Goal: Task Accomplishment & Management: Complete application form

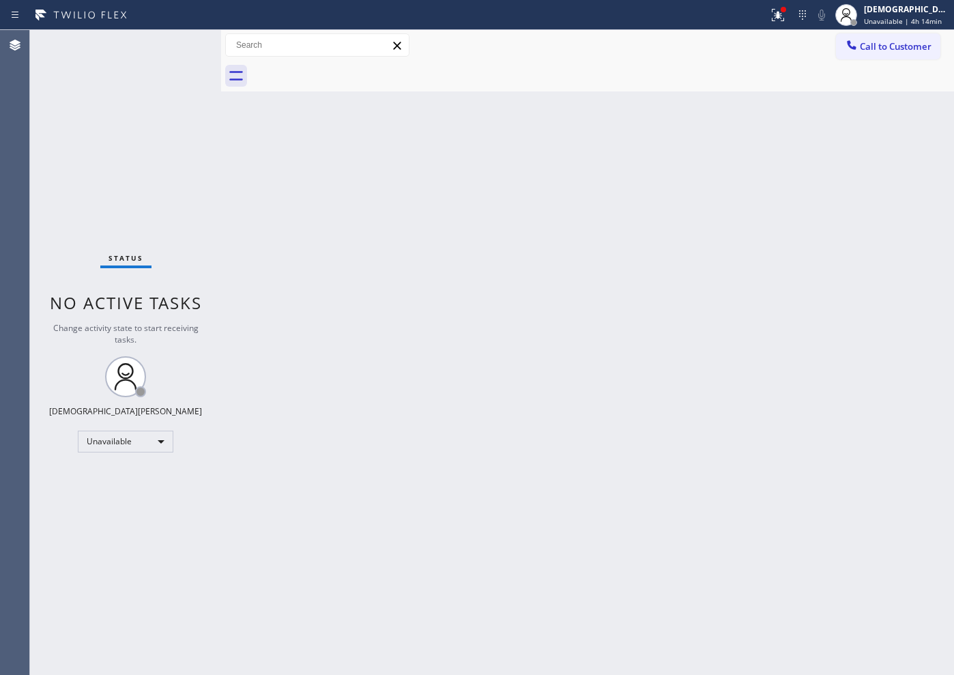
click at [119, 448] on div "Unavailable" at bounding box center [126, 442] width 96 height 22
click at [119, 472] on li "Available" at bounding box center [125, 478] width 93 height 16
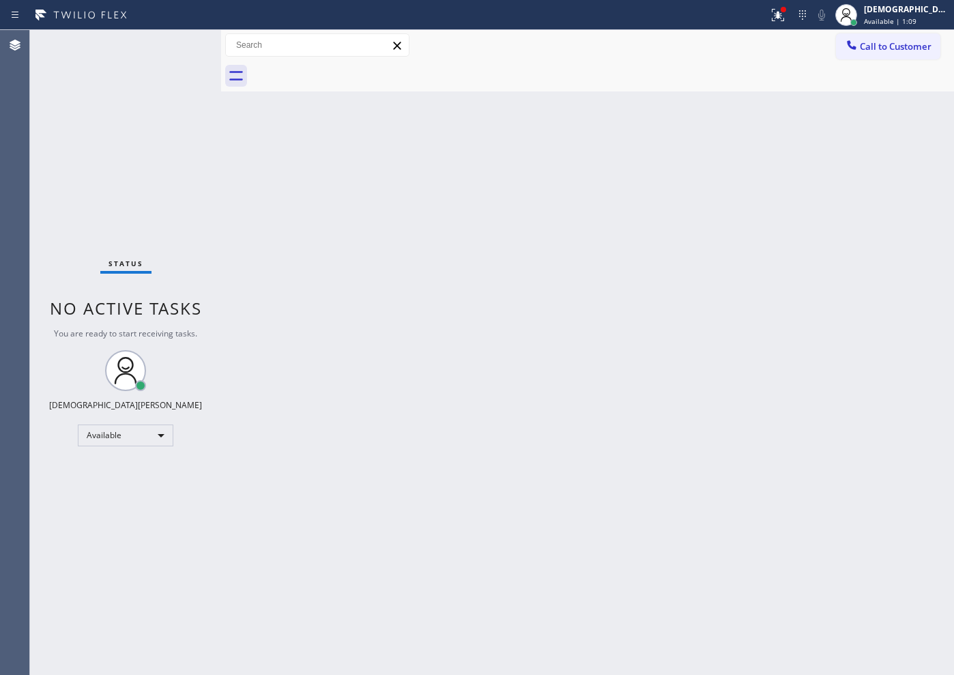
click at [116, 225] on div "Status No active tasks You are ready to start receiving tasks. Christian Cinco …" at bounding box center [125, 352] width 191 height 645
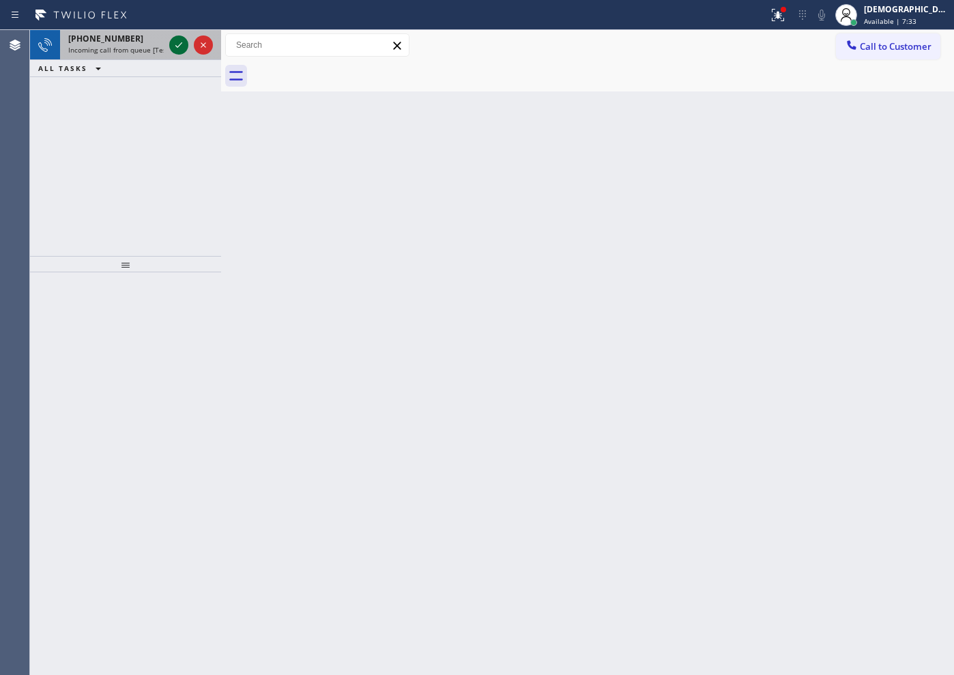
click at [174, 45] on icon at bounding box center [179, 45] width 16 height 16
click at [175, 45] on icon at bounding box center [178, 44] width 7 height 5
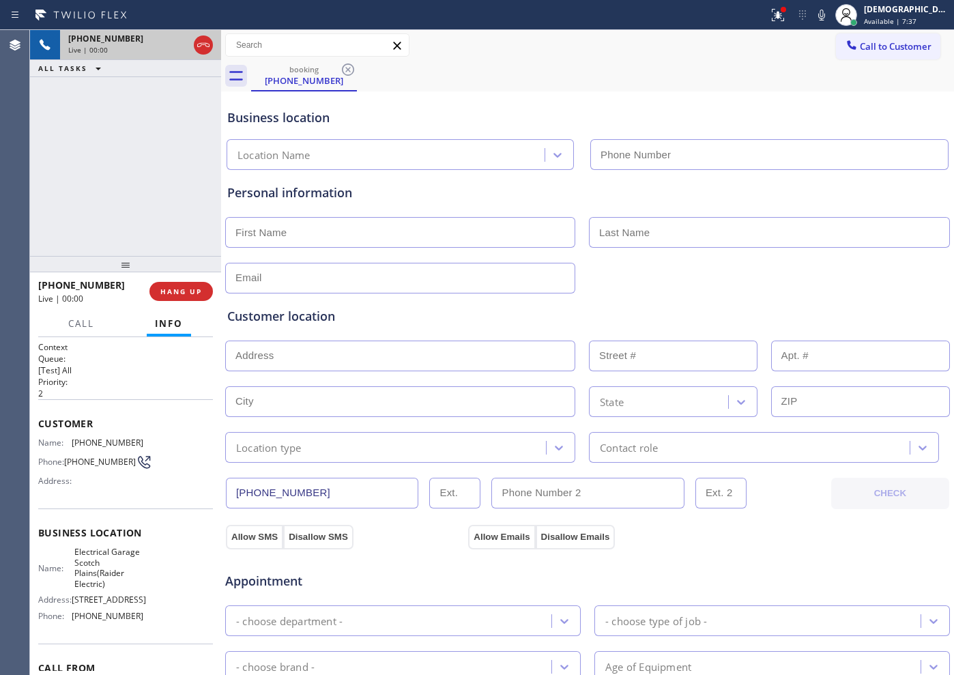
type input "[PHONE_NUMBER]"
click at [201, 42] on icon at bounding box center [203, 45] width 16 height 16
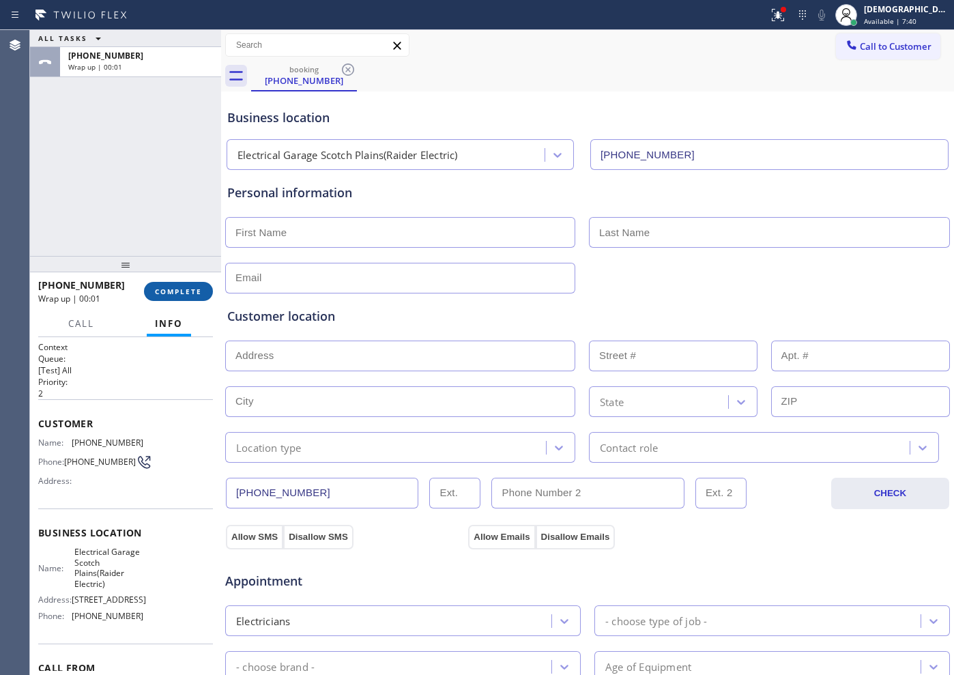
click at [174, 296] on button "COMPLETE" at bounding box center [178, 291] width 69 height 19
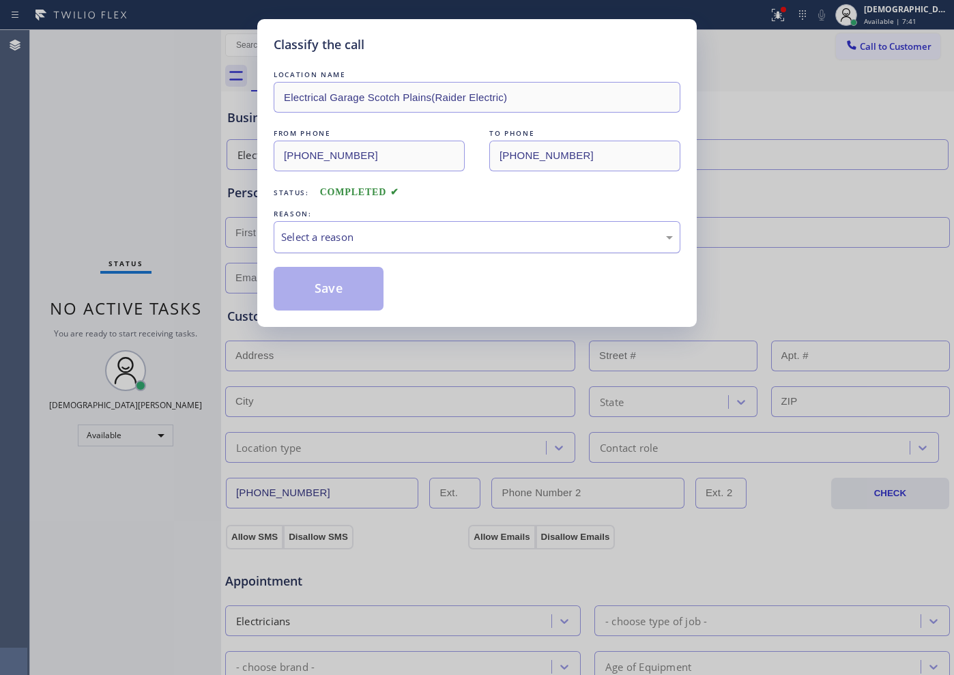
click at [316, 238] on div "Select a reason" at bounding box center [477, 237] width 392 height 16
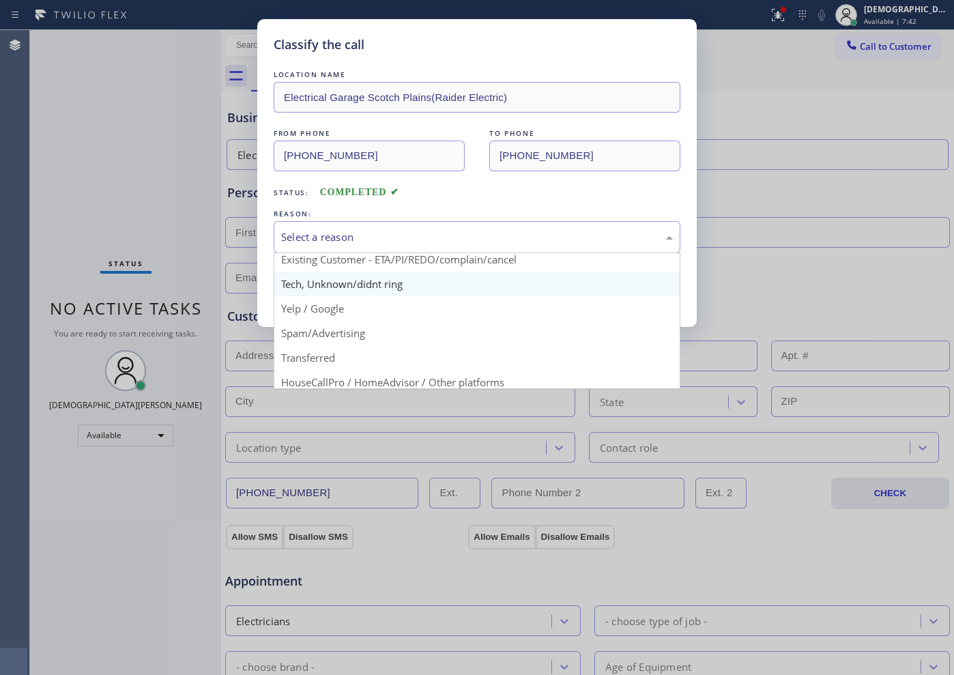
scroll to position [85, 0]
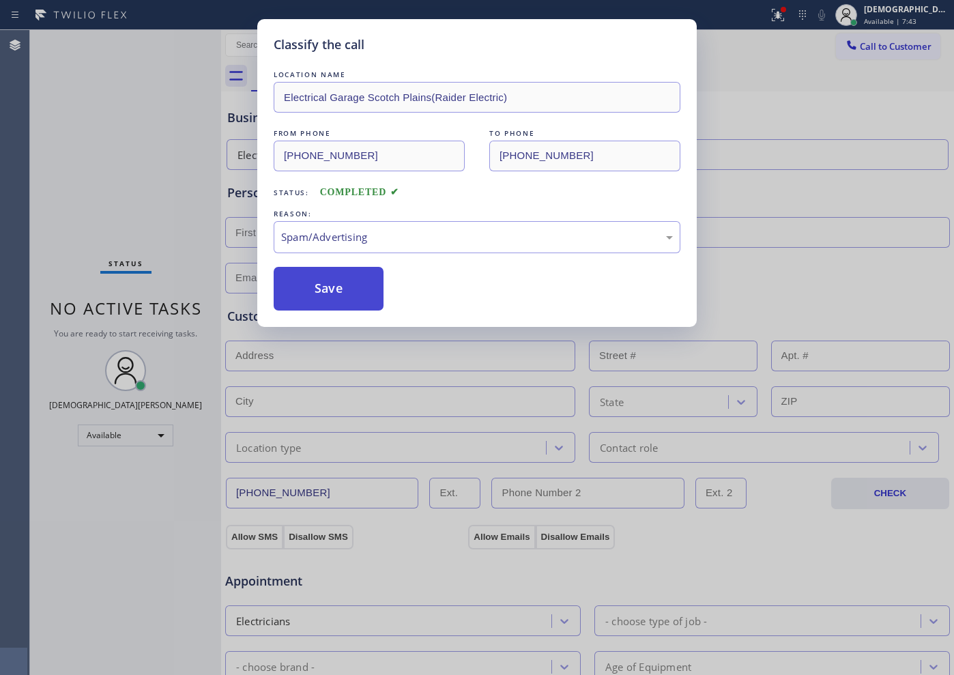
click at [322, 296] on button "Save" at bounding box center [329, 289] width 110 height 44
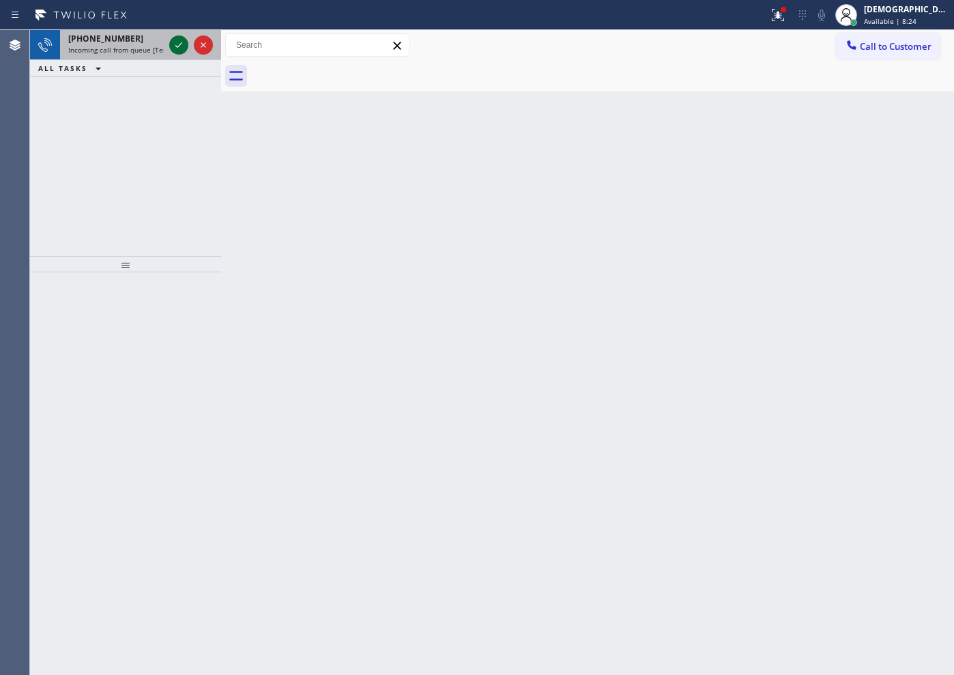
click at [176, 51] on icon at bounding box center [179, 45] width 16 height 16
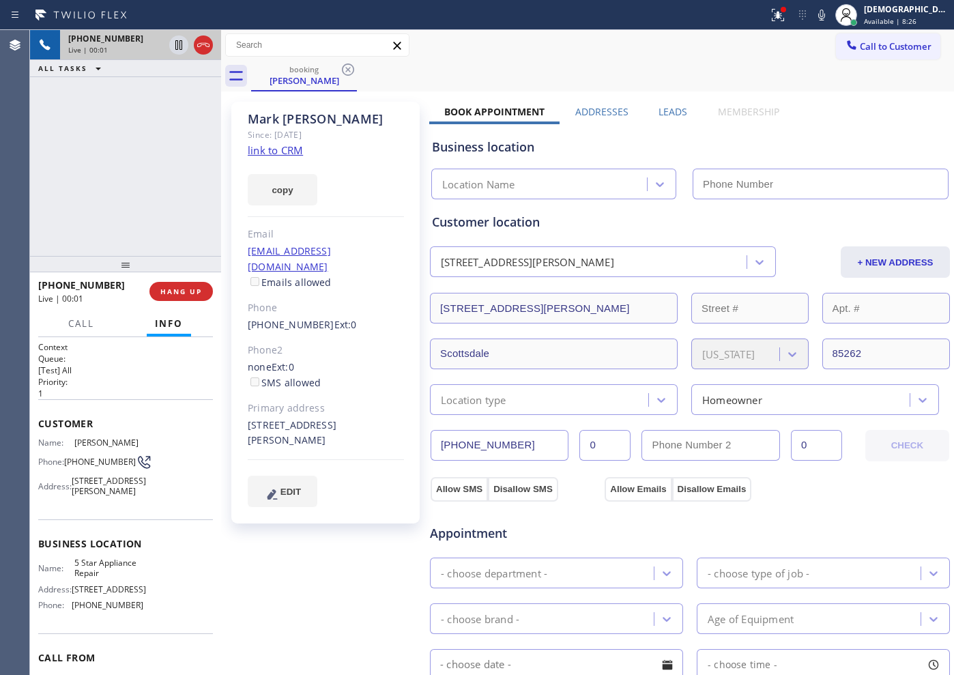
type input "[PHONE_NUMBER]"
click at [291, 153] on link "link to CRM" at bounding box center [275, 150] width 55 height 14
click at [180, 44] on icon at bounding box center [178, 45] width 7 height 10
click at [180, 44] on icon at bounding box center [179, 45] width 16 height 16
click at [172, 47] on icon at bounding box center [179, 45] width 16 height 16
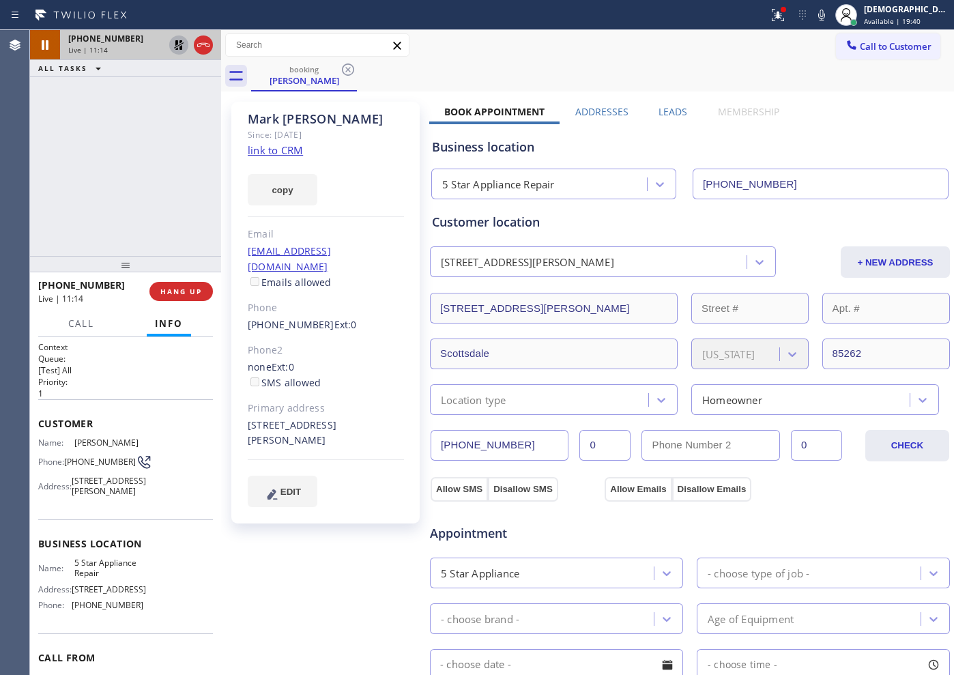
click at [108, 134] on div "[PHONE_NUMBER] Live | 11:14 ALL TASKS ALL TASKS ACTIVE TASKS TASKS IN WRAP UP" at bounding box center [125, 143] width 191 height 226
click at [181, 42] on icon at bounding box center [179, 45] width 10 height 10
click at [205, 45] on icon at bounding box center [203, 45] width 16 height 16
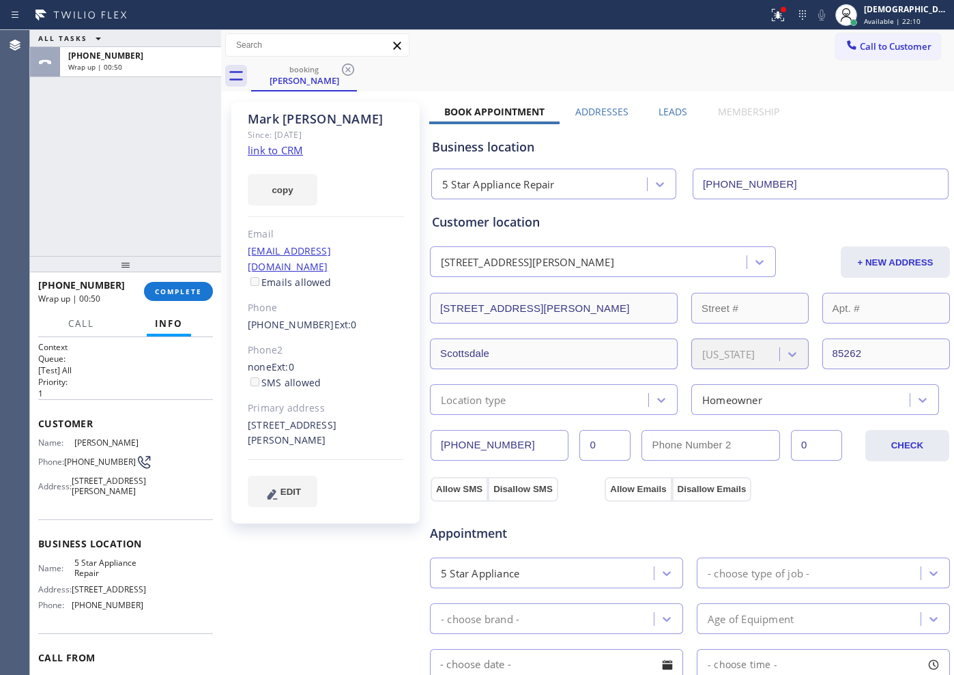
click at [90, 184] on div "ALL TASKS ALL TASKS ACTIVE TASKS TASKS IN WRAP UP [PHONE_NUMBER] Wrap up | 00:50" at bounding box center [125, 143] width 191 height 226
click at [172, 294] on span "COMPLETE" at bounding box center [178, 292] width 47 height 10
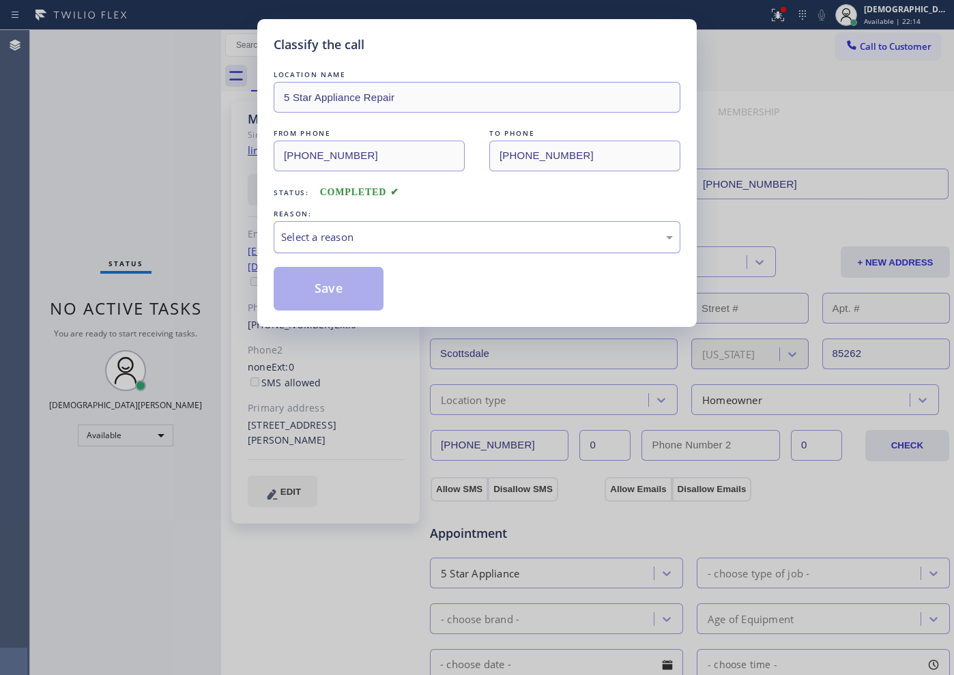
click at [481, 228] on div "Select a reason" at bounding box center [477, 237] width 407 height 32
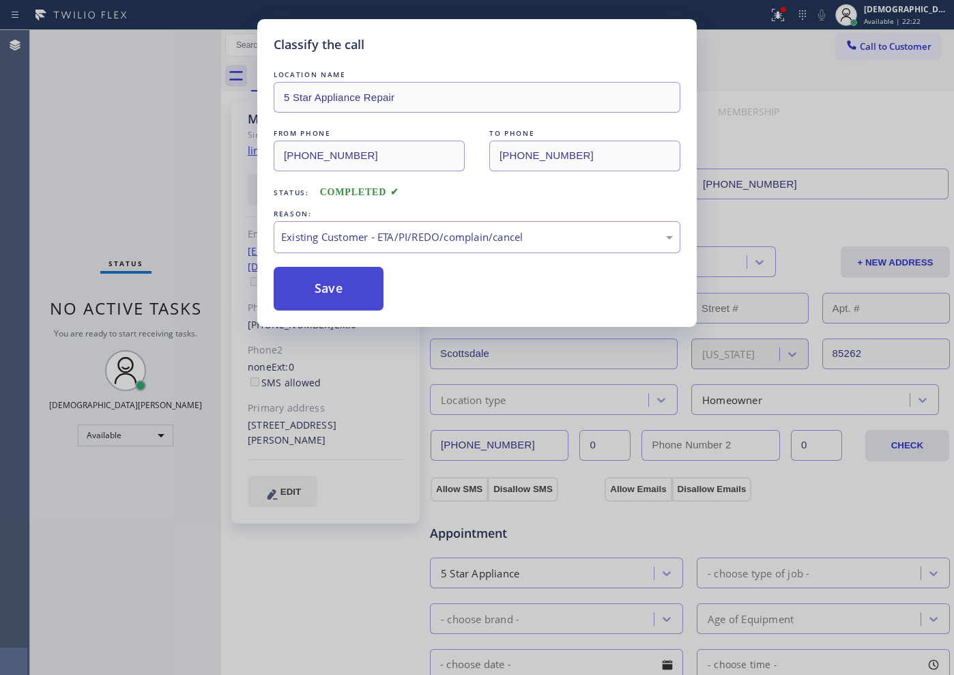
click at [343, 283] on button "Save" at bounding box center [329, 289] width 110 height 44
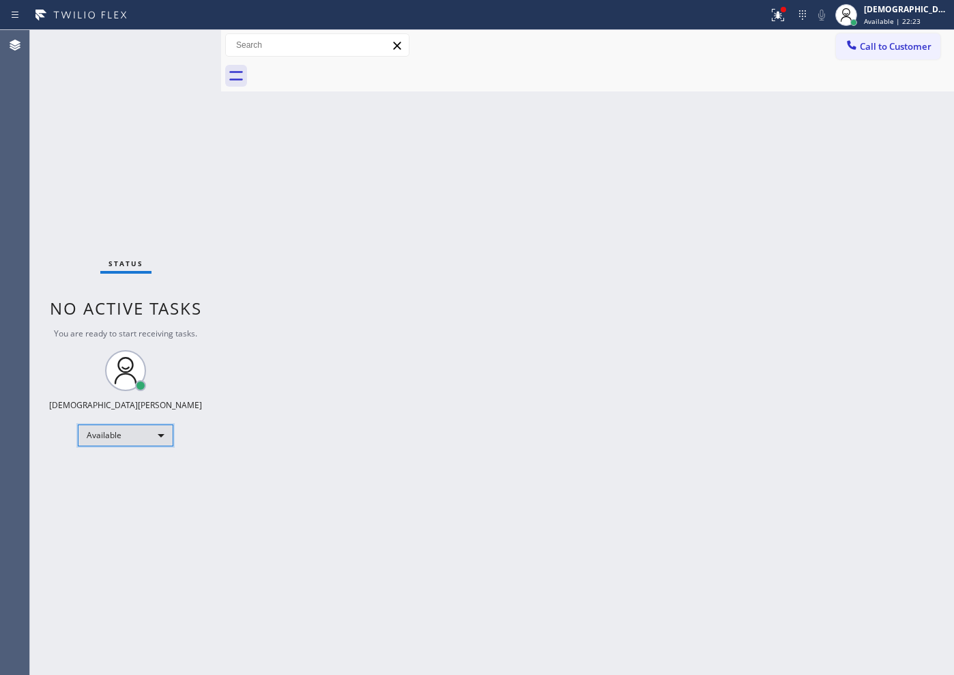
click at [147, 443] on div "Available" at bounding box center [126, 436] width 96 height 22
click at [87, 507] on li "Break" at bounding box center [125, 506] width 93 height 16
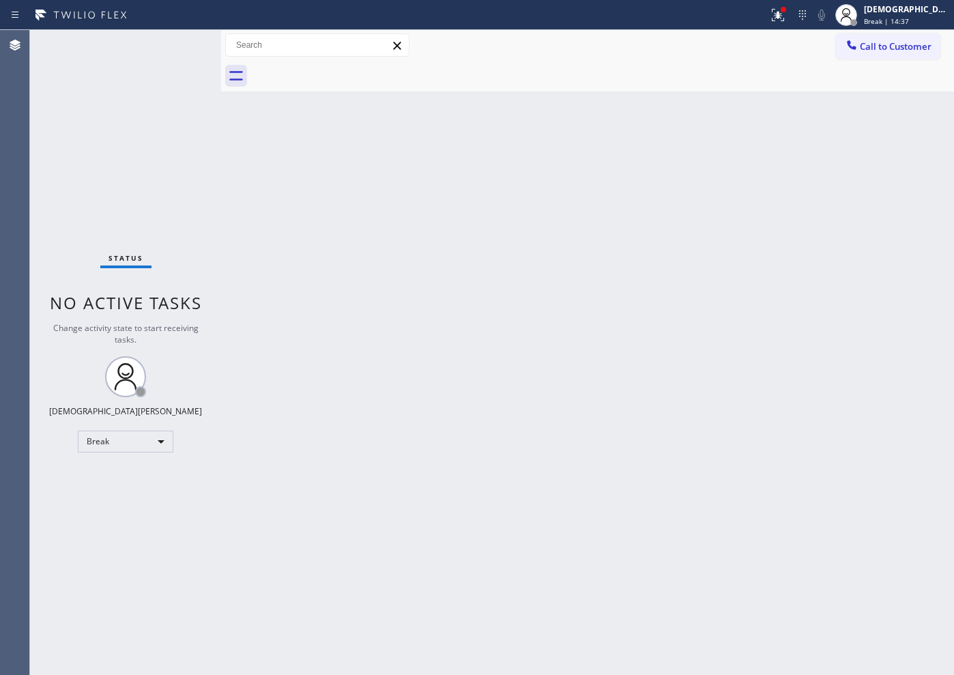
click at [68, 105] on div "Status No active tasks Change activity state to start receiving tasks. Christia…" at bounding box center [125, 352] width 191 height 645
click at [139, 444] on div "Break" at bounding box center [126, 442] width 96 height 22
click at [137, 481] on li "Available" at bounding box center [125, 478] width 93 height 16
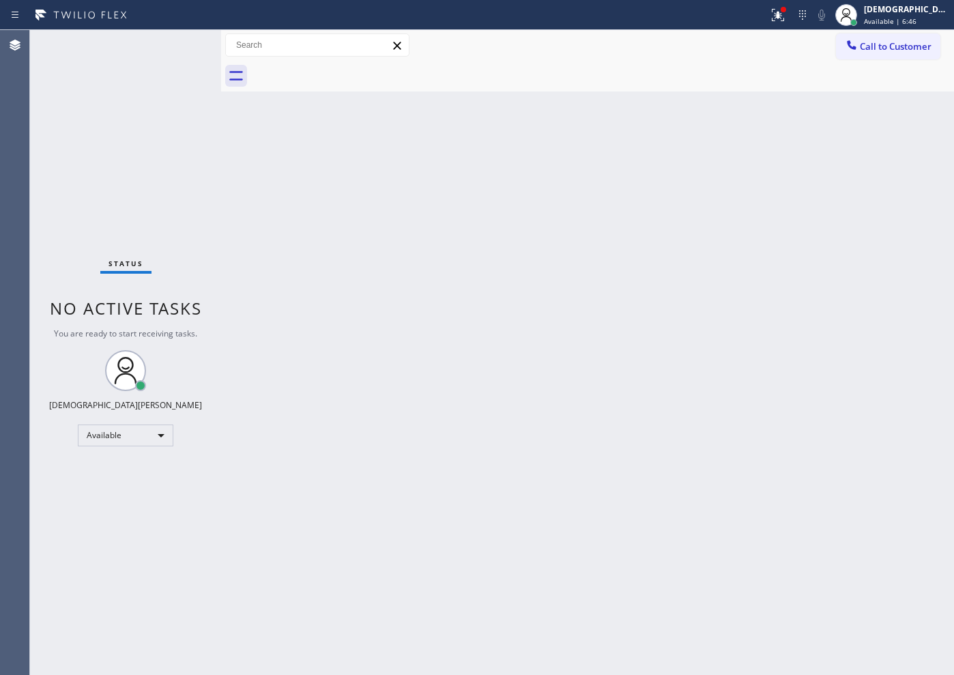
drag, startPoint x: 127, startPoint y: 191, endPoint x: 156, endPoint y: 155, distance: 46.2
click at [126, 190] on div "Status No active tasks You are ready to start receiving tasks. Christian Cinco …" at bounding box center [125, 352] width 191 height 645
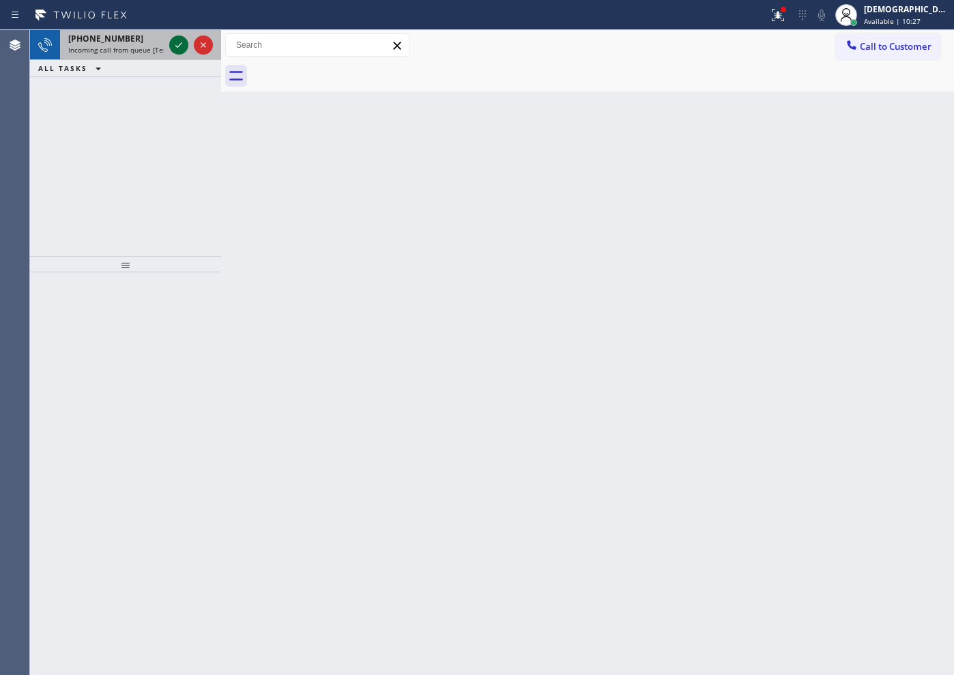
click at [182, 47] on icon at bounding box center [179, 45] width 16 height 16
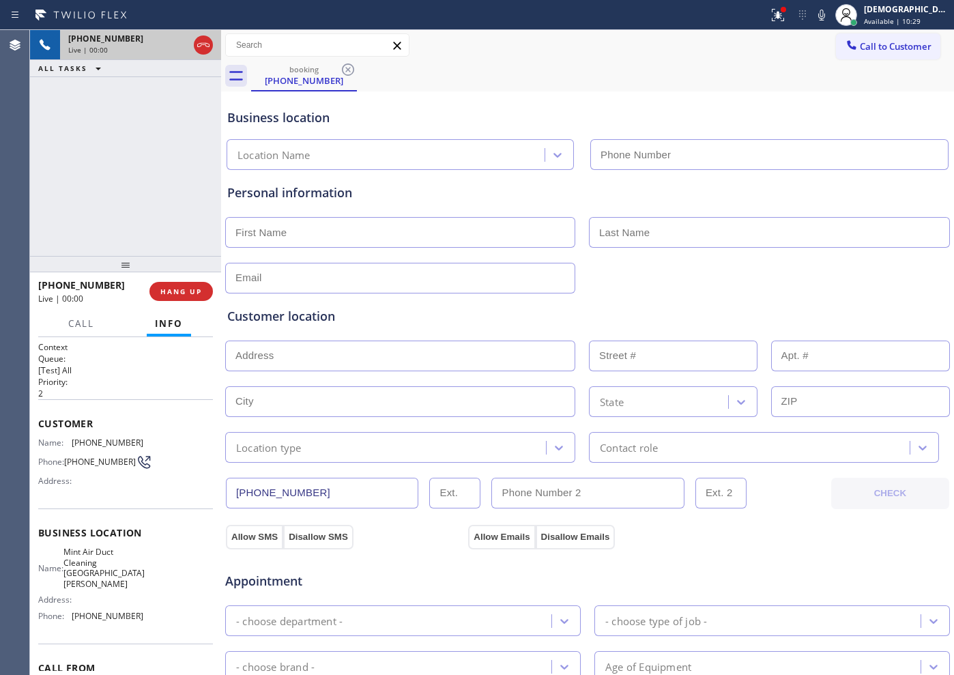
type input "[PHONE_NUMBER]"
click at [197, 45] on icon at bounding box center [203, 45] width 16 height 16
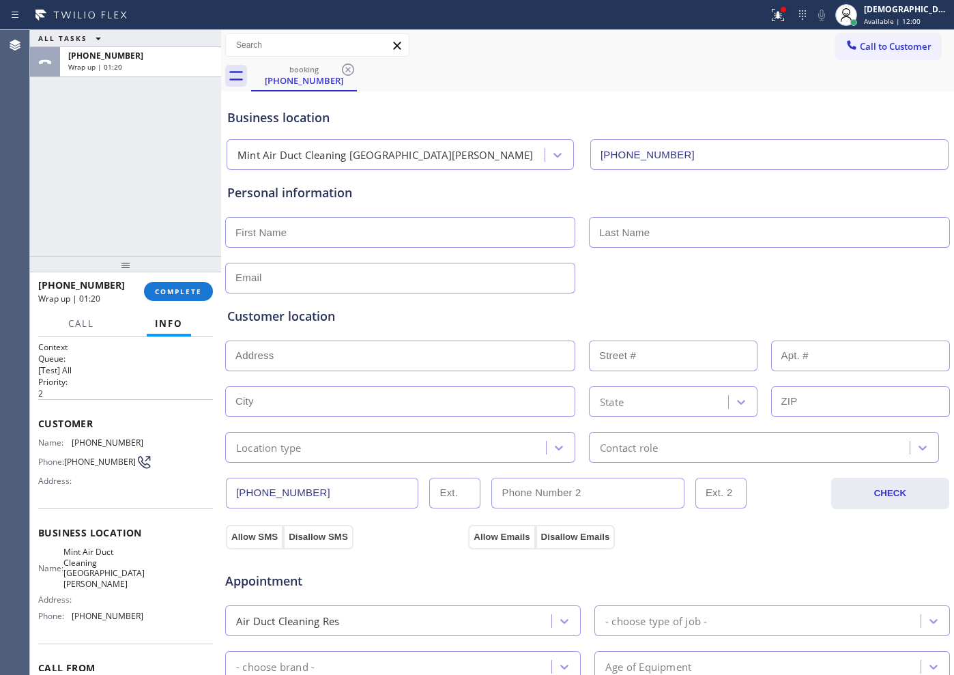
click at [129, 177] on div "ALL TASKS ALL TASKS ACTIVE TASKS TASKS IN WRAP UP [PHONE_NUMBER] Wrap up | 01:20" at bounding box center [125, 143] width 191 height 226
click at [190, 283] on button "COMPLETE" at bounding box center [178, 291] width 69 height 19
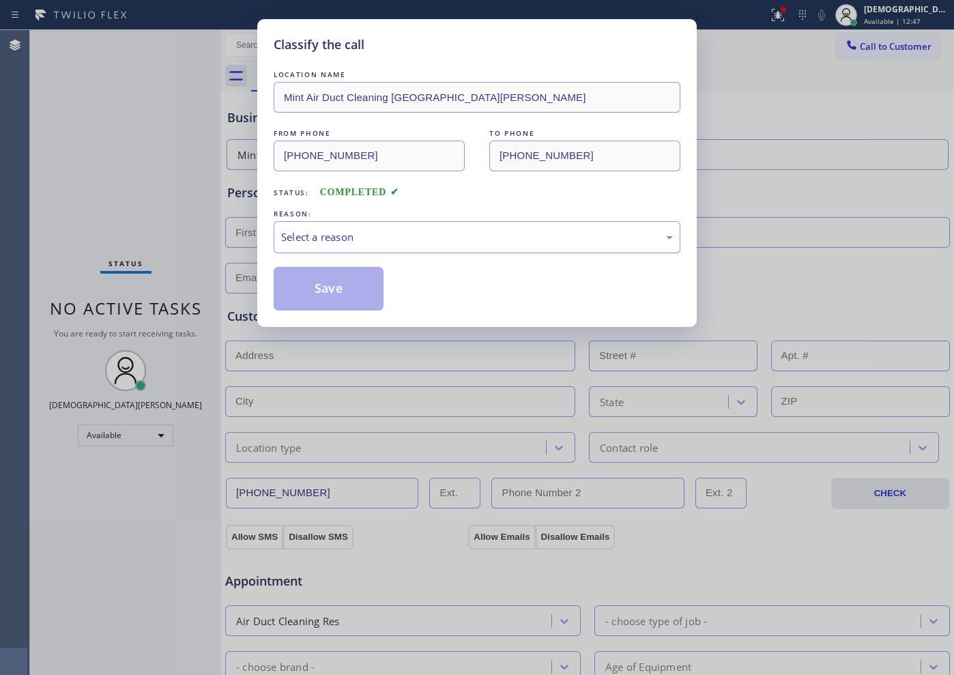
click at [312, 240] on div "Select a reason" at bounding box center [477, 237] width 392 height 16
click at [343, 301] on button "Save" at bounding box center [329, 289] width 110 height 44
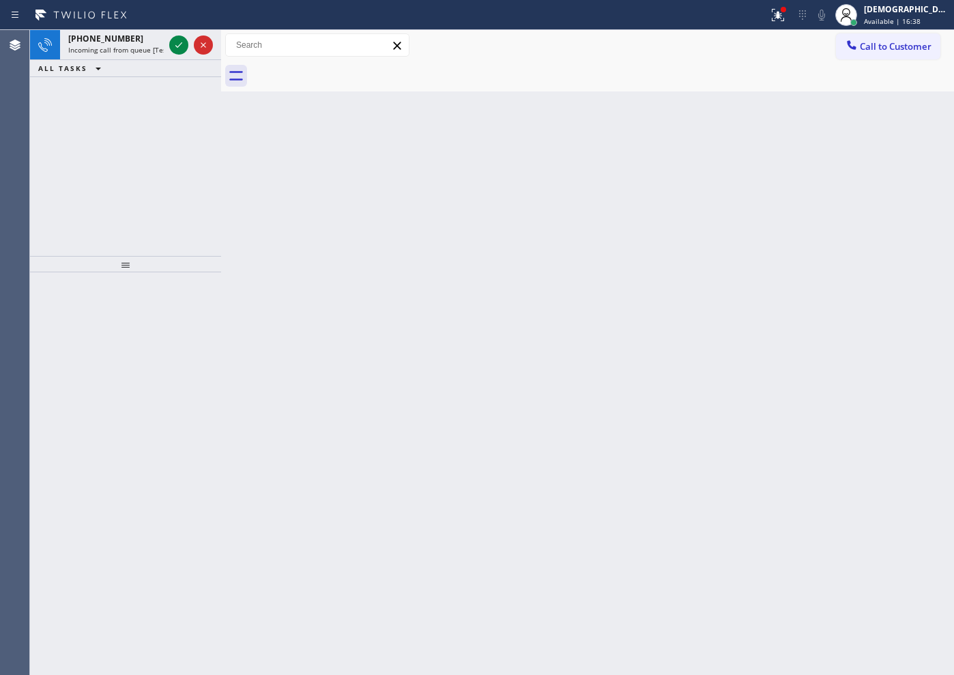
drag, startPoint x: 70, startPoint y: 131, endPoint x: 90, endPoint y: 115, distance: 25.8
click at [70, 131] on div "[PHONE_NUMBER] Incoming call from queue [Test] All ALL TASKS ALL TASKS ACTIVE T…" at bounding box center [125, 143] width 191 height 226
click at [175, 45] on icon at bounding box center [178, 44] width 7 height 5
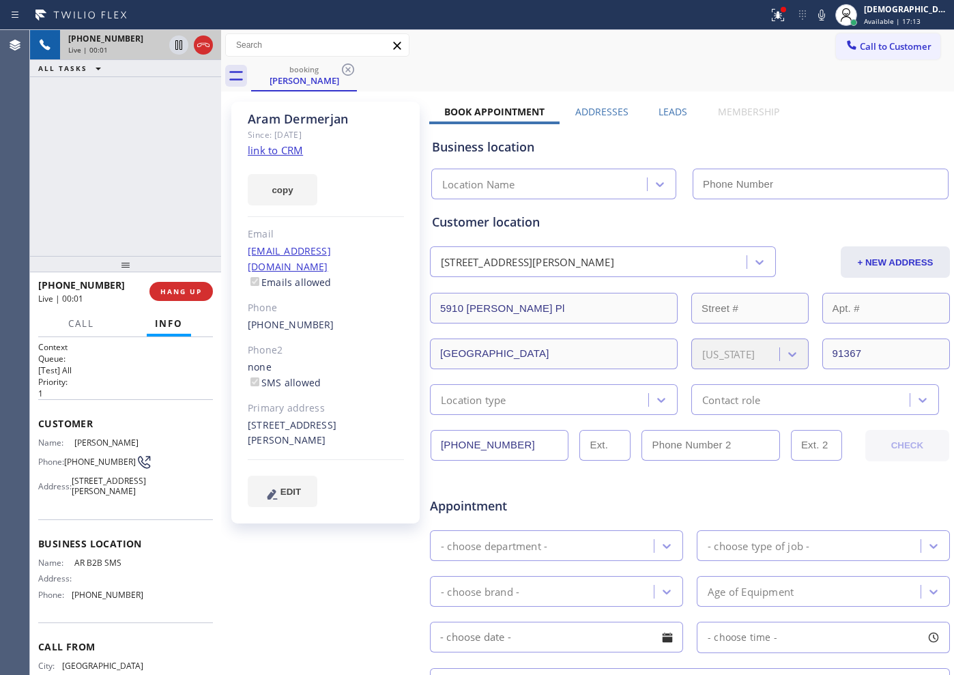
type input "[PHONE_NUMBER]"
click at [257, 151] on link "link to CRM" at bounding box center [275, 150] width 55 height 14
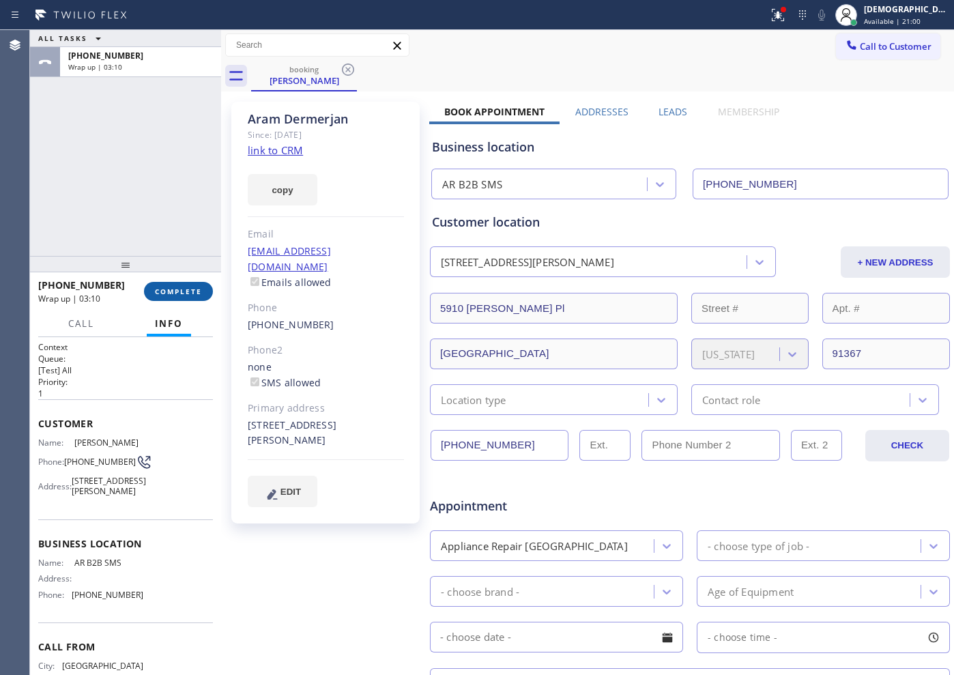
click at [212, 291] on button "COMPLETE" at bounding box center [178, 291] width 69 height 19
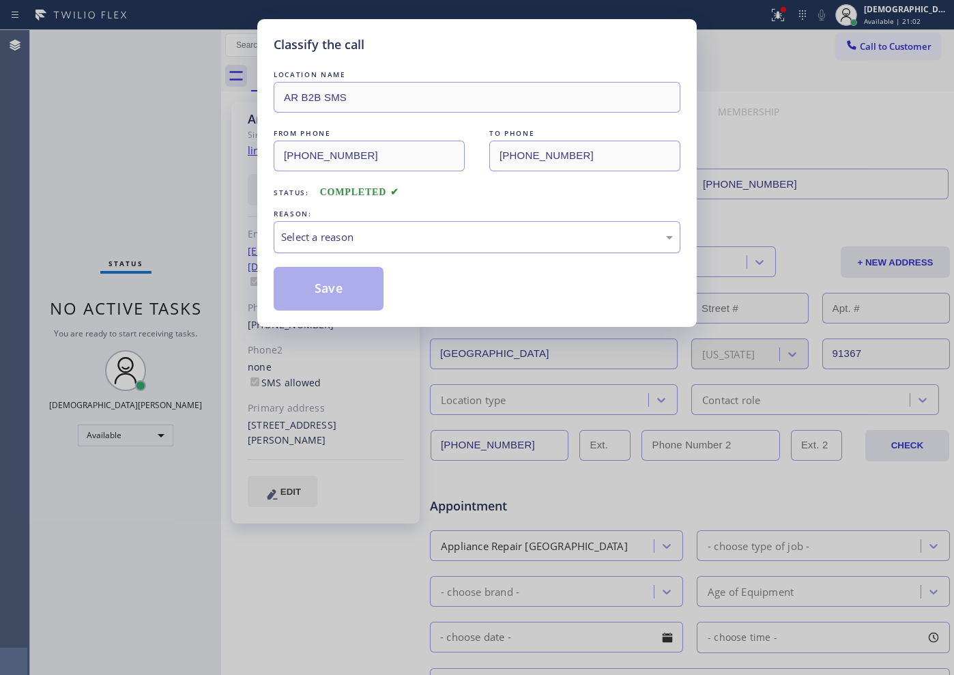
click at [338, 236] on div "Select a reason" at bounding box center [477, 237] width 392 height 16
click at [339, 295] on button "Save" at bounding box center [329, 289] width 110 height 44
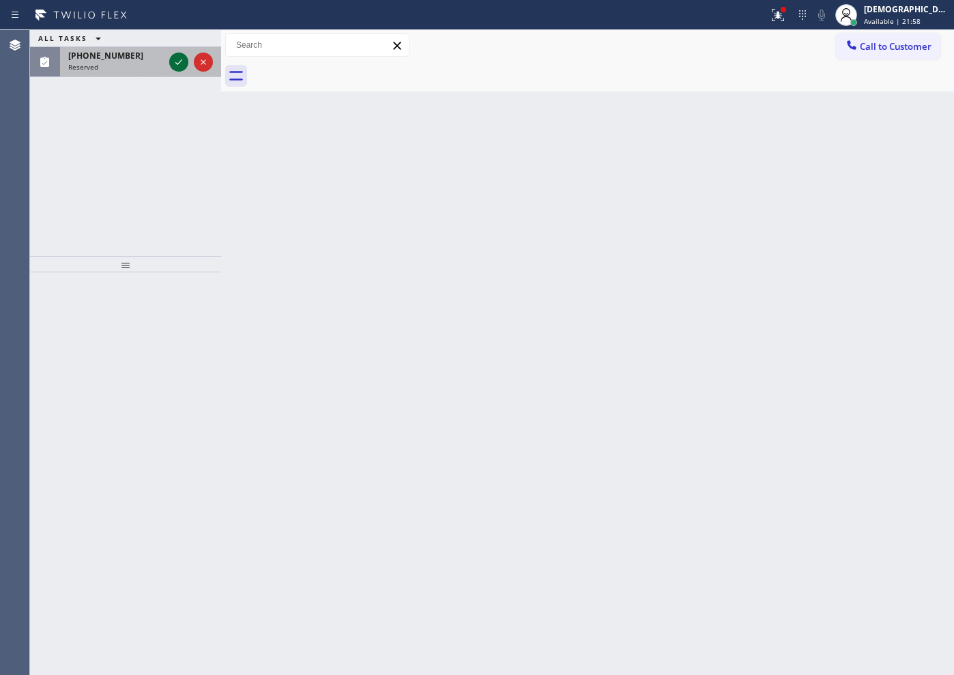
click at [184, 62] on icon at bounding box center [179, 62] width 16 height 16
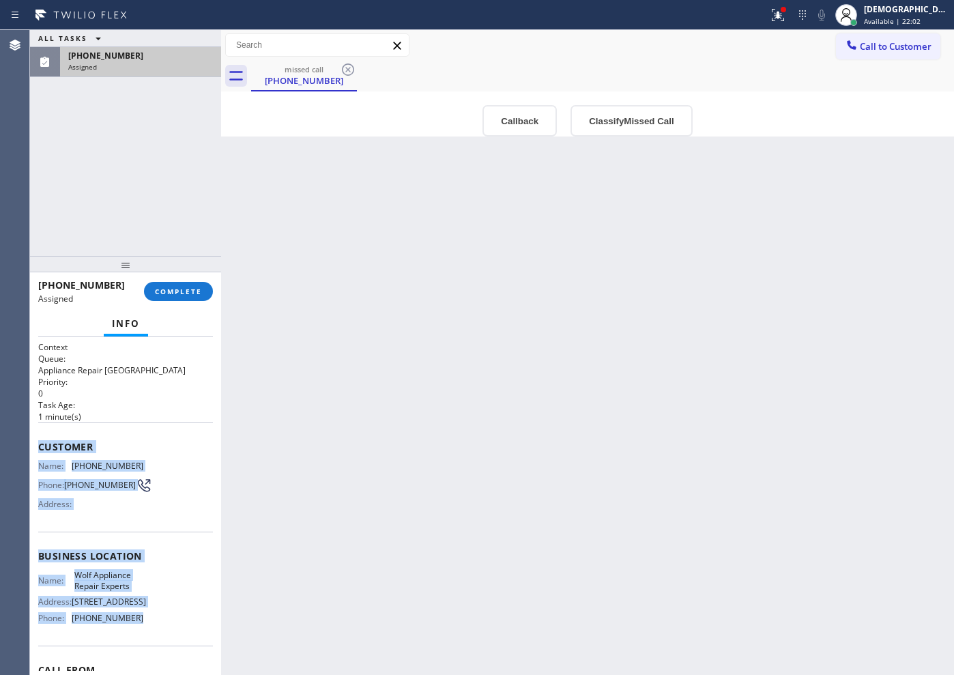
drag, startPoint x: 137, startPoint y: 634, endPoint x: 40, endPoint y: 453, distance: 205.6
click at [40, 453] on div "Context Queue: Appliance Repair High End Priority: 0 Task Age: [DEMOGRAPHIC_DAT…" at bounding box center [125, 545] width 175 height 408
copy div "Customer Name: [PHONE_NUMBER] Phone: [PHONE_NUMBER] Address: Business location …"
click at [194, 291] on span "COMPLETE" at bounding box center [178, 292] width 47 height 10
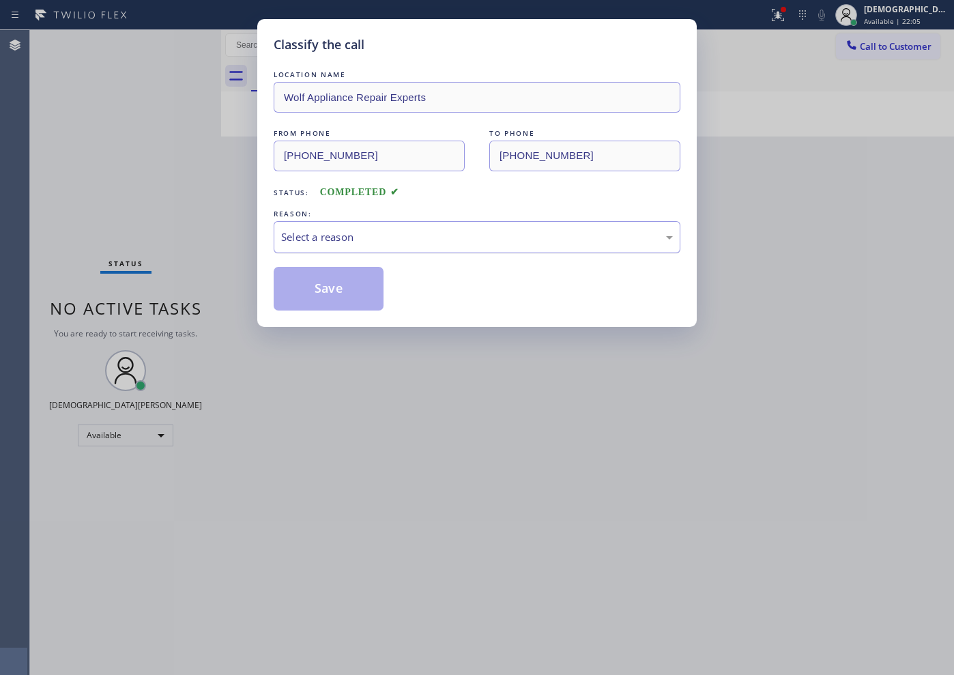
click at [329, 248] on div "Select a reason" at bounding box center [477, 237] width 407 height 32
click at [319, 298] on button "Save" at bounding box center [329, 289] width 110 height 44
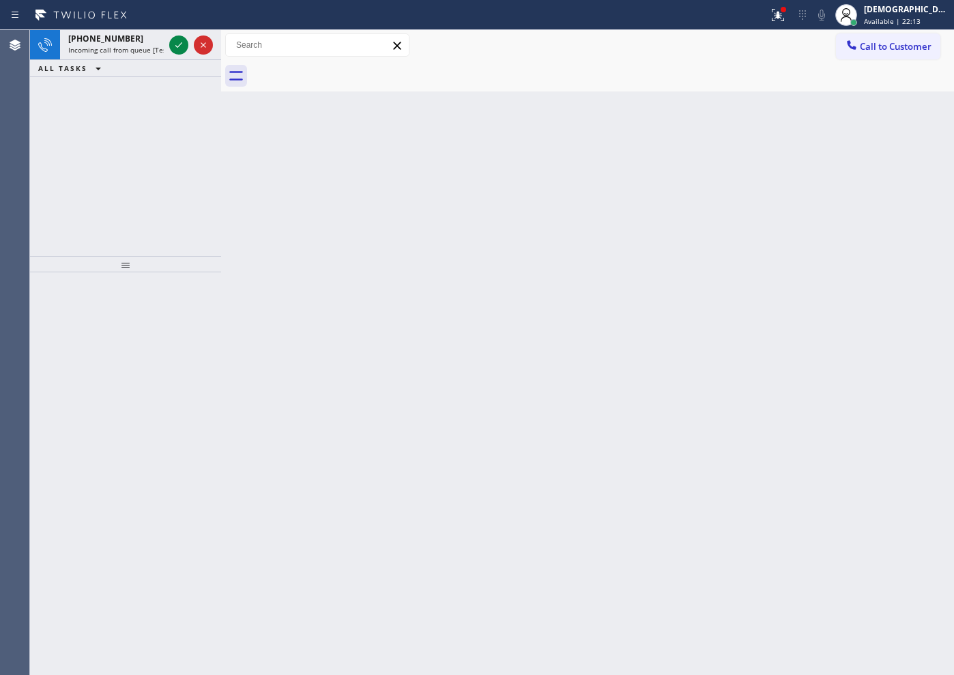
drag, startPoint x: 137, startPoint y: 147, endPoint x: 145, endPoint y: 133, distance: 16.5
click at [137, 147] on div "[PHONE_NUMBER] Incoming call from queue [Test] All ALL TASKS ALL TASKS ACTIVE T…" at bounding box center [125, 143] width 191 height 226
click at [185, 35] on div at bounding box center [191, 45] width 49 height 30
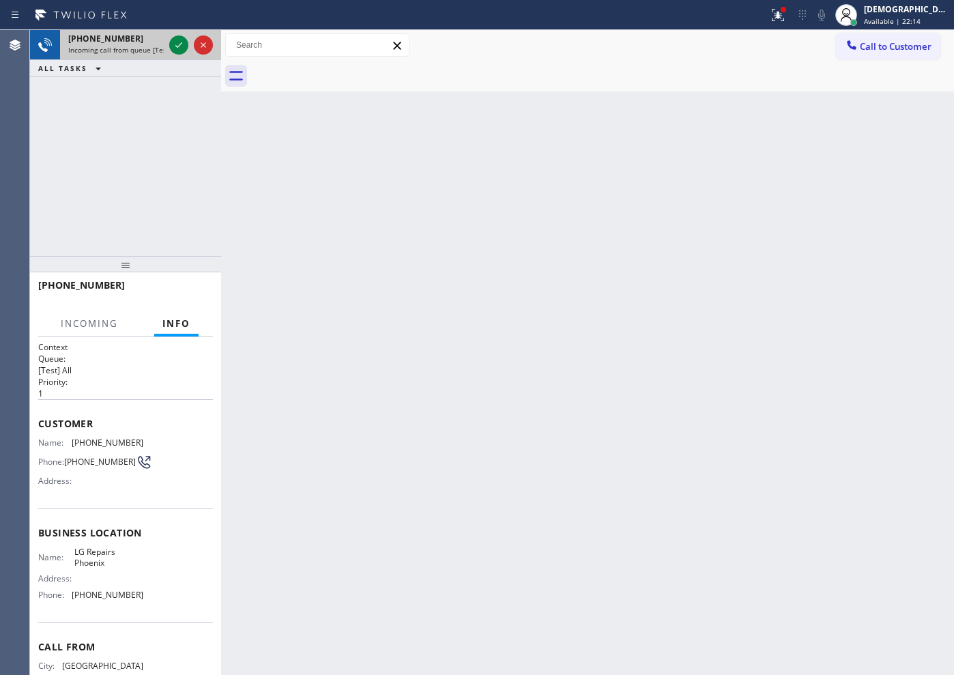
click at [185, 35] on div at bounding box center [191, 45] width 49 height 30
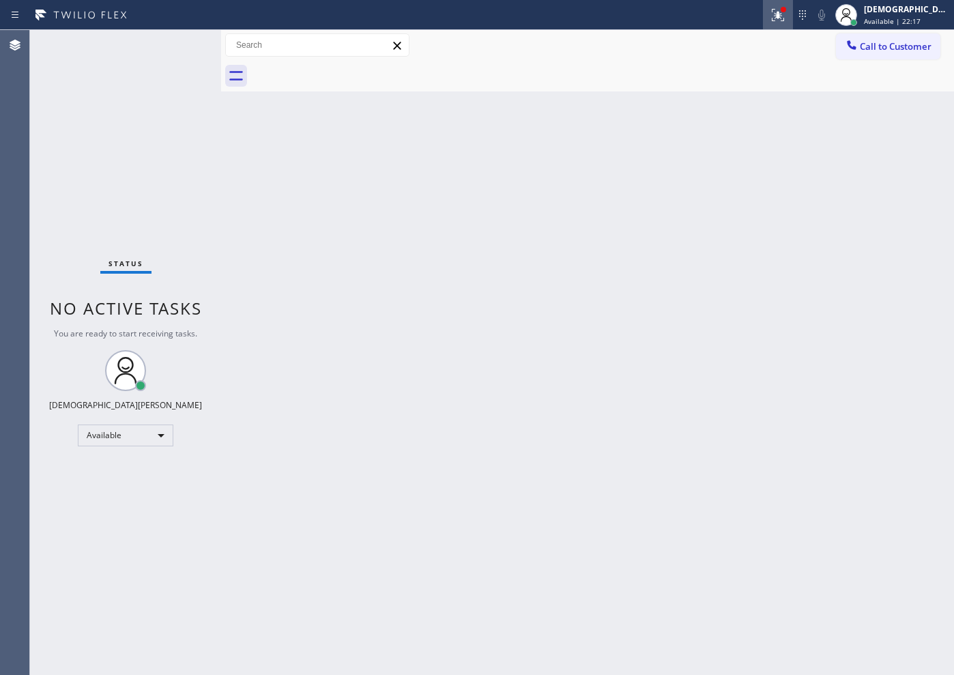
click at [782, 15] on icon at bounding box center [778, 13] width 8 height 5
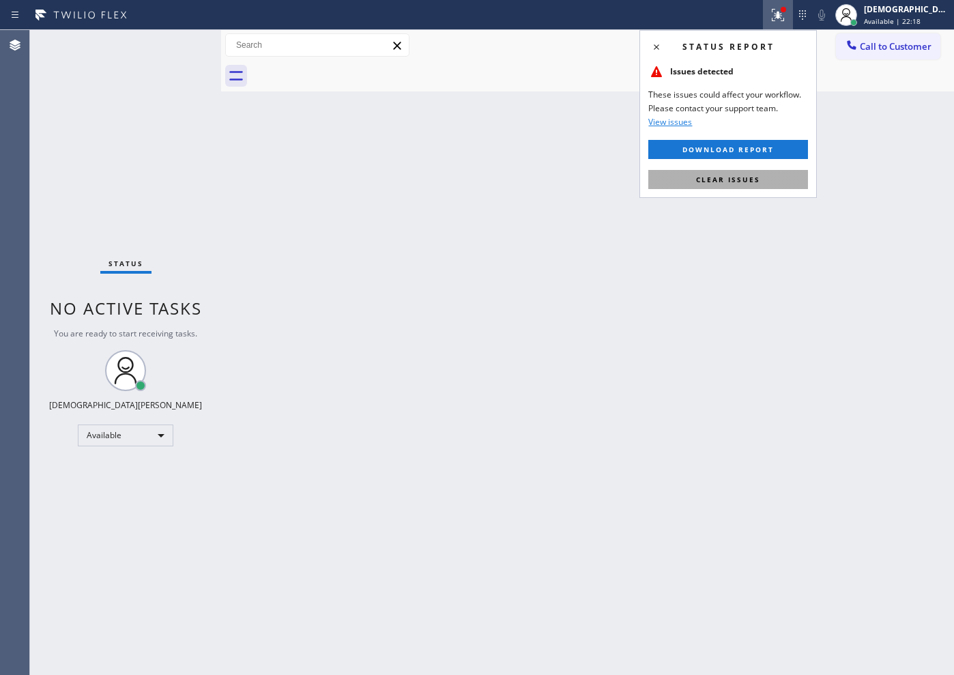
click at [761, 175] on button "Clear issues" at bounding box center [728, 179] width 160 height 19
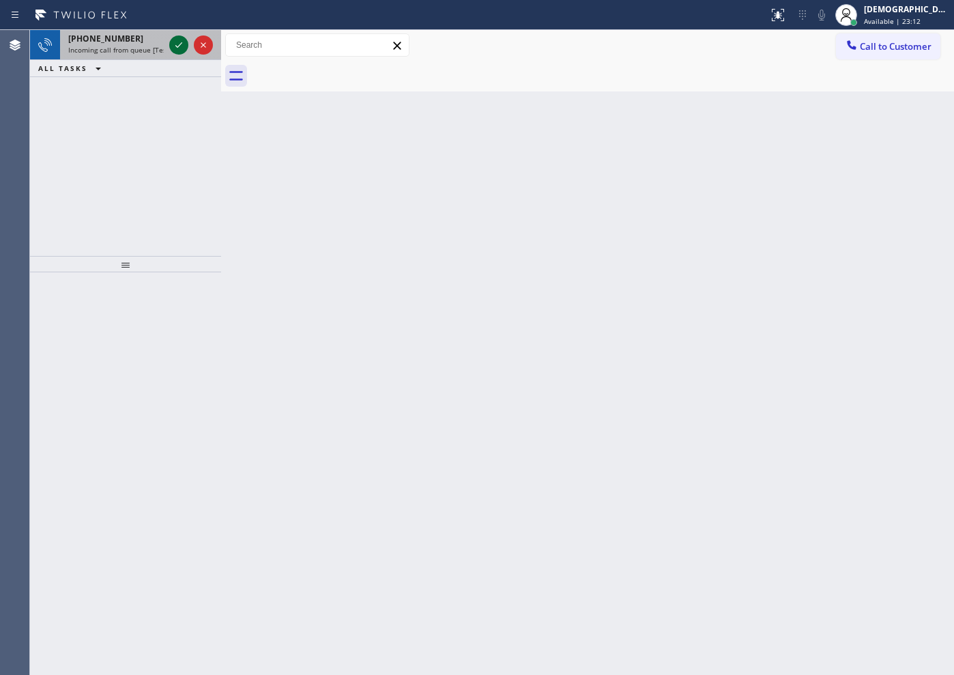
click at [176, 44] on icon at bounding box center [179, 45] width 16 height 16
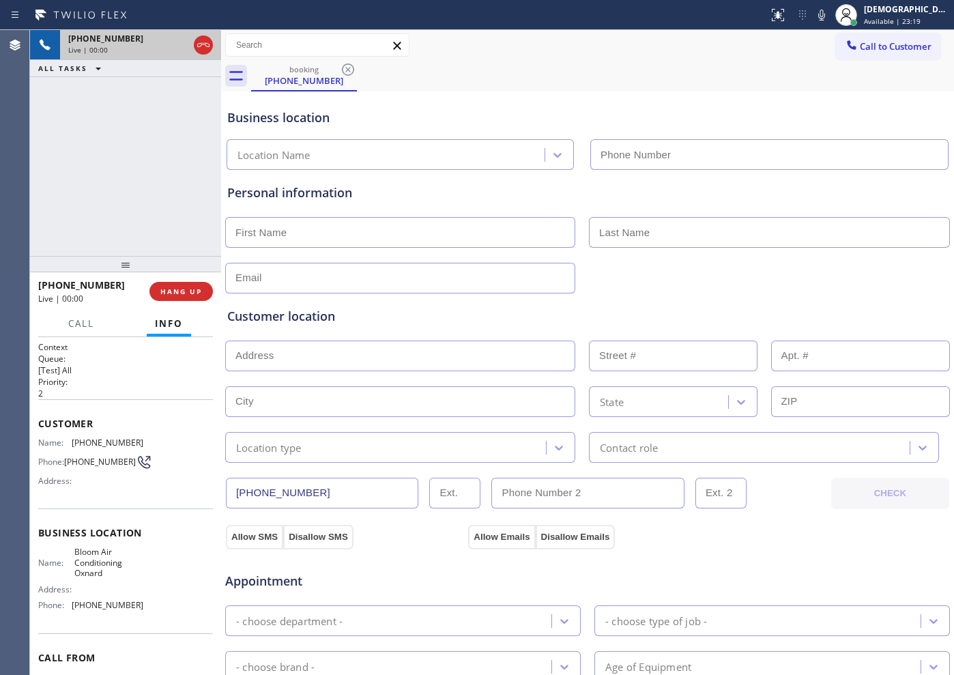
type input "[PHONE_NUMBER]"
click at [165, 294] on span "HANG UP" at bounding box center [181, 292] width 42 height 10
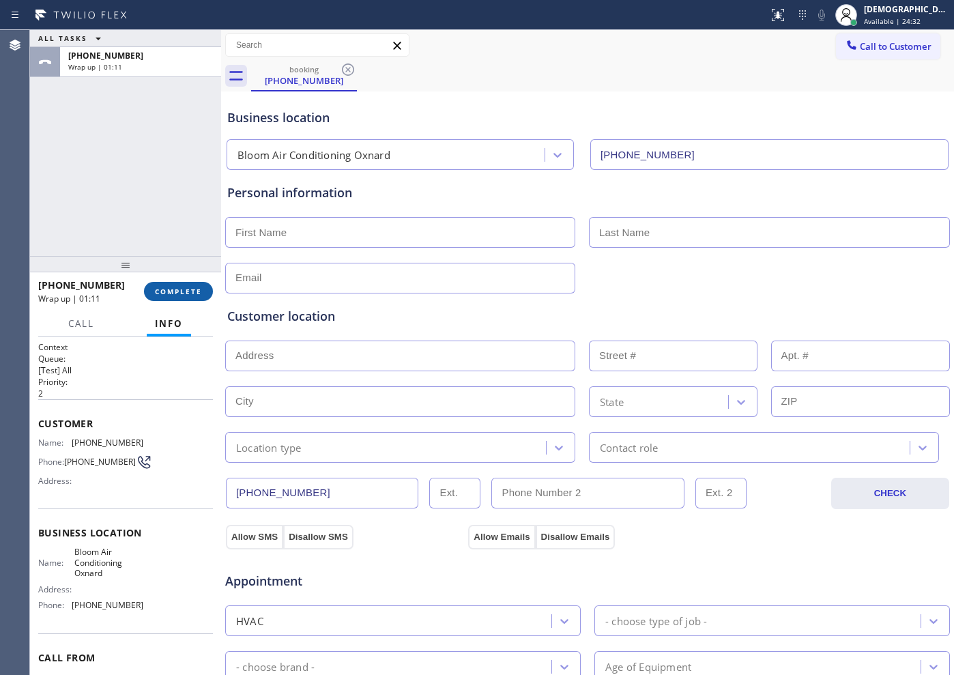
click at [171, 289] on span "COMPLETE" at bounding box center [178, 292] width 47 height 10
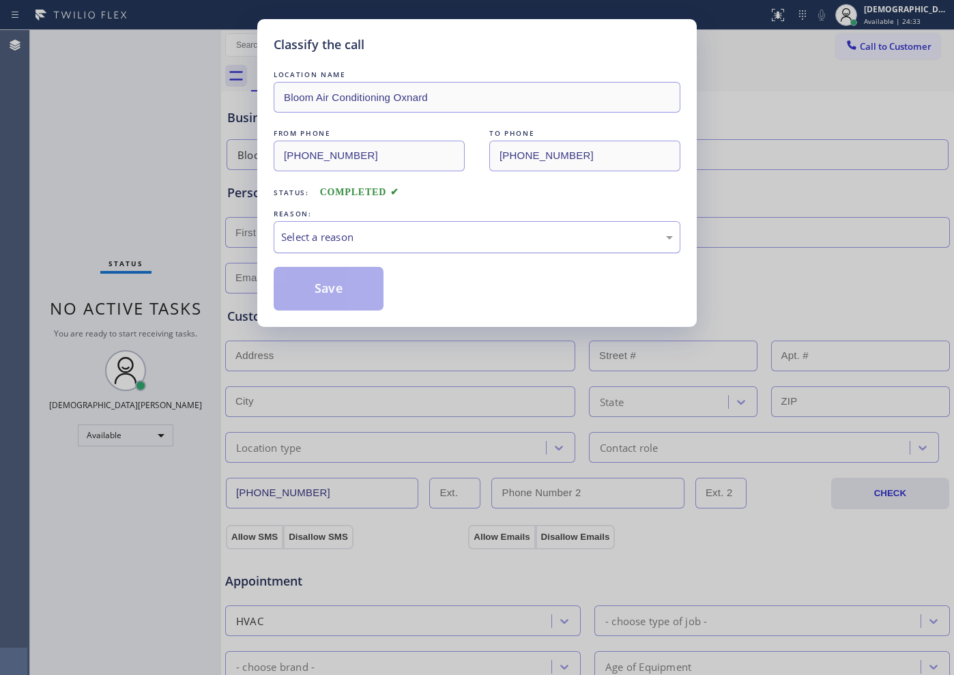
click at [348, 238] on div "Select a reason" at bounding box center [477, 237] width 392 height 16
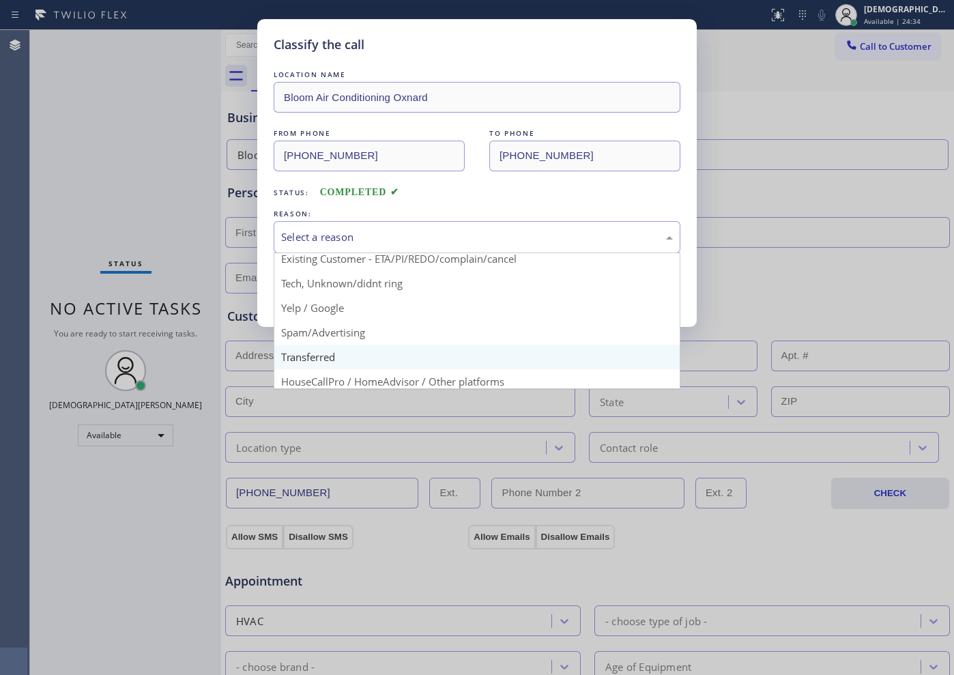
scroll to position [85, 0]
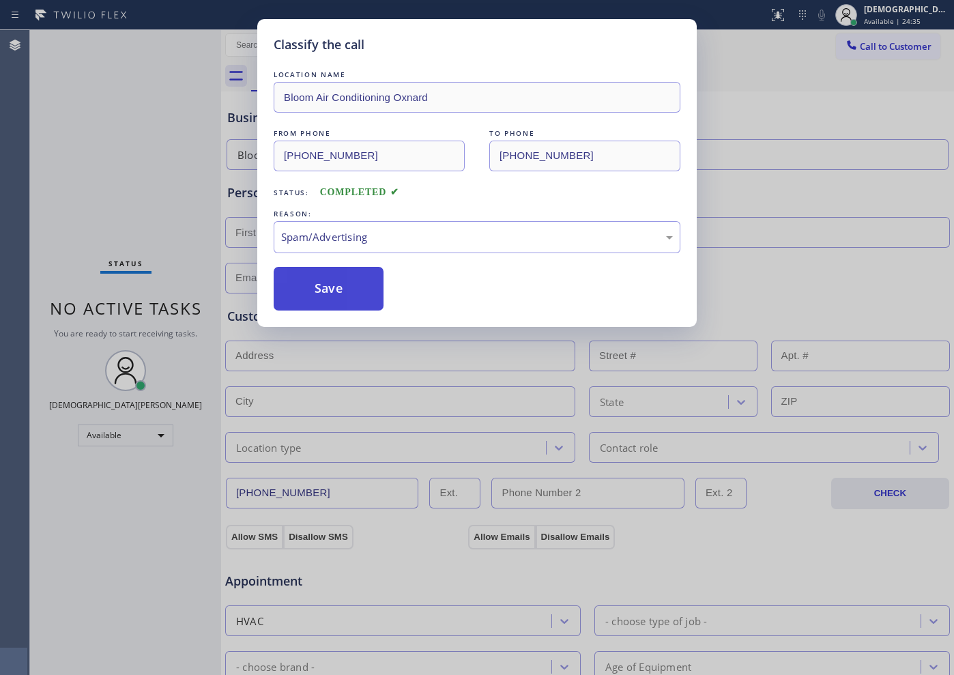
click at [330, 300] on button "Save" at bounding box center [329, 289] width 110 height 44
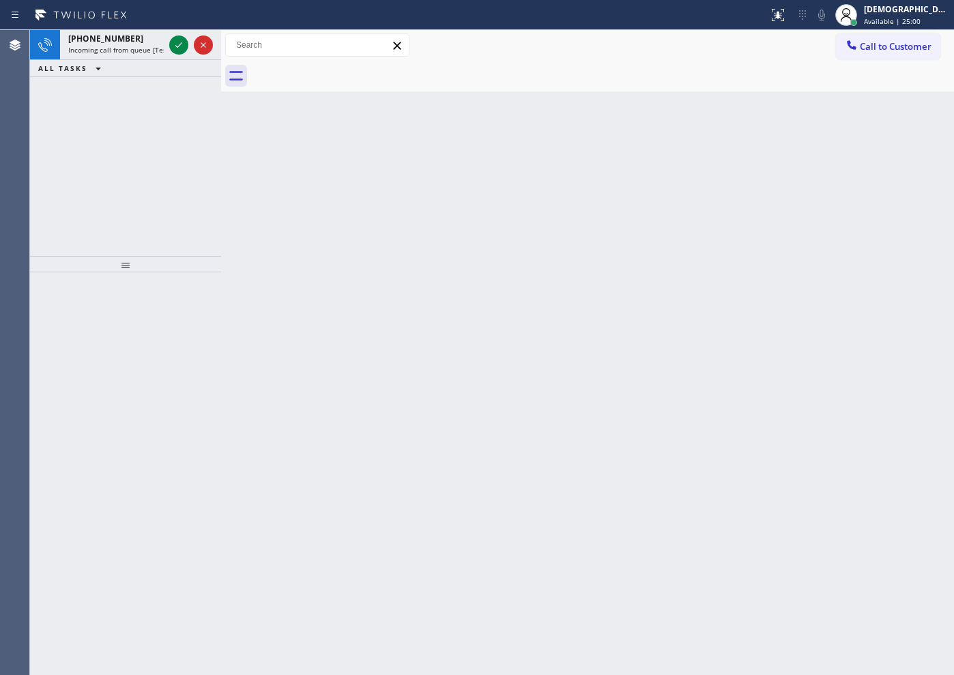
click at [132, 115] on div "[PHONE_NUMBER] Incoming call from queue [Test] All ALL TASKS ALL TASKS ACTIVE T…" at bounding box center [125, 143] width 191 height 226
drag, startPoint x: 120, startPoint y: 166, endPoint x: 210, endPoint y: 73, distance: 128.9
click at [127, 158] on div "[PHONE_NUMBER] Incoming call from queue [Test] All ALL TASKS ALL TASKS ACTIVE T…" at bounding box center [125, 143] width 191 height 226
click at [180, 44] on icon at bounding box center [178, 44] width 7 height 5
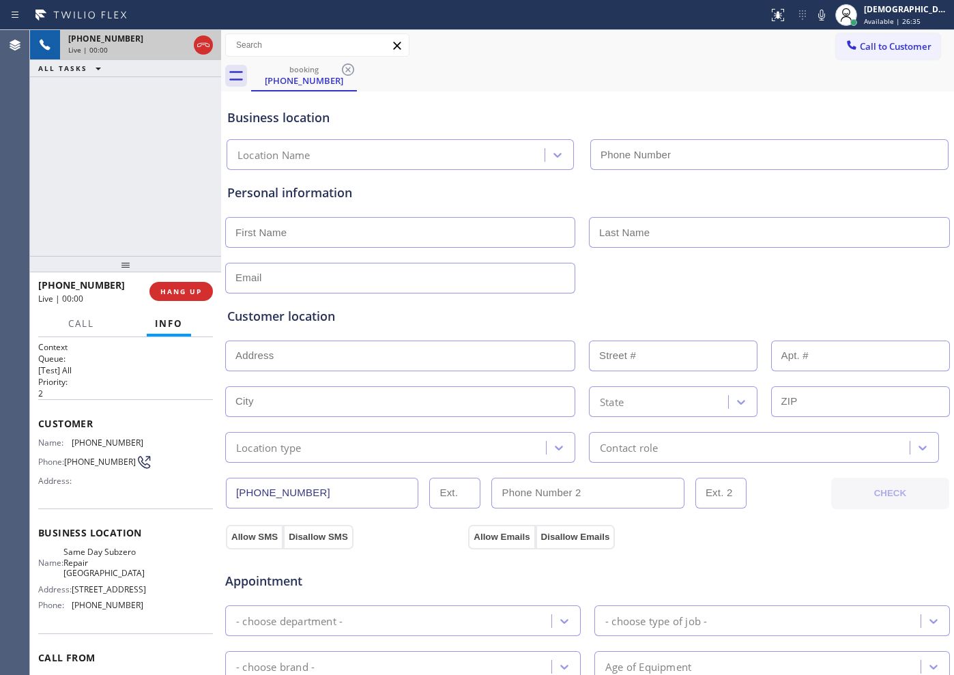
type input "[PHONE_NUMBER]"
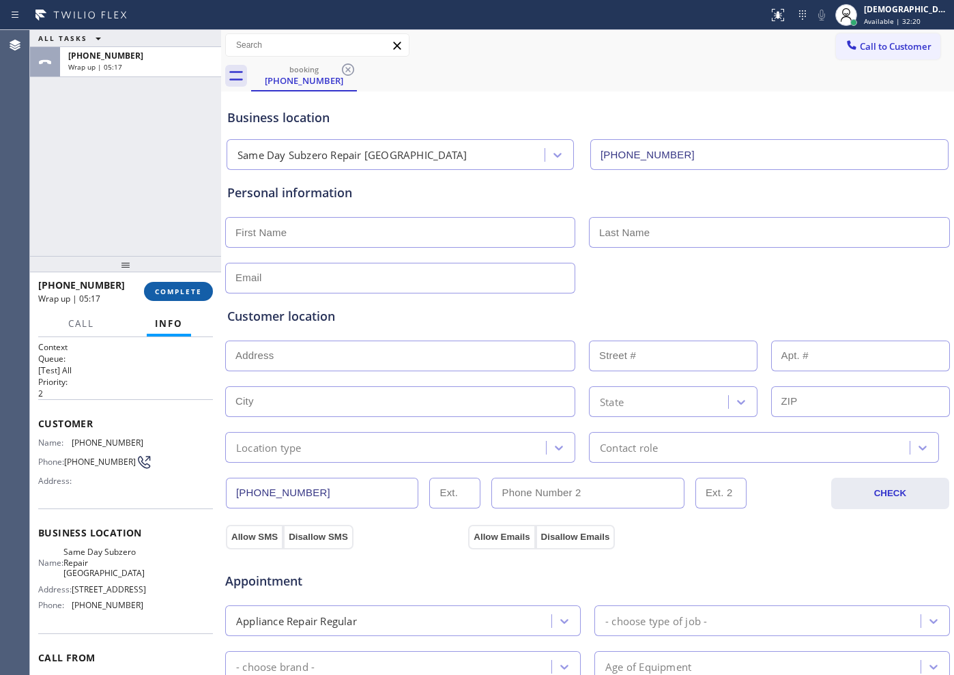
click at [175, 289] on span "COMPLETE" at bounding box center [178, 292] width 47 height 10
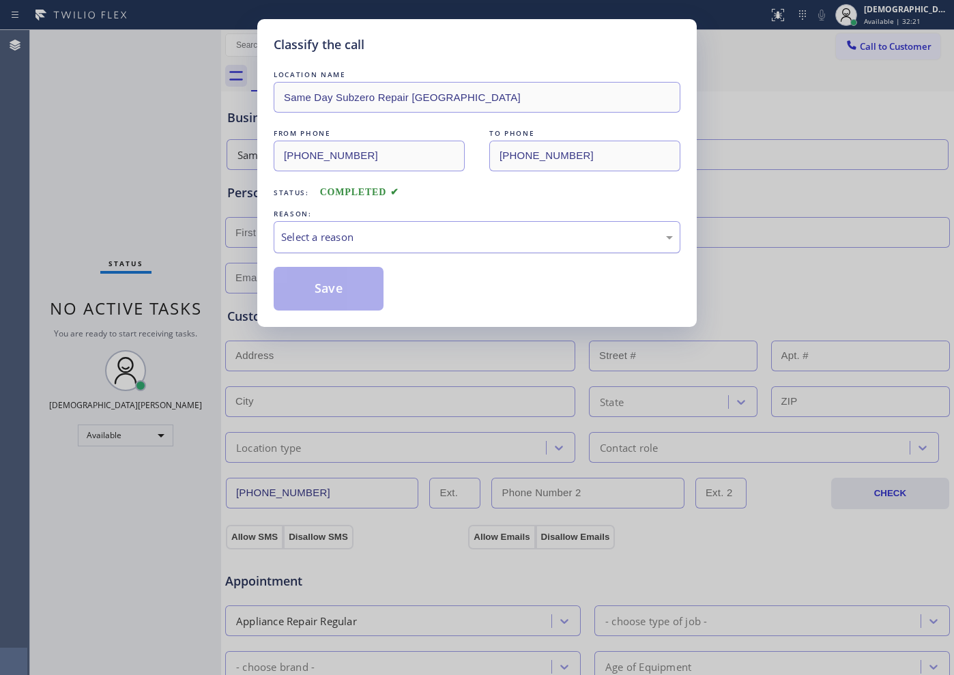
click at [412, 232] on div "Select a reason" at bounding box center [477, 237] width 392 height 16
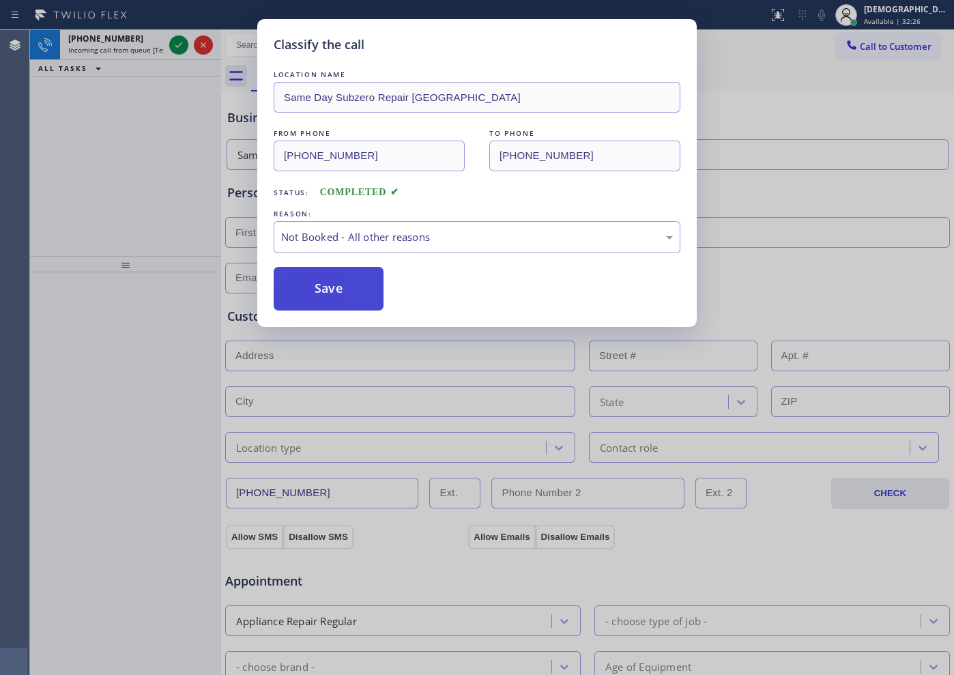
click at [337, 284] on button "Save" at bounding box center [329, 289] width 110 height 44
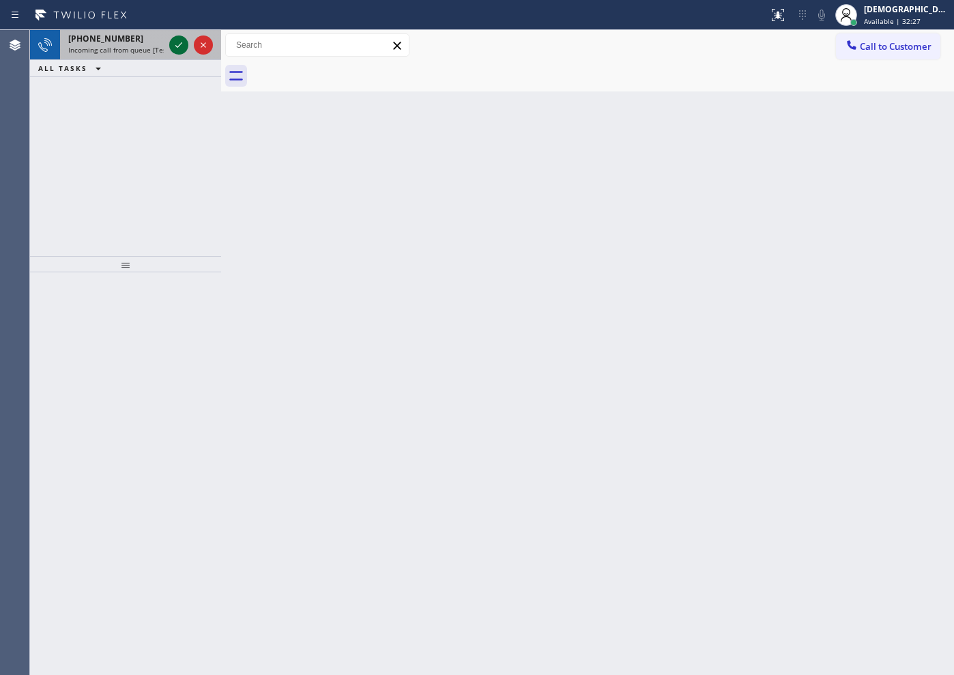
click at [173, 40] on icon at bounding box center [179, 45] width 16 height 16
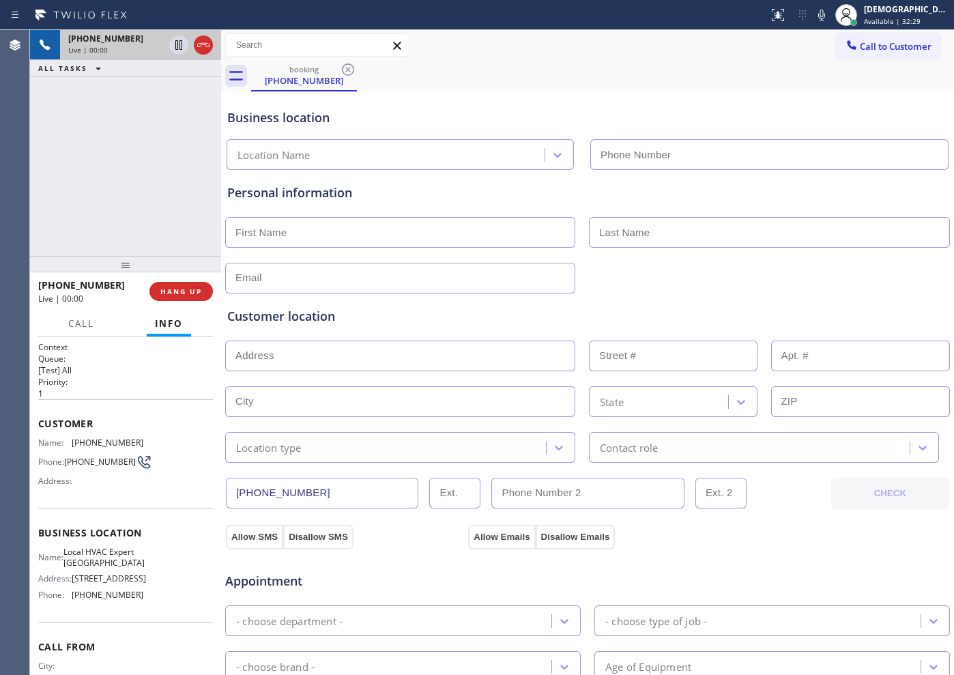
type input "[PHONE_NUMBER]"
click at [173, 287] on span "HANG UP" at bounding box center [181, 292] width 42 height 10
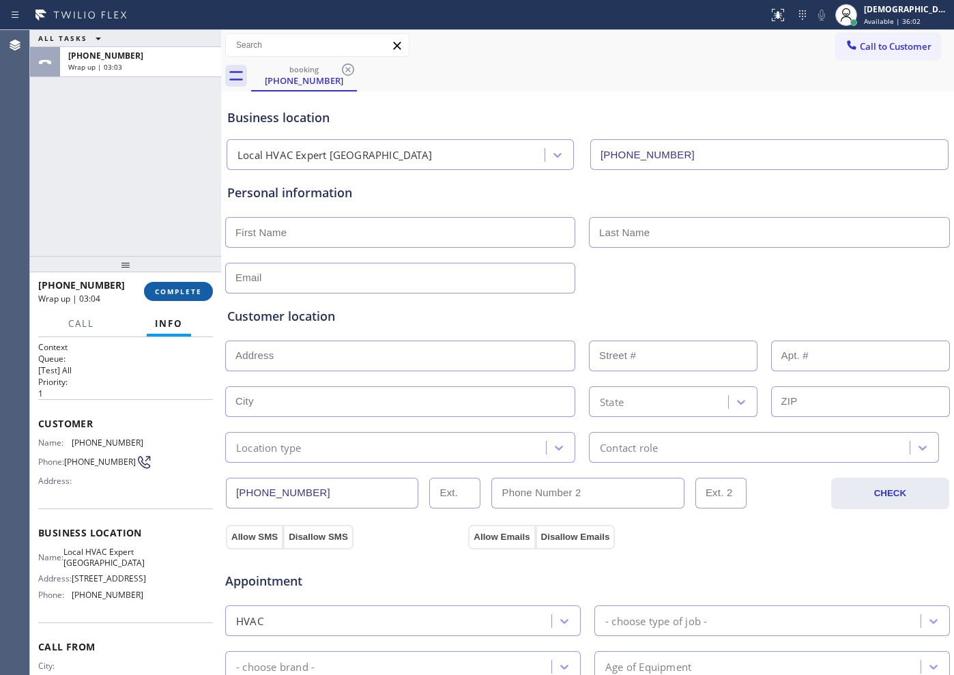
click at [180, 296] on button "COMPLETE" at bounding box center [178, 291] width 69 height 19
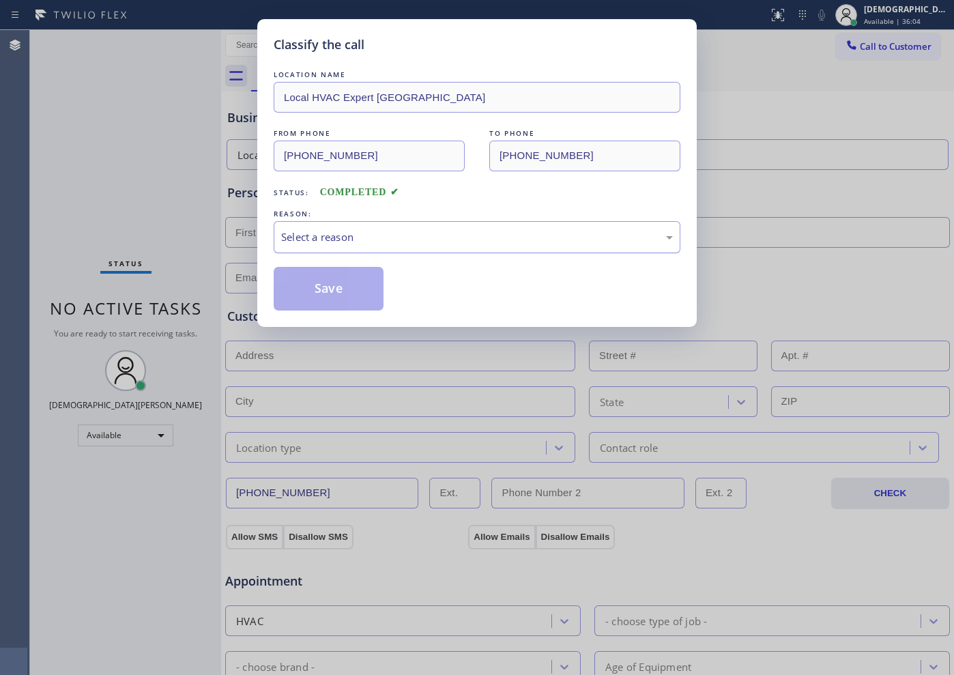
click at [343, 236] on div "Select a reason" at bounding box center [477, 237] width 392 height 16
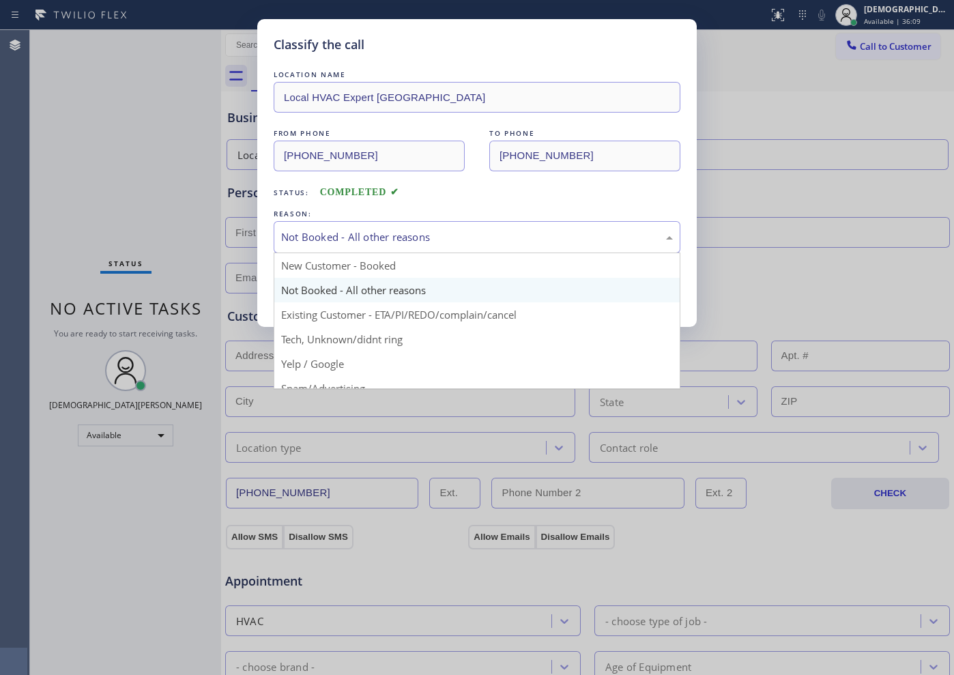
click at [347, 229] on div "Not Booked - All other reasons" at bounding box center [477, 237] width 392 height 16
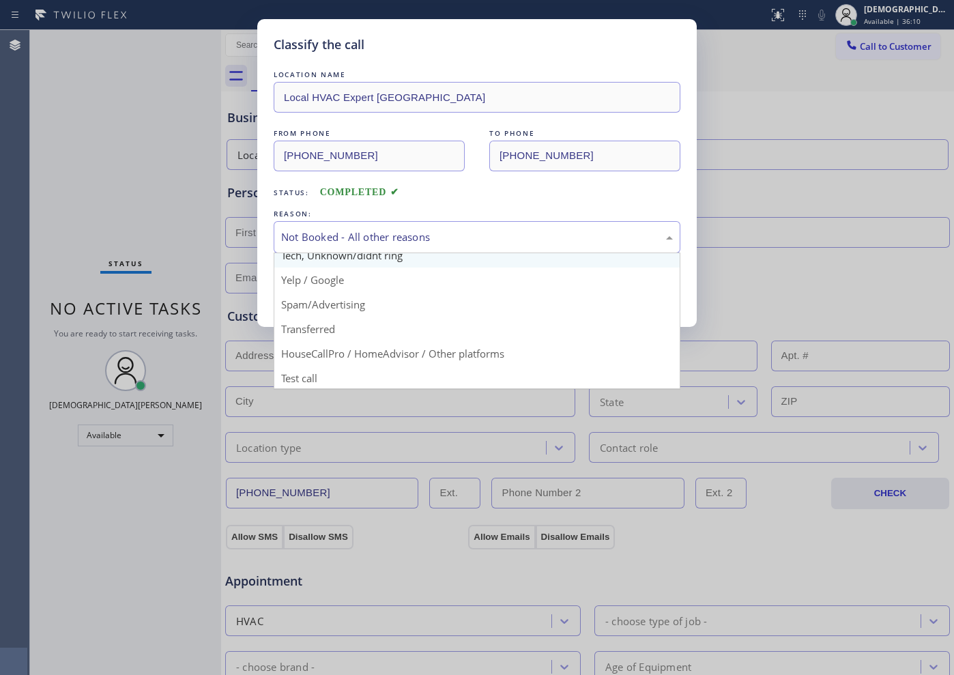
scroll to position [86, 0]
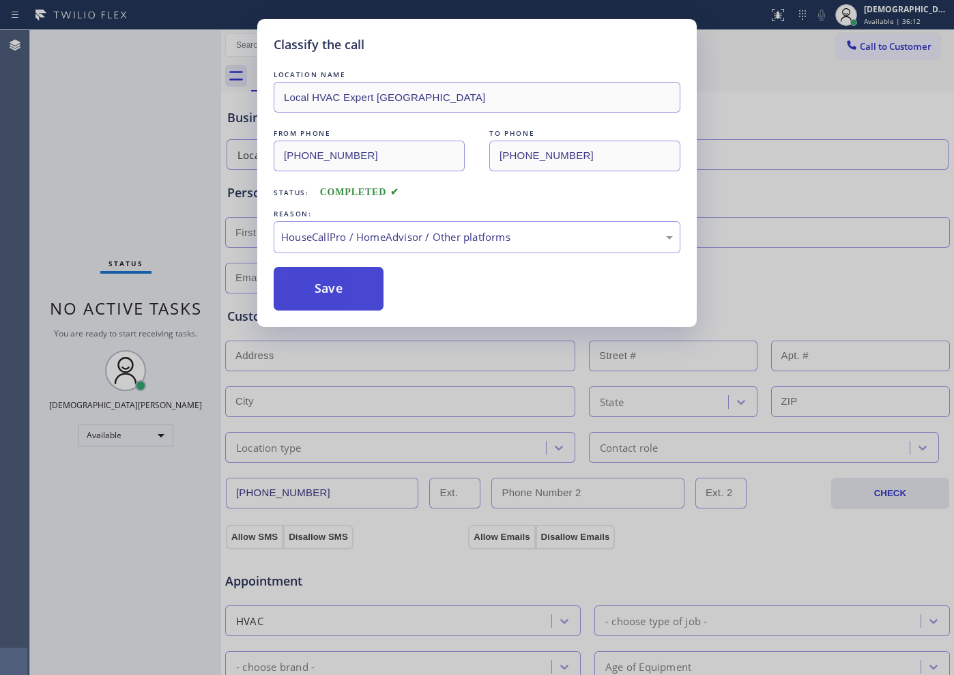
click at [346, 306] on button "Save" at bounding box center [329, 289] width 110 height 44
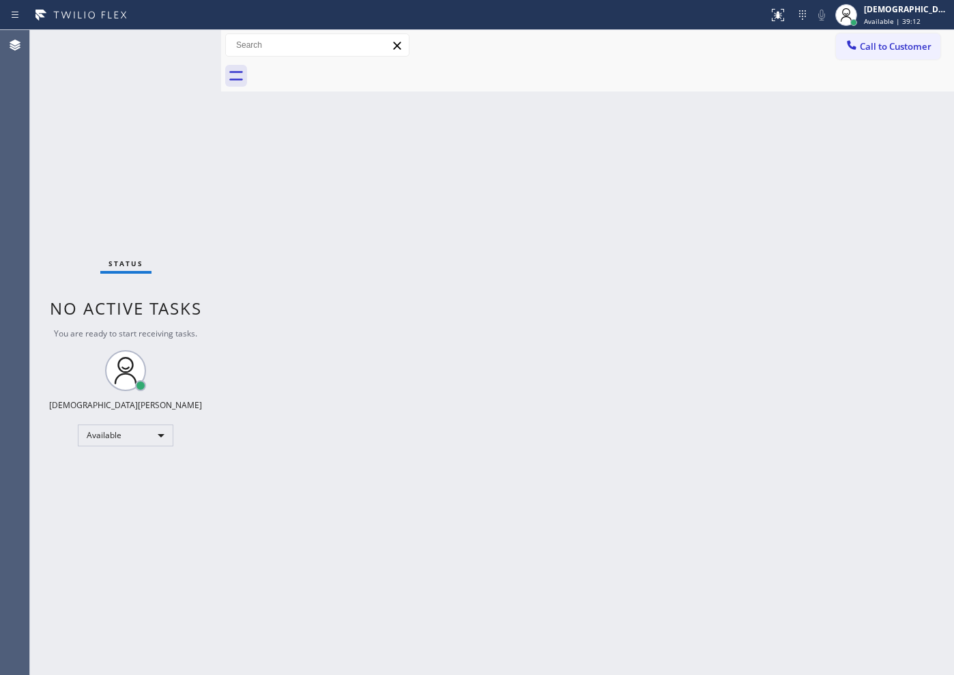
click at [176, 47] on div "Status No active tasks You are ready to start receiving tasks. Christian Cinco …" at bounding box center [125, 352] width 191 height 645
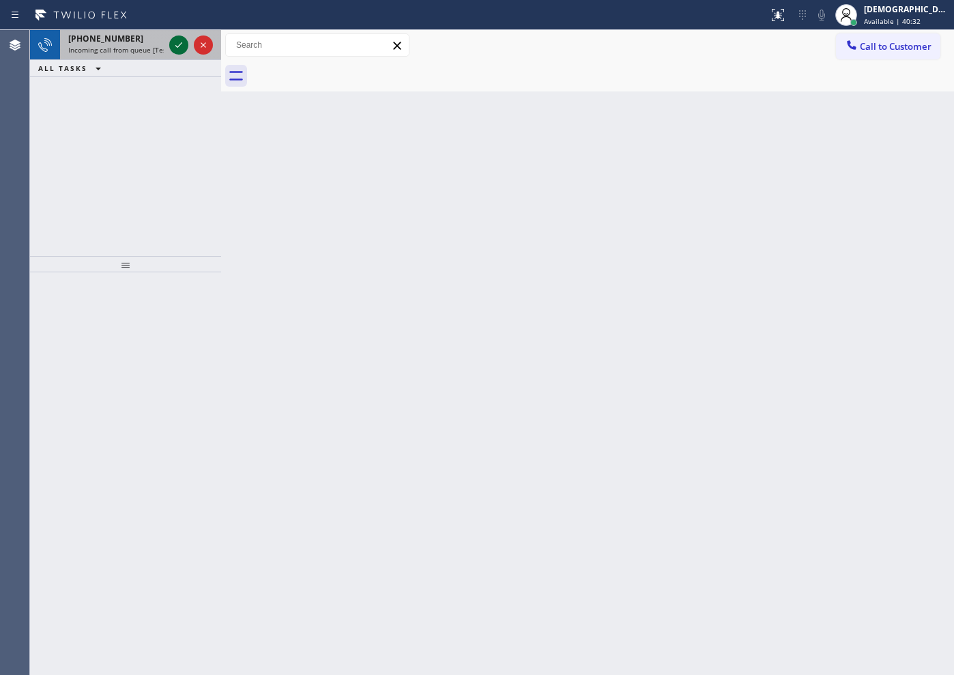
click at [176, 51] on icon at bounding box center [179, 45] width 16 height 16
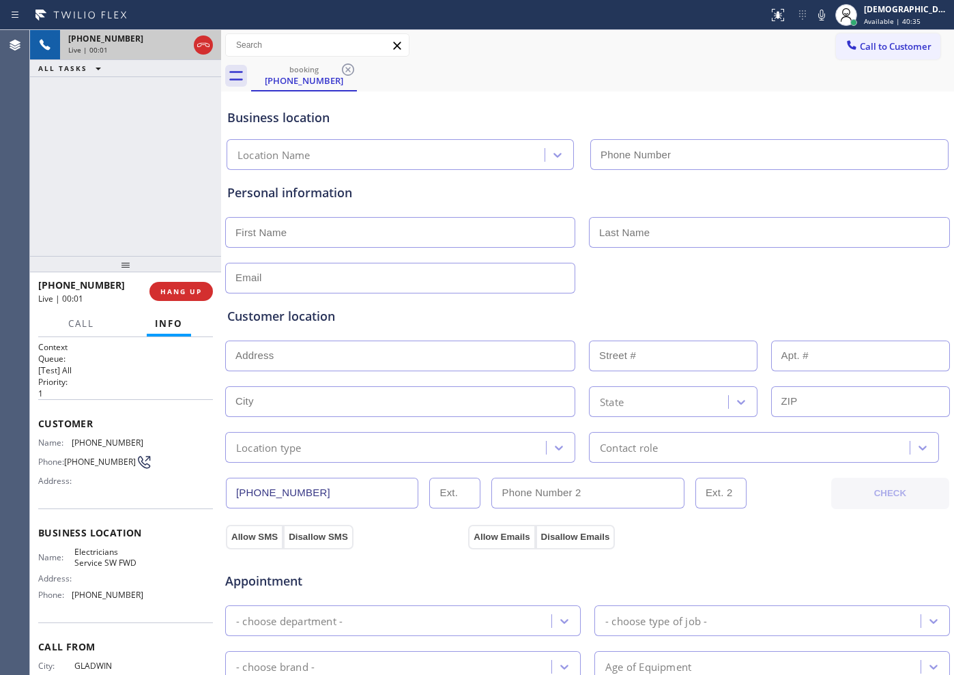
type input "[PHONE_NUMBER]"
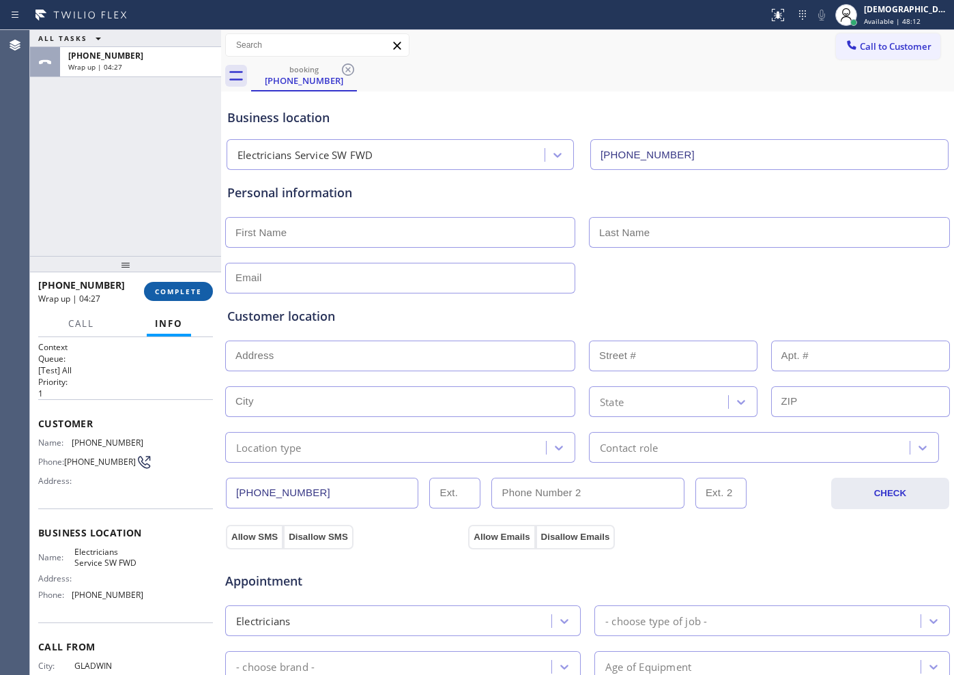
click at [184, 291] on span "COMPLETE" at bounding box center [178, 292] width 47 height 10
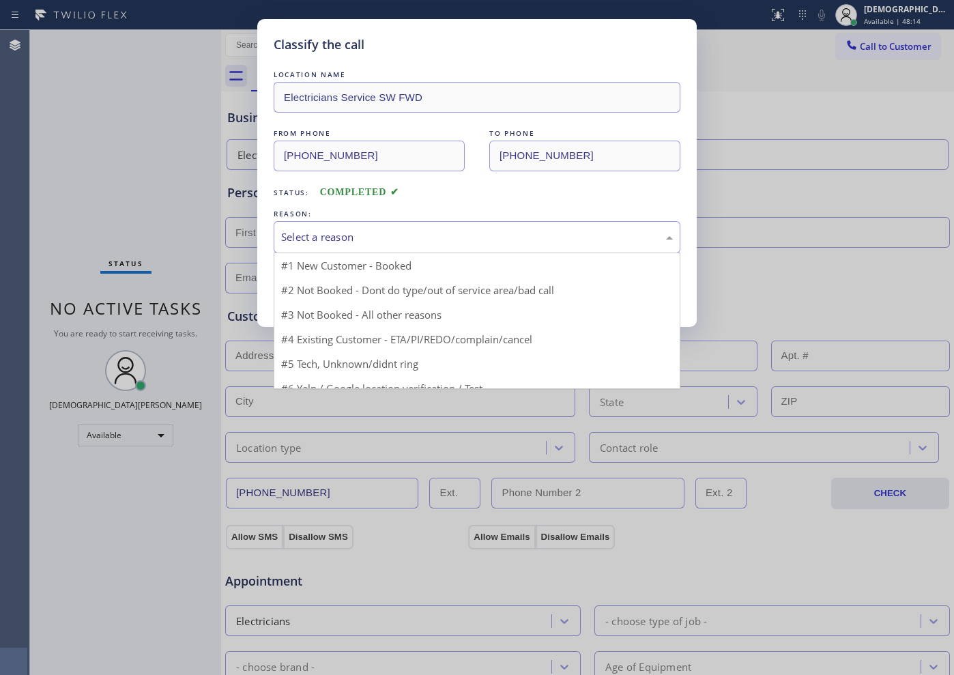
click at [333, 238] on div "Select a reason" at bounding box center [477, 237] width 392 height 16
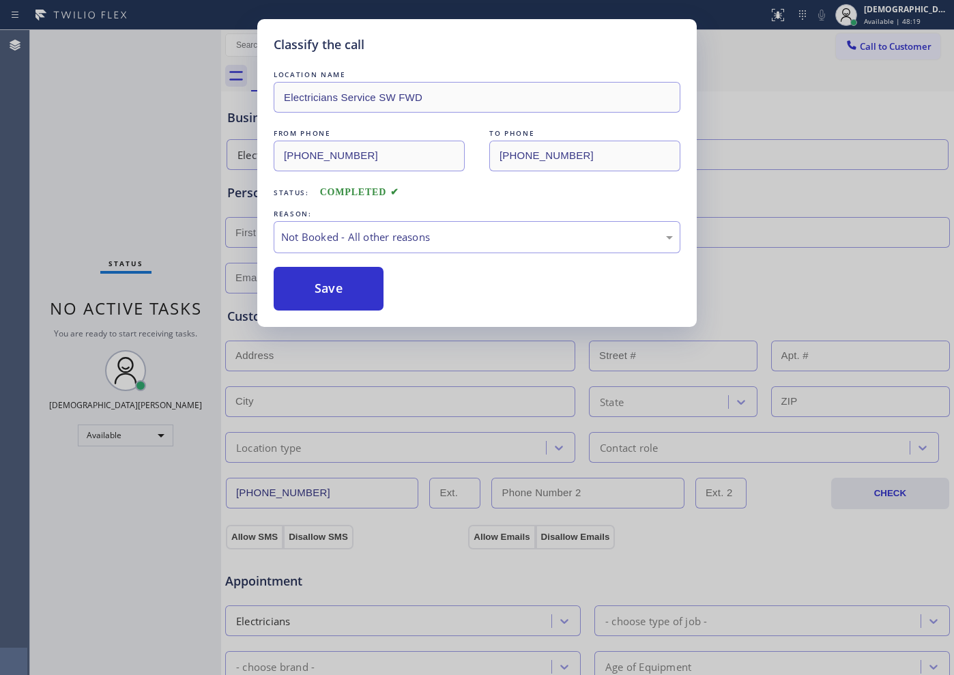
click at [322, 285] on button "Save" at bounding box center [329, 289] width 110 height 44
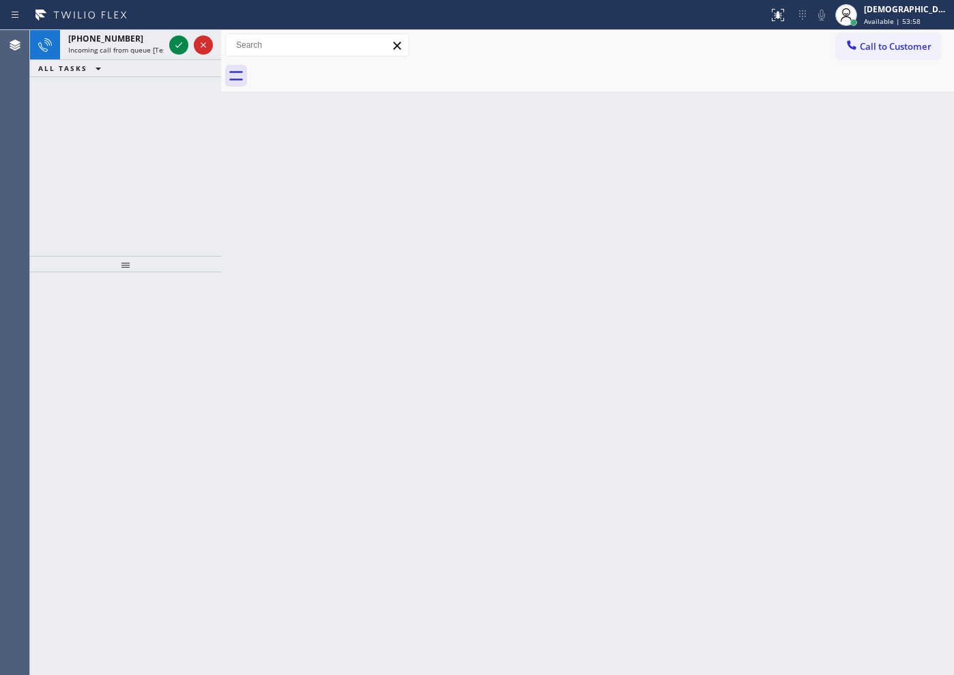
click at [131, 126] on div "[PHONE_NUMBER] Incoming call from queue [Test] All ALL TASKS ALL TASKS ACTIVE T…" at bounding box center [125, 143] width 191 height 226
click at [181, 45] on icon at bounding box center [179, 45] width 16 height 16
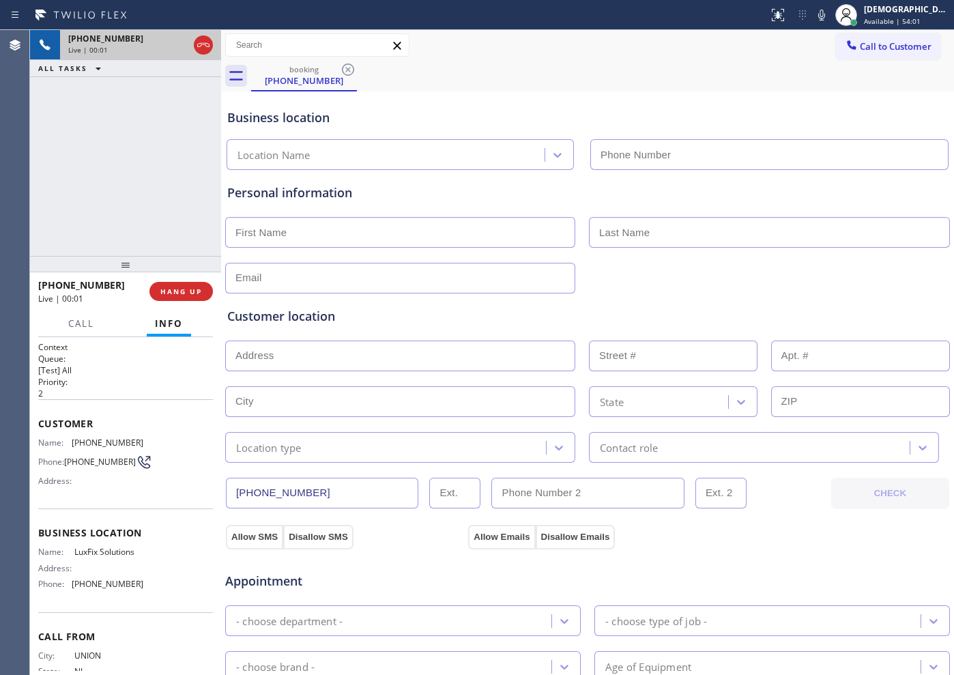
type input "[PHONE_NUMBER]"
click at [201, 46] on icon at bounding box center [203, 45] width 16 height 16
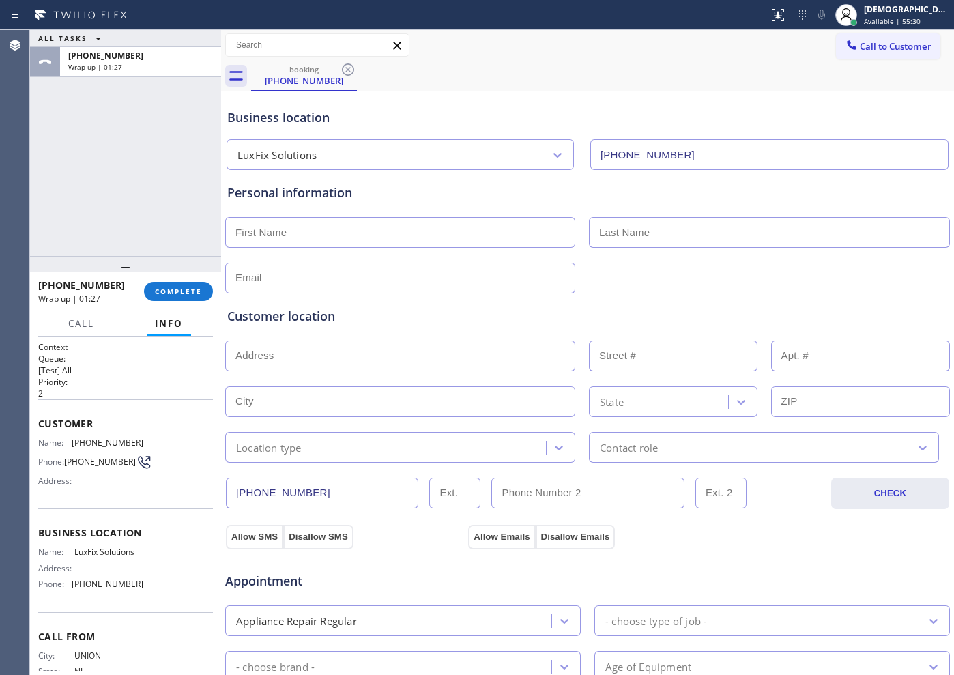
click at [137, 141] on div "ALL TASKS ALL TASKS ACTIVE TASKS TASKS IN WRAP UP [PHONE_NUMBER] Wrap up | 01:27" at bounding box center [125, 143] width 191 height 226
click at [898, 14] on div "[DEMOGRAPHIC_DATA] Cinco Available | 55:31" at bounding box center [907, 15] width 93 height 24
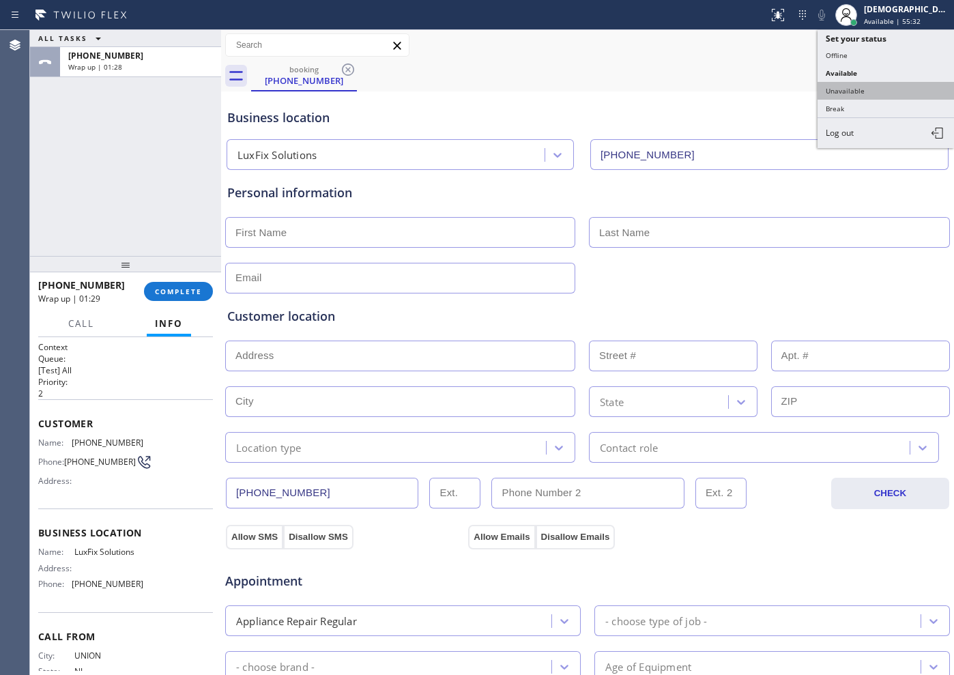
click at [889, 91] on button "Unavailable" at bounding box center [886, 91] width 137 height 18
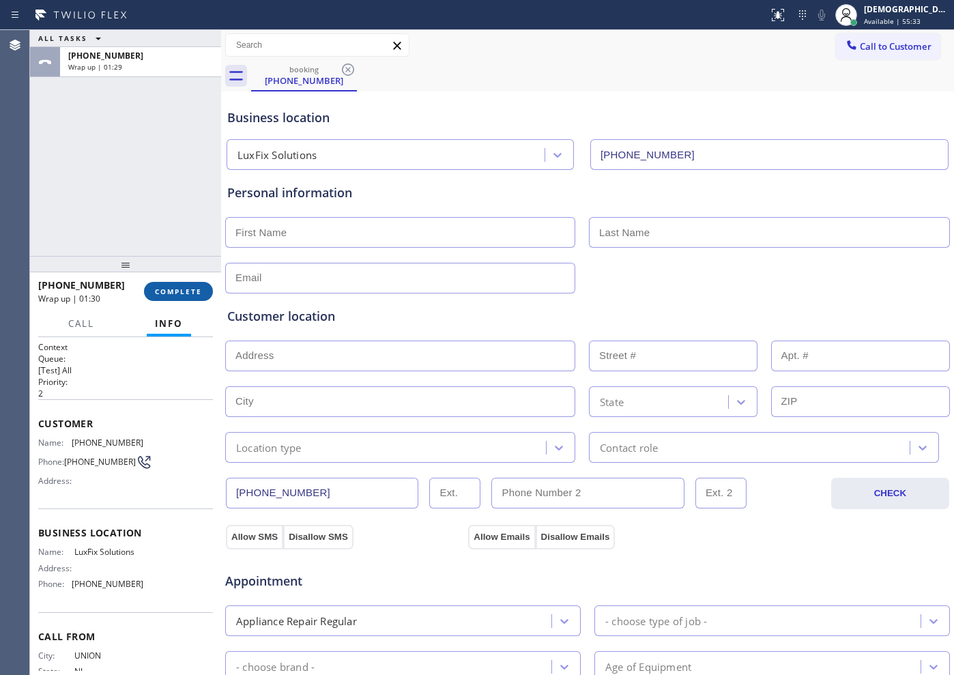
click at [197, 287] on span "COMPLETE" at bounding box center [178, 292] width 47 height 10
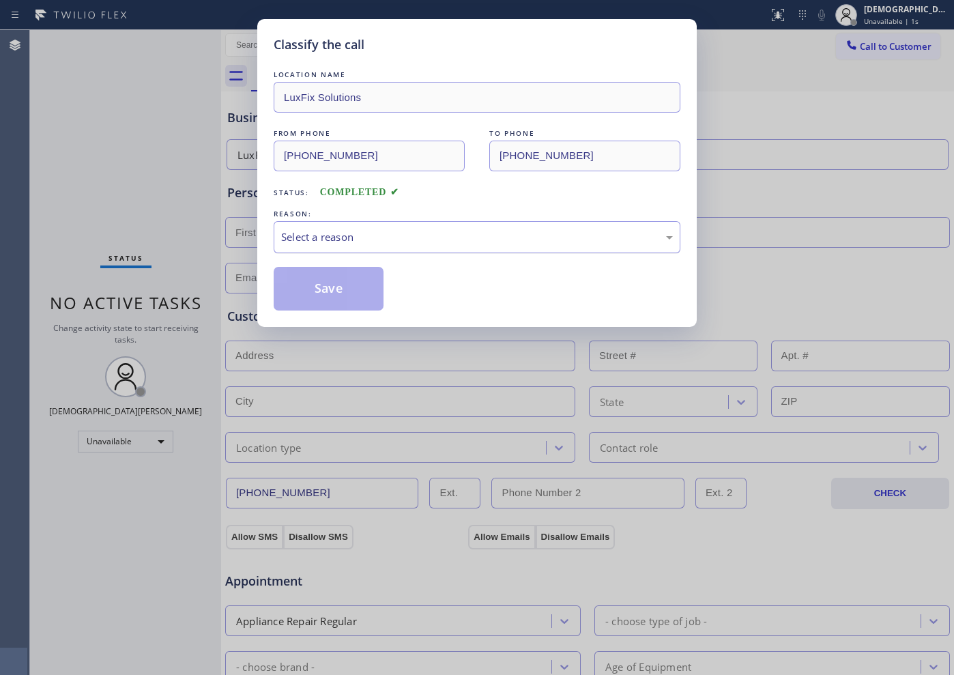
click at [304, 235] on div "Select a reason" at bounding box center [477, 237] width 392 height 16
click at [306, 289] on button "Save" at bounding box center [329, 289] width 110 height 44
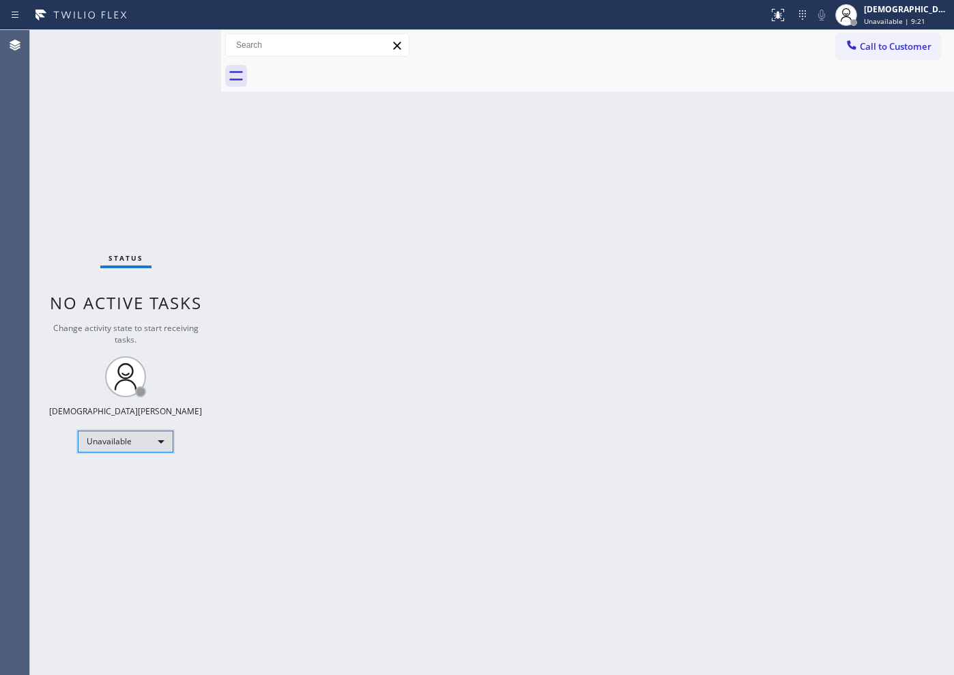
click at [140, 445] on div "Unavailable" at bounding box center [126, 442] width 96 height 22
click at [123, 473] on li "Available" at bounding box center [125, 478] width 93 height 16
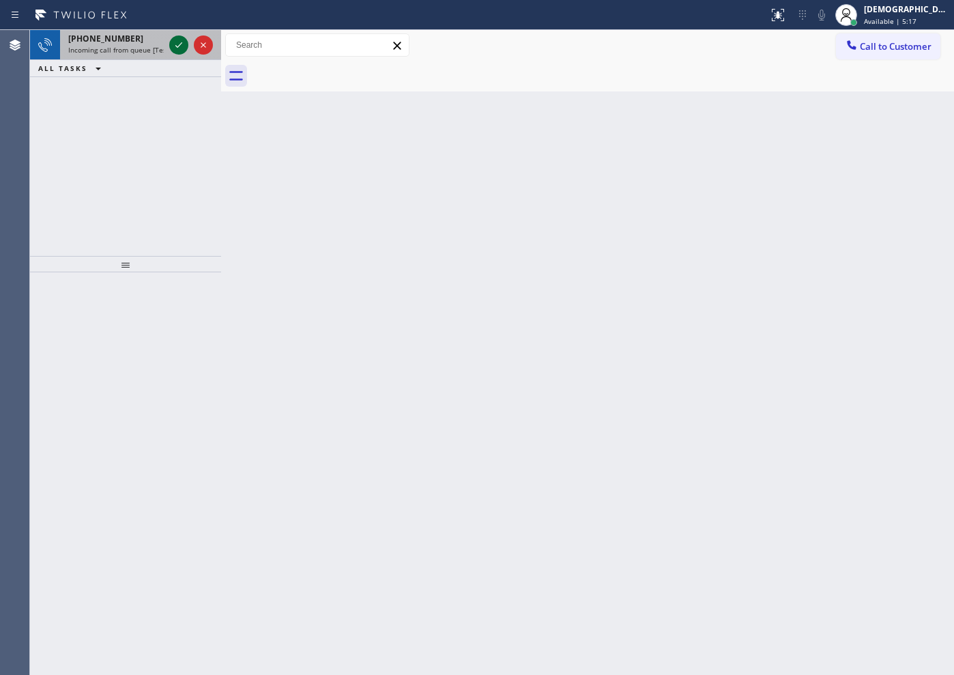
click at [180, 40] on icon at bounding box center [179, 45] width 16 height 16
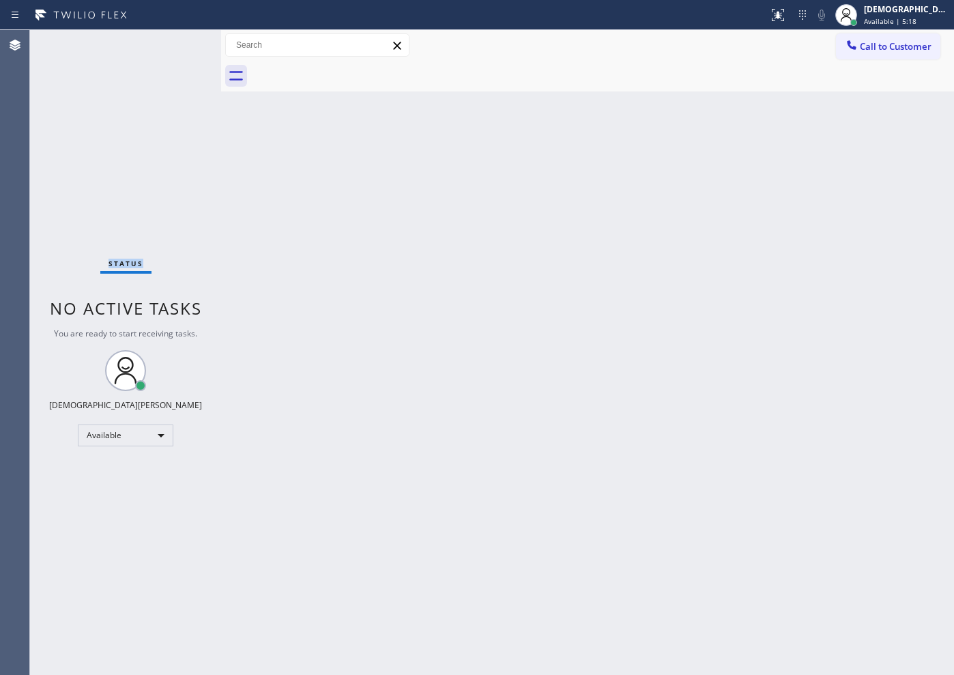
click at [180, 39] on div "Status No active tasks You are ready to start receiving tasks. Christian Cinco …" at bounding box center [125, 352] width 191 height 645
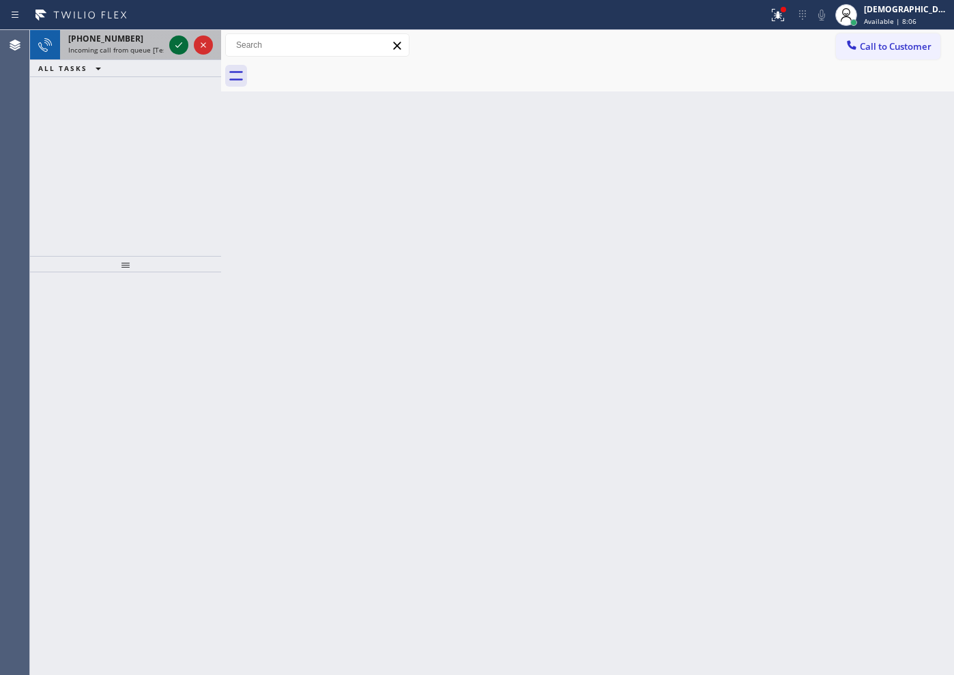
click at [182, 44] on icon at bounding box center [179, 45] width 16 height 16
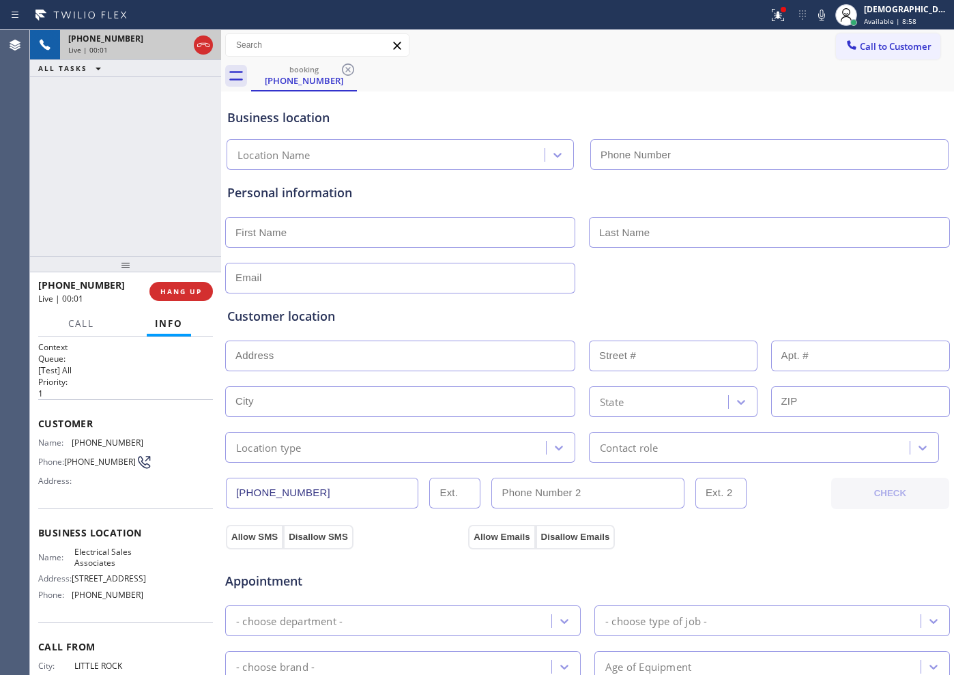
type input "[PHONE_NUMBER]"
click at [173, 288] on span "HANG UP" at bounding box center [181, 292] width 42 height 10
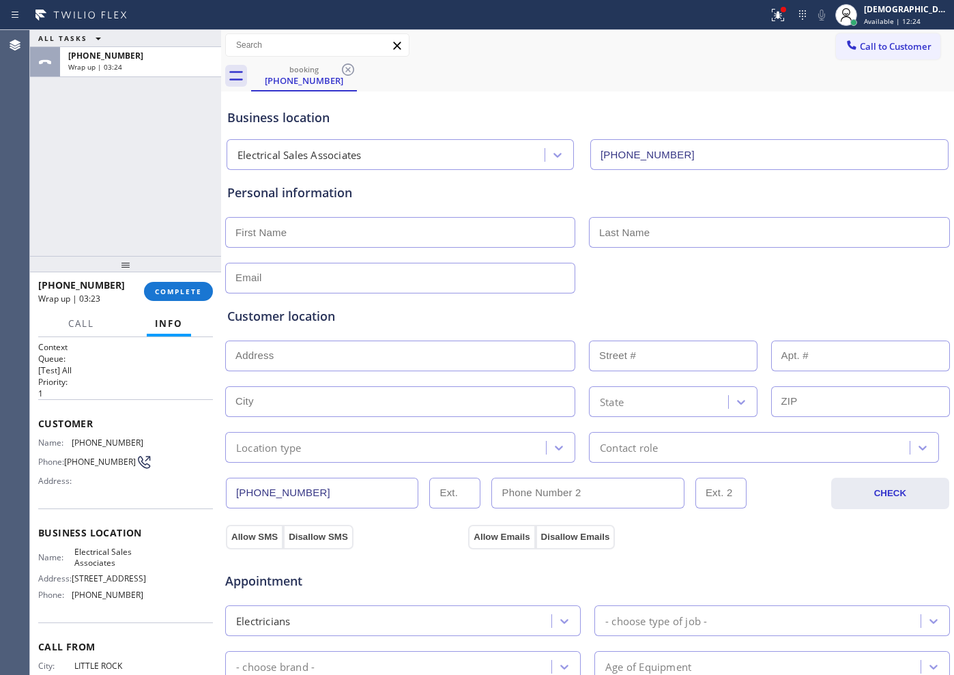
click at [156, 281] on div "[PHONE_NUMBER] Wrap up | 03:23 COMPLETE" at bounding box center [125, 291] width 175 height 35
click at [196, 287] on span "COMPLETE" at bounding box center [178, 292] width 47 height 10
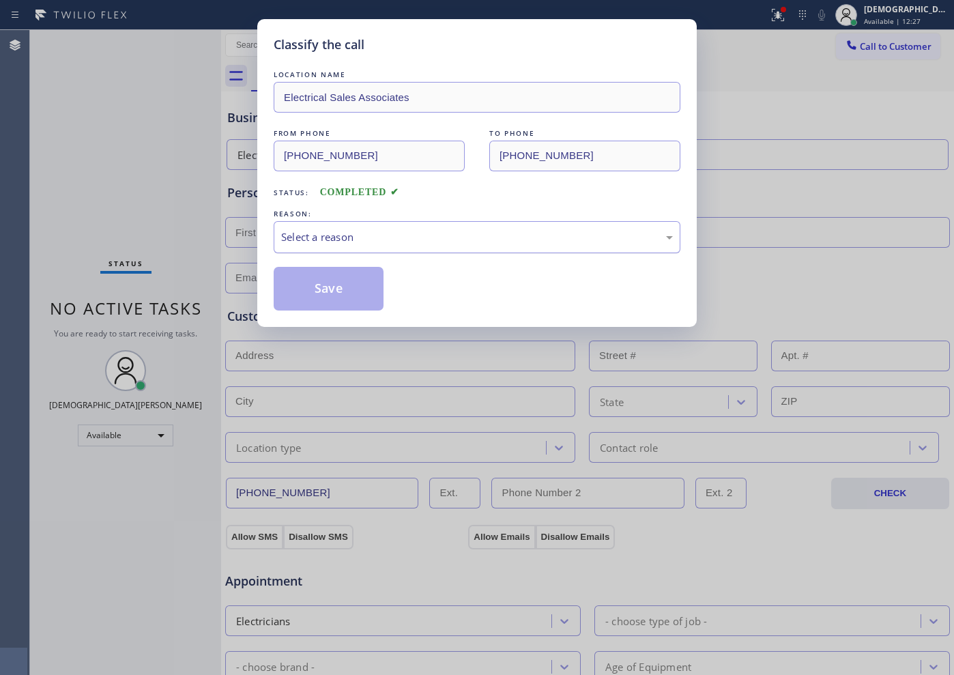
click at [304, 235] on div "Select a reason" at bounding box center [477, 237] width 392 height 16
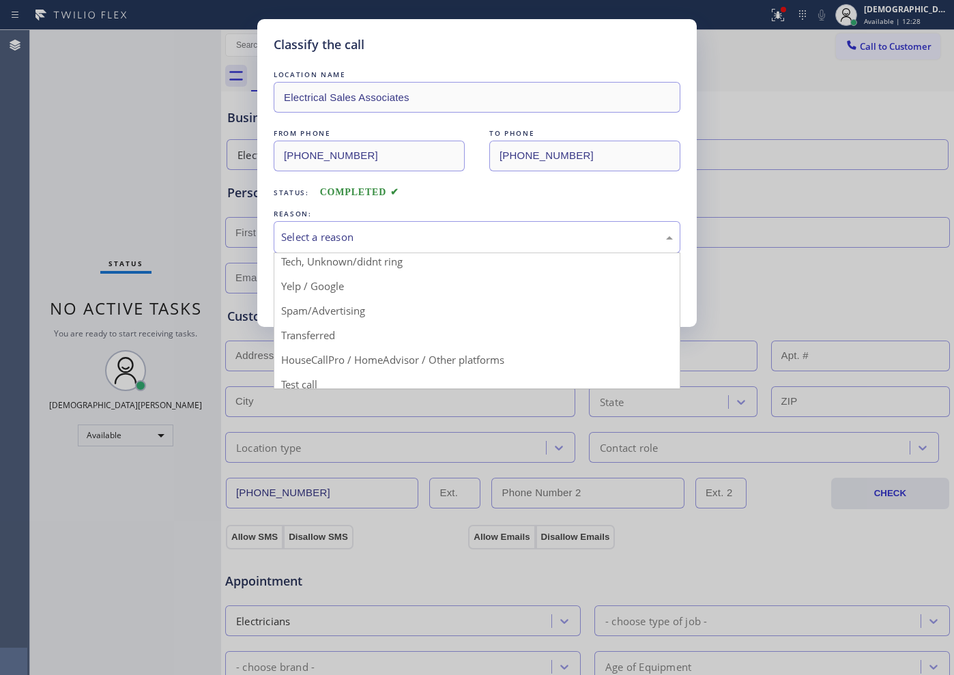
scroll to position [86, 0]
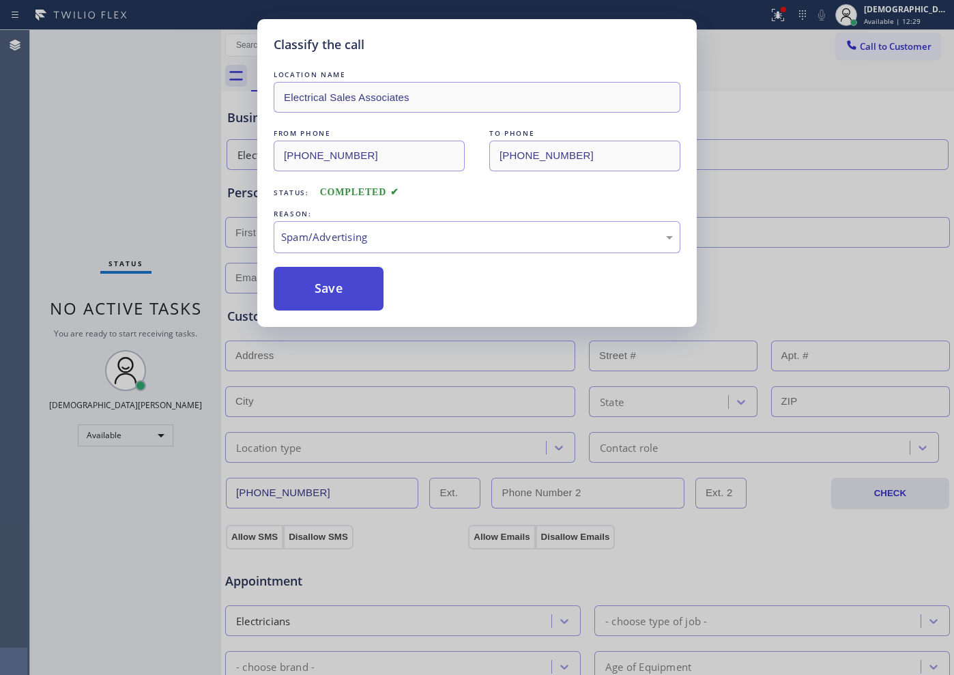
click at [312, 300] on button "Save" at bounding box center [329, 289] width 110 height 44
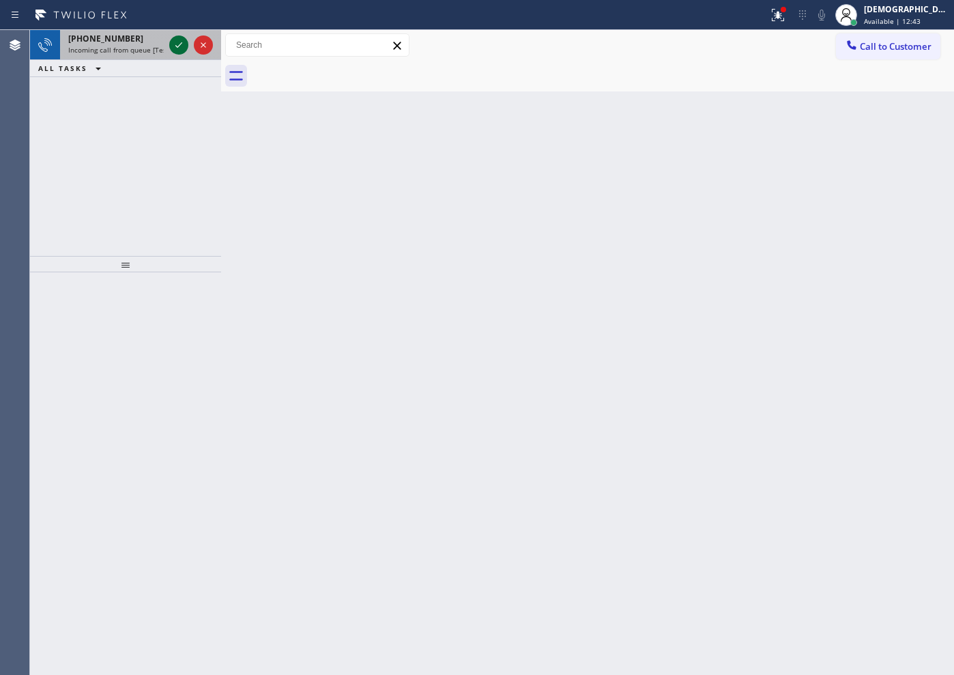
click at [182, 48] on icon at bounding box center [179, 45] width 16 height 16
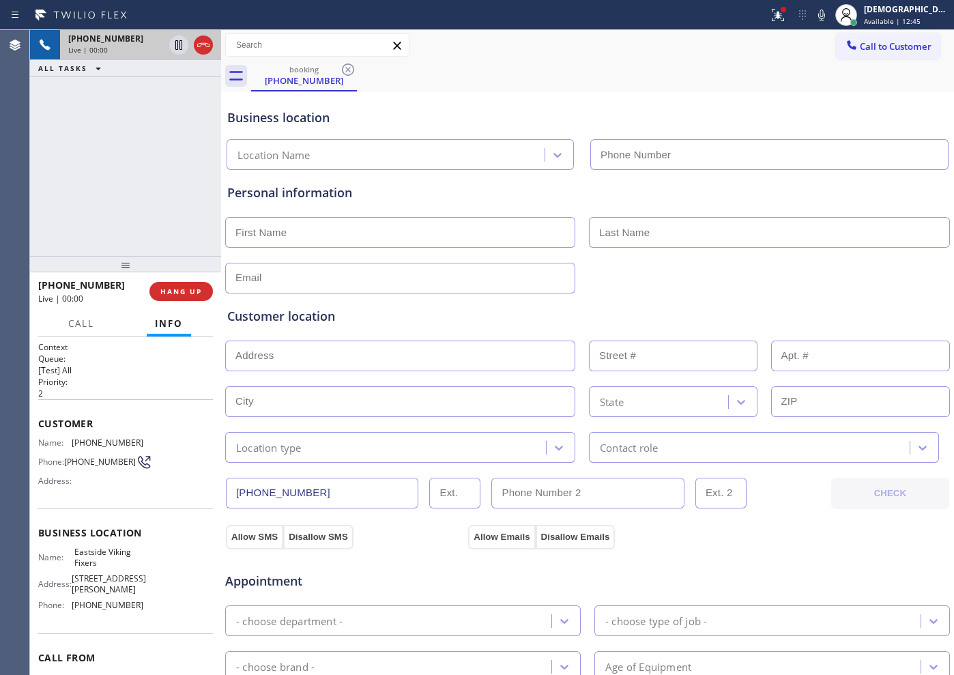
type input "[PHONE_NUMBER]"
drag, startPoint x: 85, startPoint y: 593, endPoint x: 73, endPoint y: 580, distance: 17.4
click at [73, 580] on span "[STREET_ADDRESS][PERSON_NAME]" at bounding box center [109, 583] width 74 height 21
copy span "[STREET_ADDRESS][PERSON_NAME]"
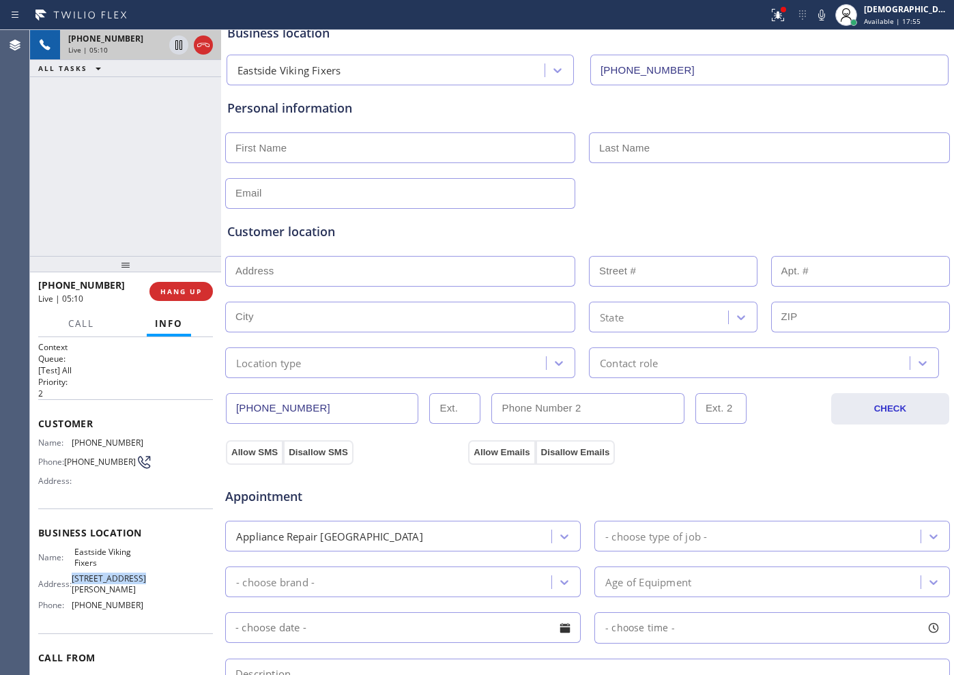
scroll to position [85, 0]
drag, startPoint x: 318, startPoint y: 410, endPoint x: 227, endPoint y: 408, distance: 90.8
click at [227, 408] on input "[PHONE_NUMBER]" at bounding box center [322, 408] width 193 height 31
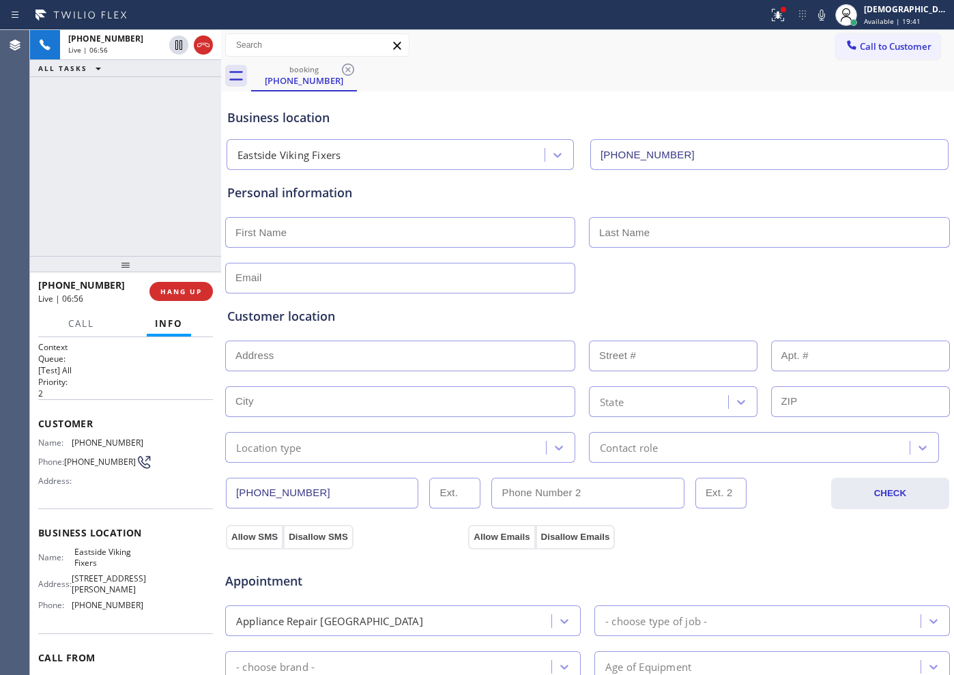
drag, startPoint x: 206, startPoint y: 51, endPoint x: 221, endPoint y: 58, distance: 16.8
click at [206, 50] on icon at bounding box center [203, 45] width 16 height 16
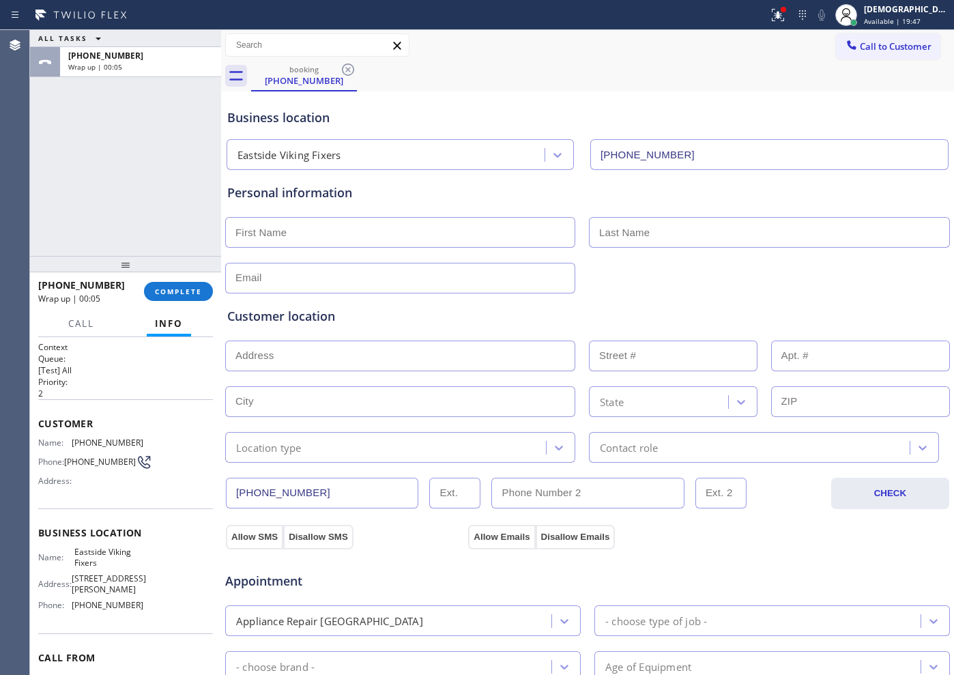
click at [311, 240] on input "text" at bounding box center [400, 232] width 350 height 31
paste input "Radha"
type input "Radha"
click at [610, 231] on input "text" at bounding box center [769, 232] width 361 height 31
paste input "[PERSON_NAME]"
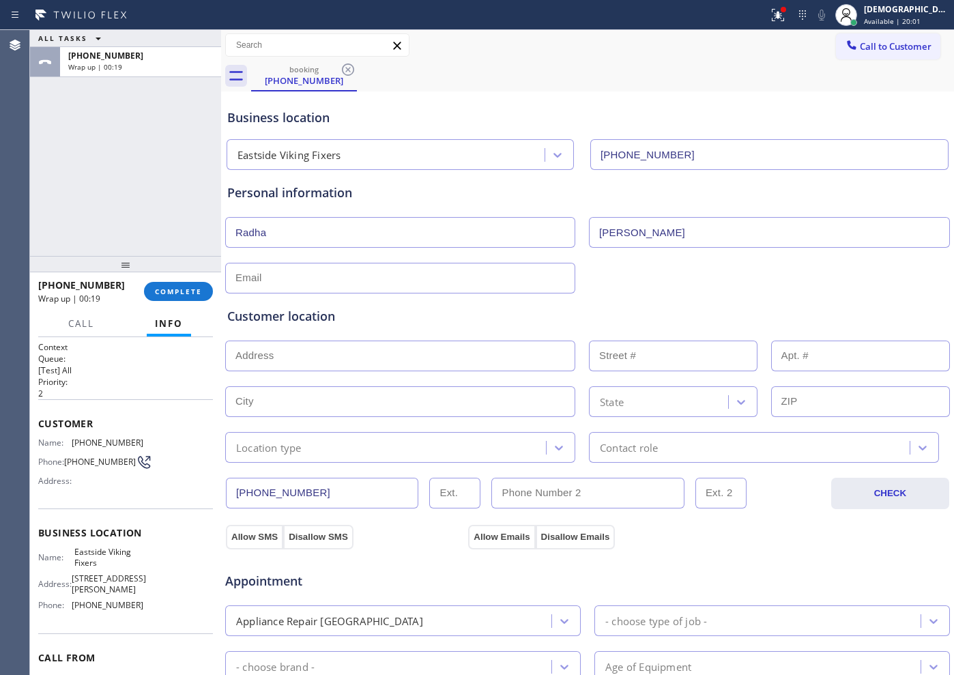
type input "[PERSON_NAME]"
click at [455, 279] on input "text" at bounding box center [400, 278] width 350 height 31
click at [334, 281] on input "No" at bounding box center [400, 278] width 350 height 31
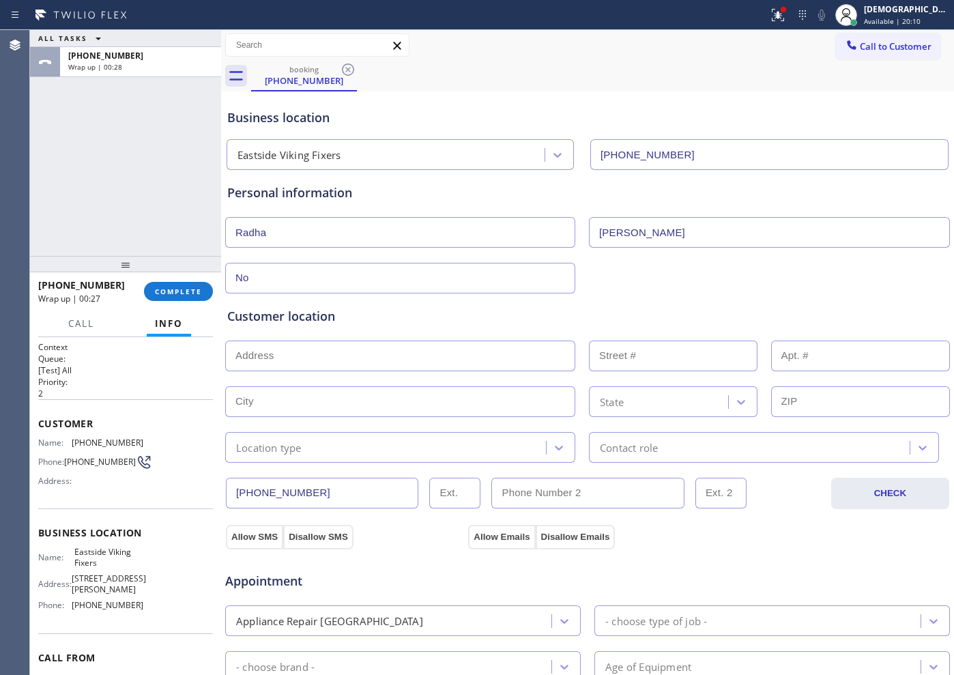
paste input "[EMAIL_ADDRESS][DOMAIN_NAME]"
type input "[EMAIL_ADDRESS][DOMAIN_NAME]"
click at [397, 360] on input "text" at bounding box center [400, 356] width 350 height 31
paste input "[STREET_ADDRESS]"
type input "[STREET_ADDRESS]"
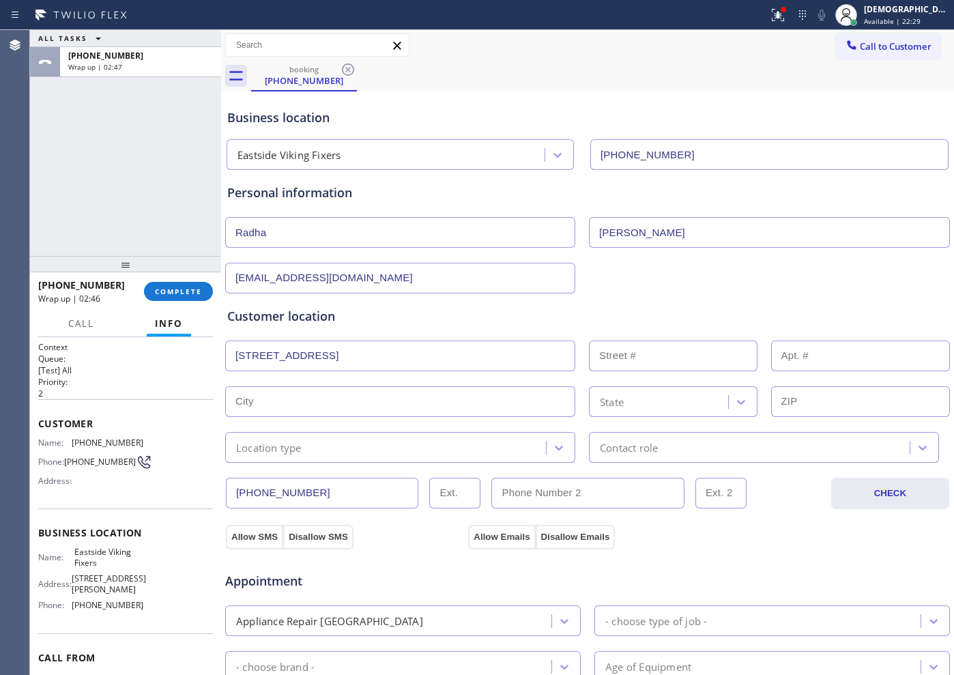
type input "3806"
type input "Bellevue"
type input "98005"
click at [386, 446] on div "Location type" at bounding box center [387, 448] width 317 height 24
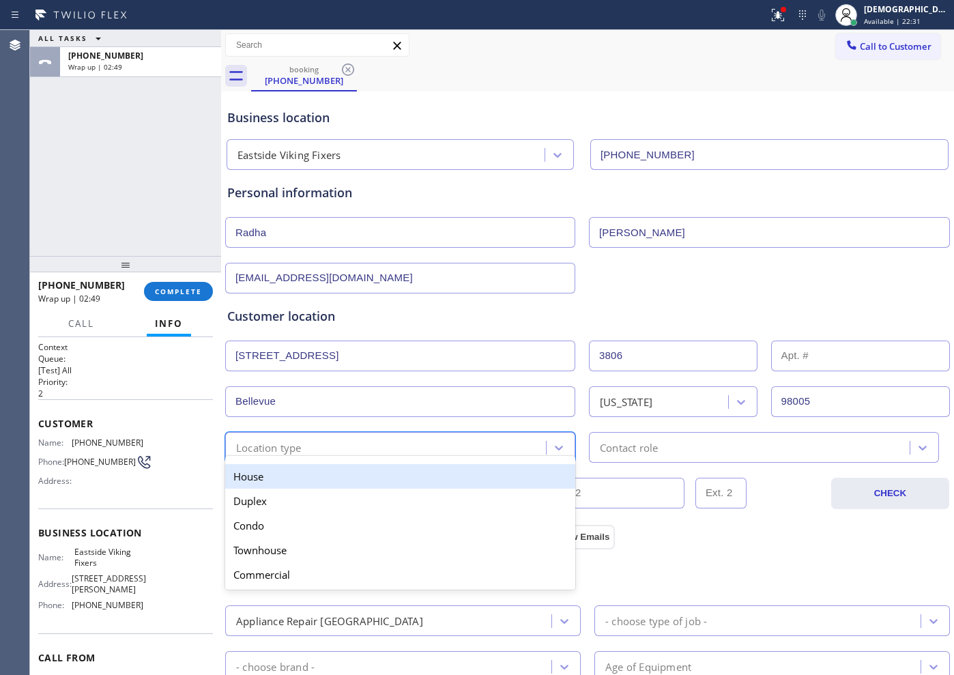
click at [369, 477] on div "House" at bounding box center [400, 476] width 350 height 25
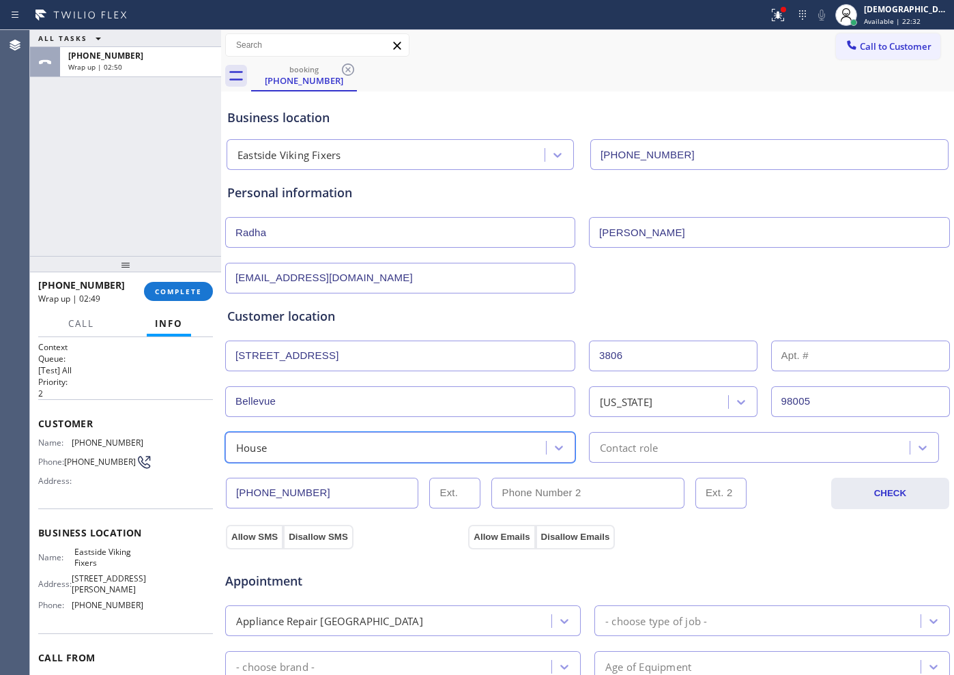
click at [609, 451] on div "Contact role" at bounding box center [629, 448] width 58 height 16
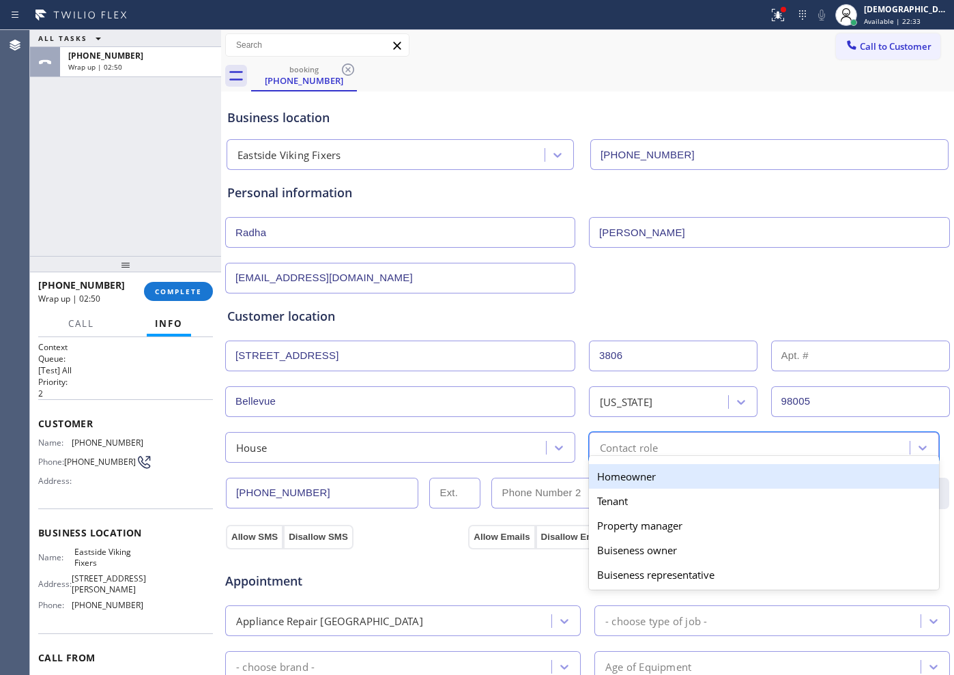
click at [606, 475] on div "Homeowner" at bounding box center [764, 476] width 350 height 25
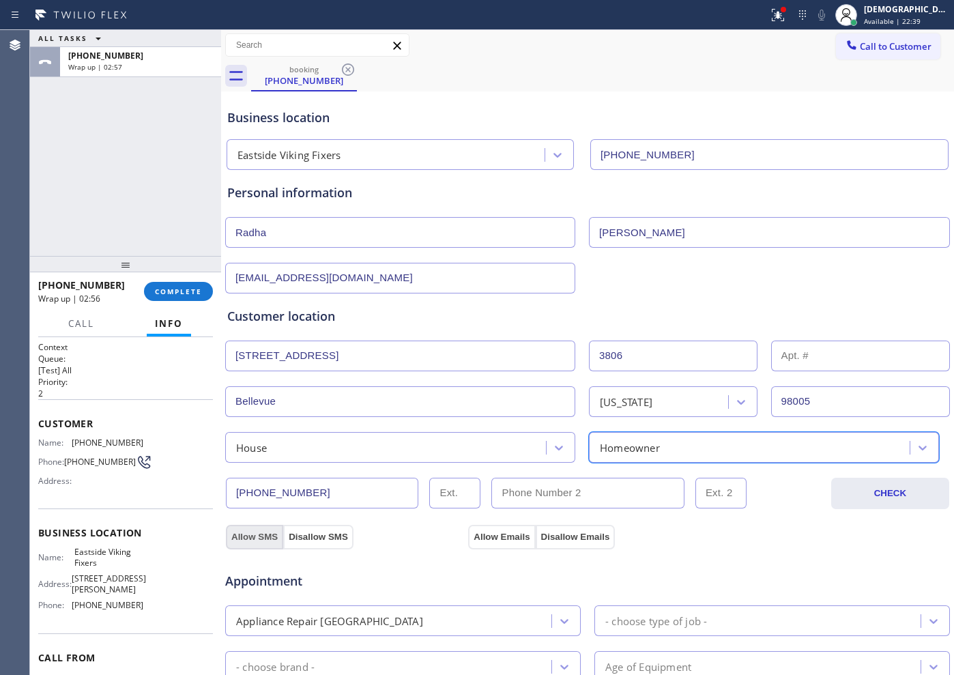
drag, startPoint x: 259, startPoint y: 535, endPoint x: 302, endPoint y: 537, distance: 43.7
click at [259, 535] on button "Allow SMS" at bounding box center [254, 537] width 57 height 25
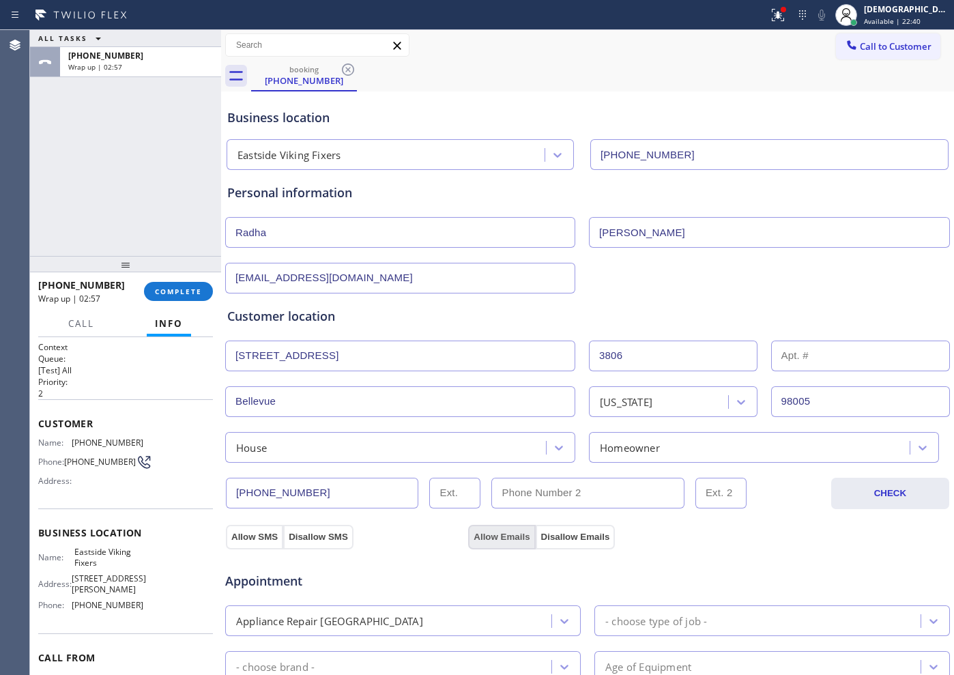
click at [495, 542] on button "Allow Emails" at bounding box center [501, 537] width 67 height 25
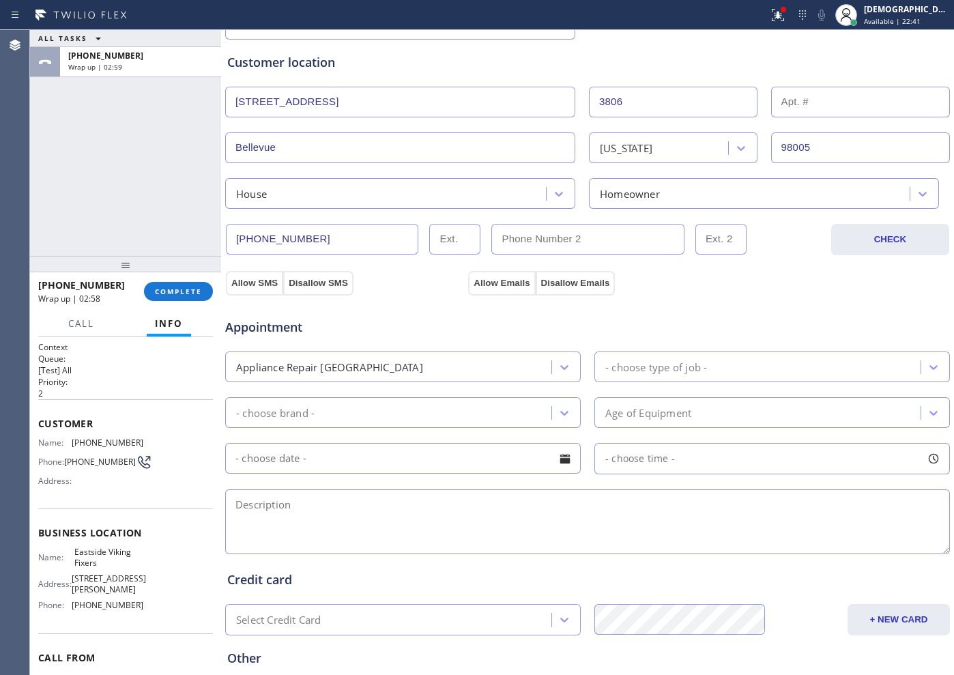
scroll to position [256, 0]
click at [251, 280] on button "Allow SMS" at bounding box center [254, 281] width 57 height 25
click at [490, 281] on button "Allow Emails" at bounding box center [501, 281] width 67 height 25
click at [508, 358] on div "Appliance Repair [GEOGRAPHIC_DATA]" at bounding box center [390, 365] width 322 height 24
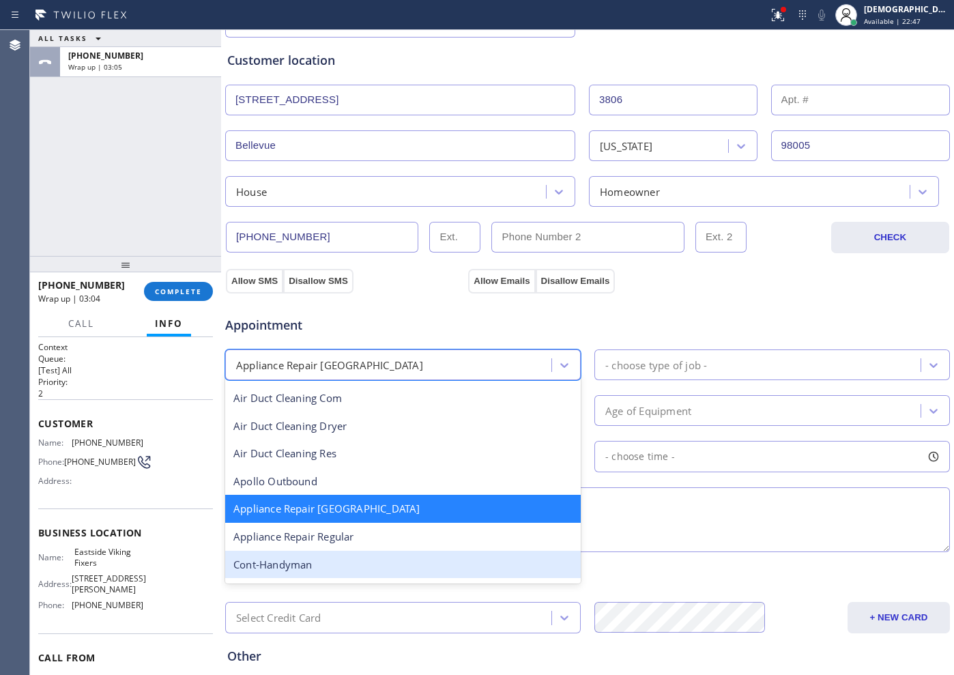
scroll to position [87, 0]
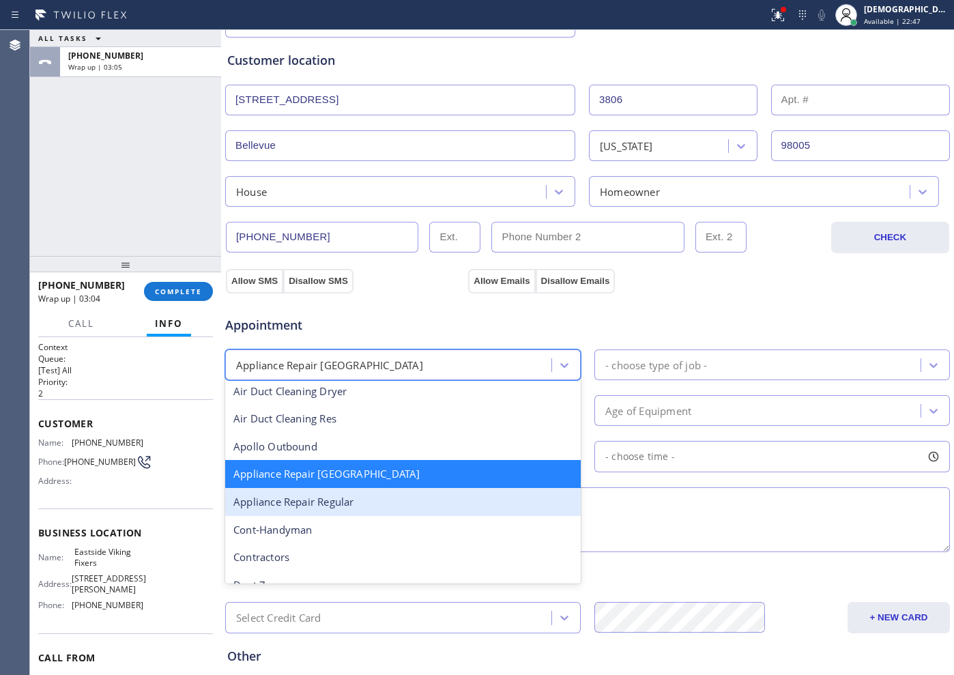
click at [401, 506] on div "Appliance Repair Regular" at bounding box center [403, 502] width 356 height 28
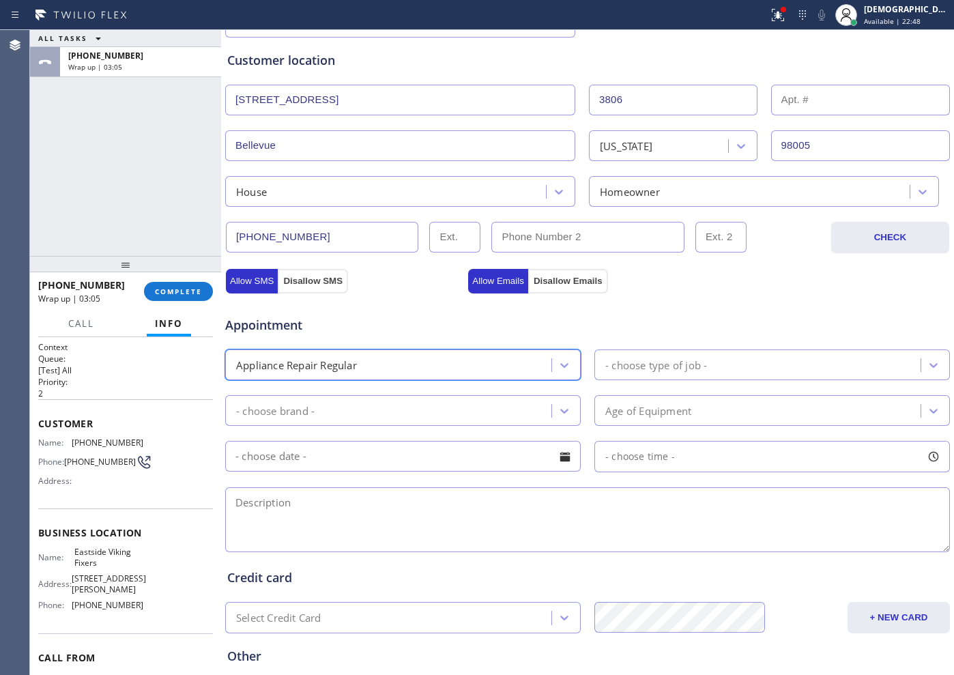
click at [625, 371] on div "- choose type of job -" at bounding box center [656, 365] width 102 height 16
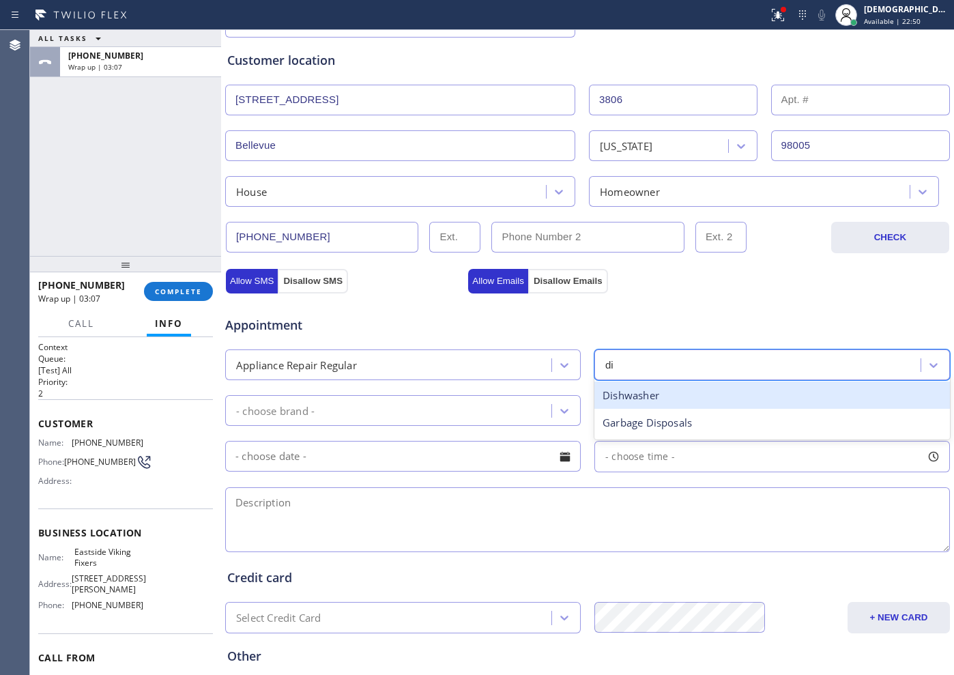
type input "dis"
drag, startPoint x: 616, startPoint y: 390, endPoint x: 555, endPoint y: 393, distance: 61.5
click at [616, 391] on div "Dishwasher" at bounding box center [773, 396] width 356 height 28
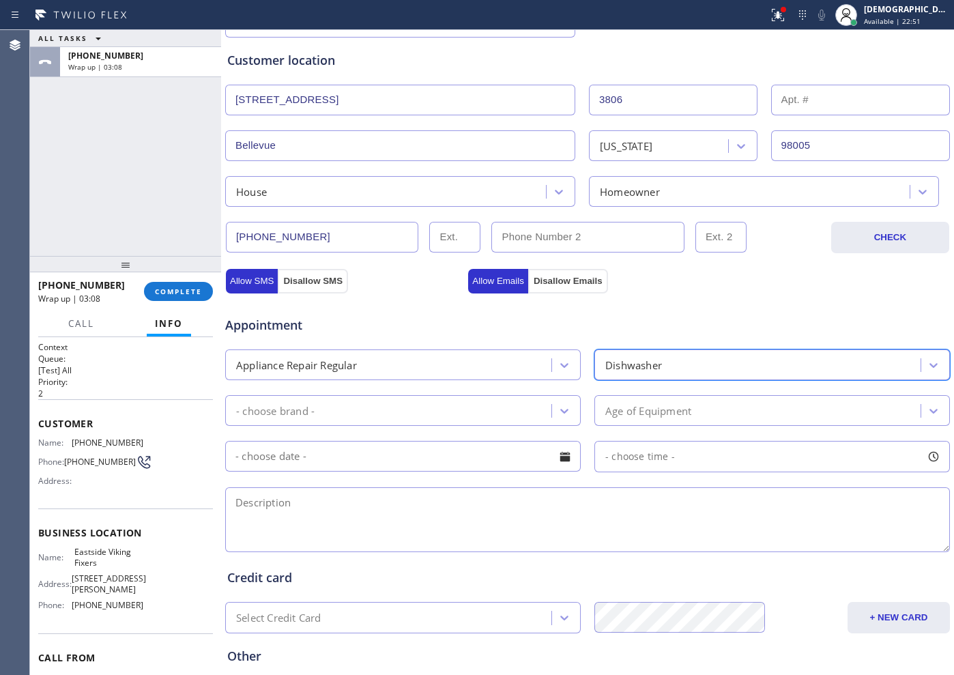
click at [489, 396] on div "- choose brand -" at bounding box center [403, 410] width 356 height 31
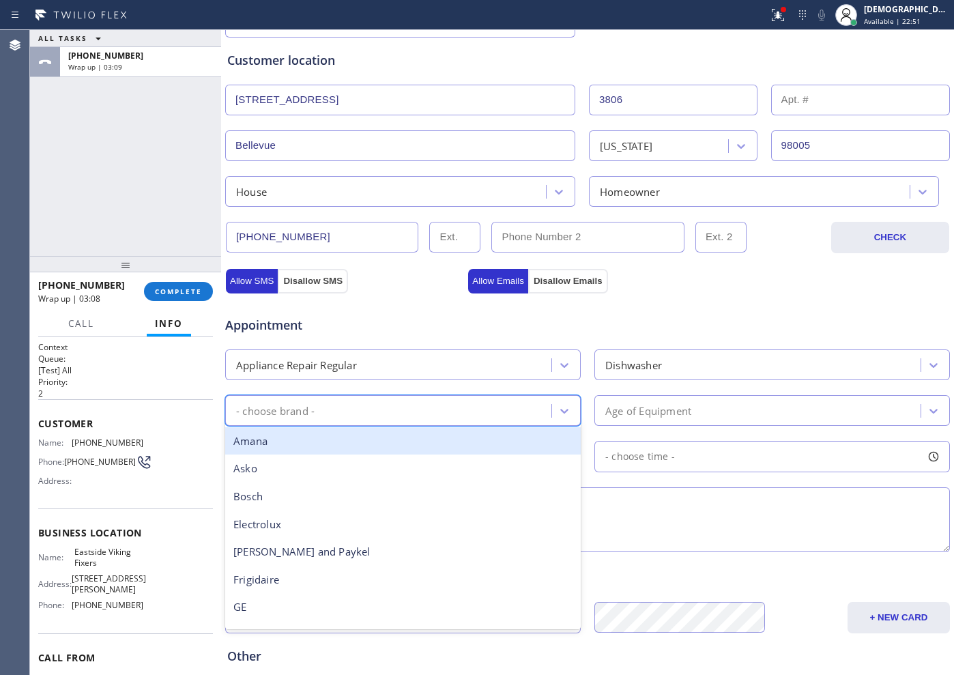
type input "a"
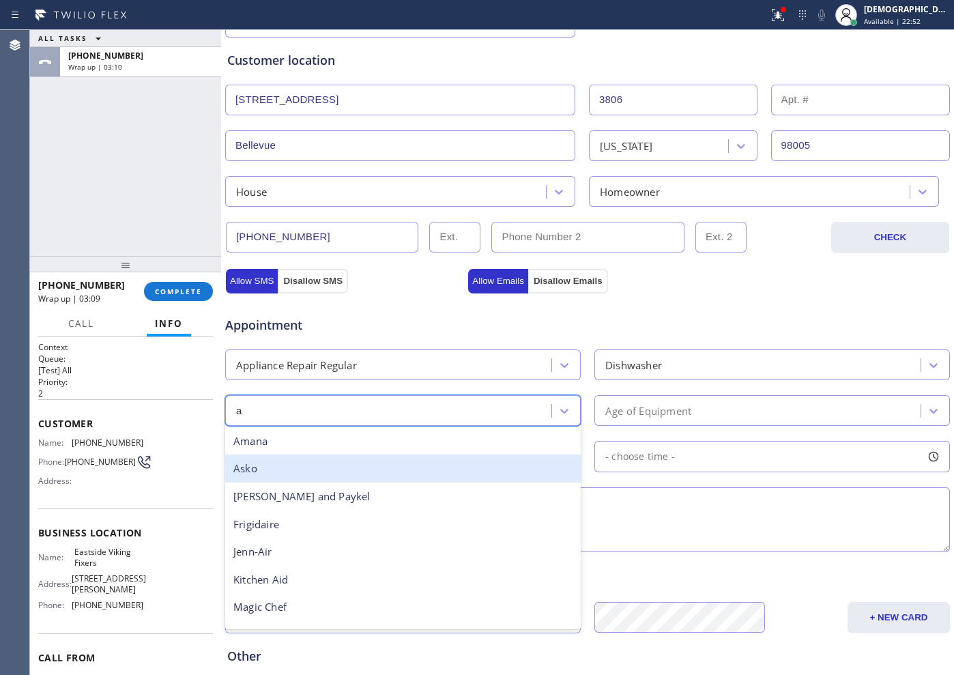
click at [436, 462] on div "Asko" at bounding box center [403, 469] width 356 height 28
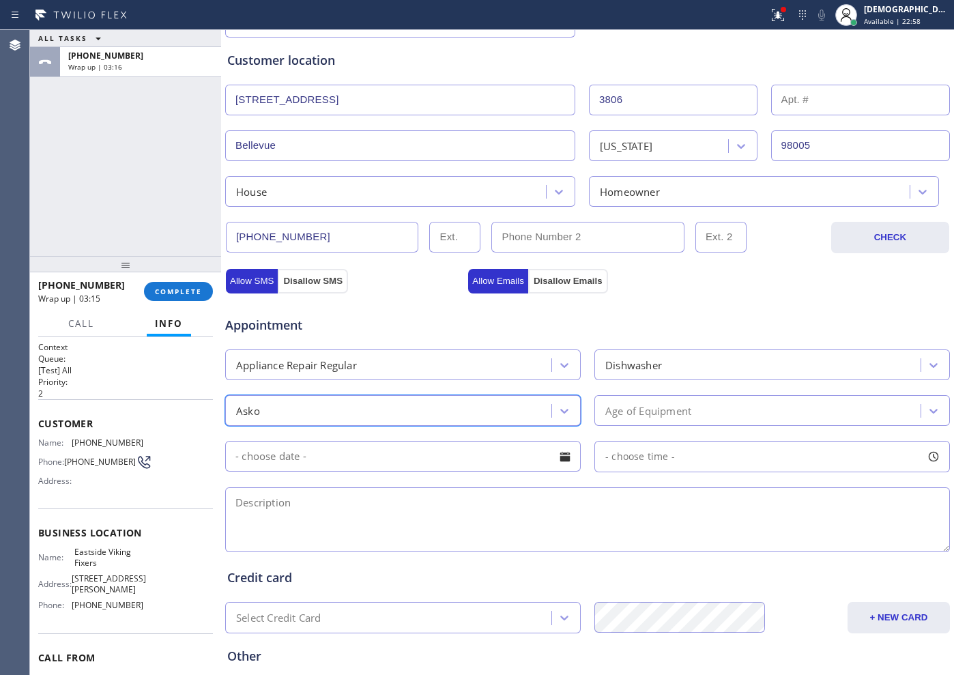
click at [647, 407] on div "Age of Equipment" at bounding box center [648, 411] width 86 height 16
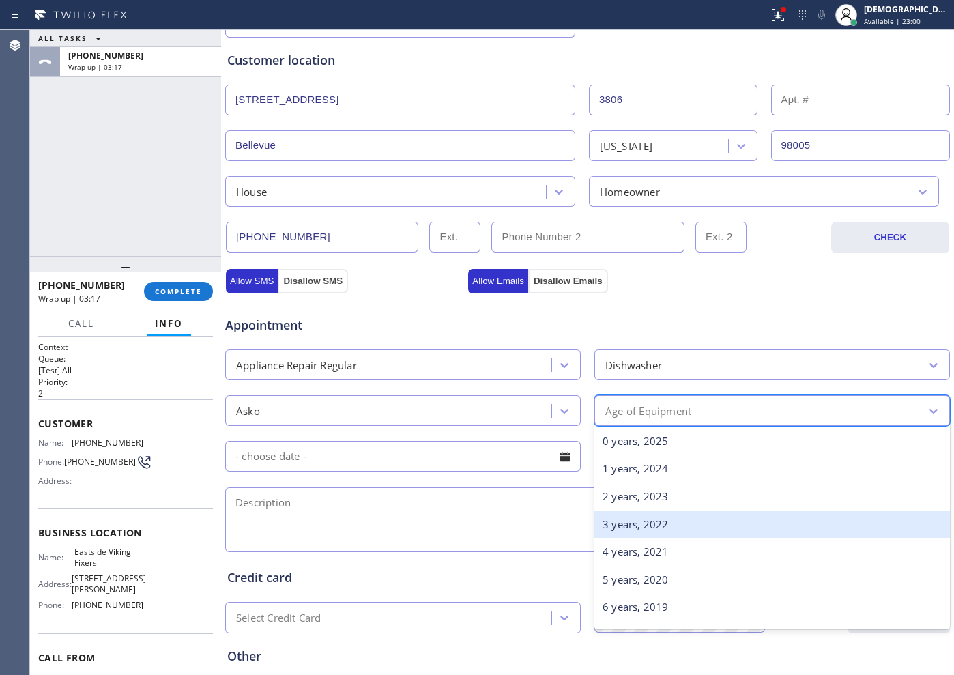
click at [623, 527] on div "3 years, 2022" at bounding box center [773, 525] width 356 height 28
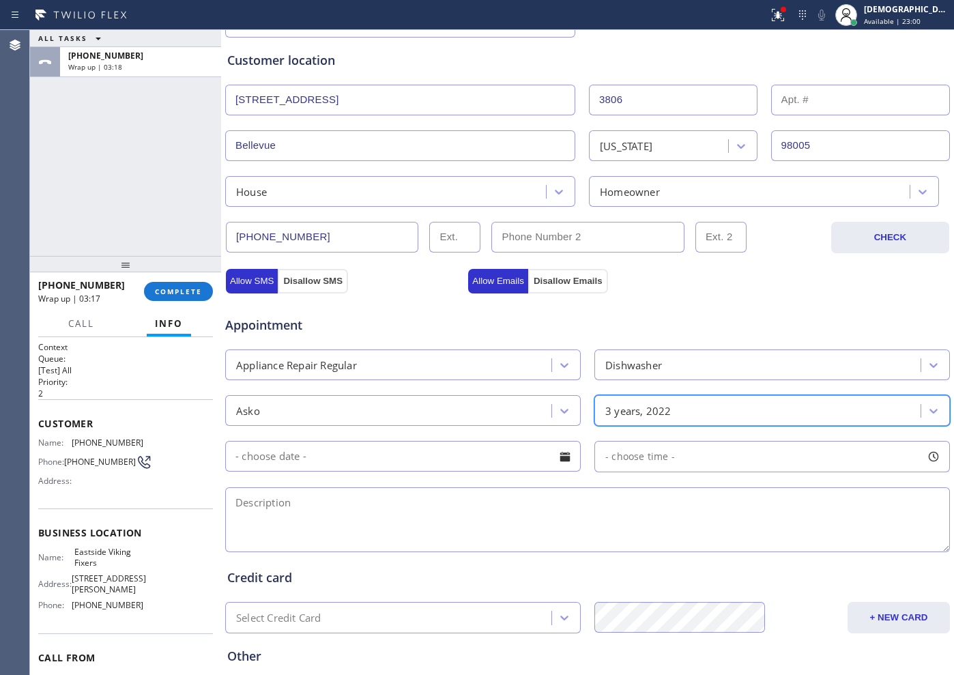
click at [431, 462] on input "text" at bounding box center [403, 456] width 356 height 31
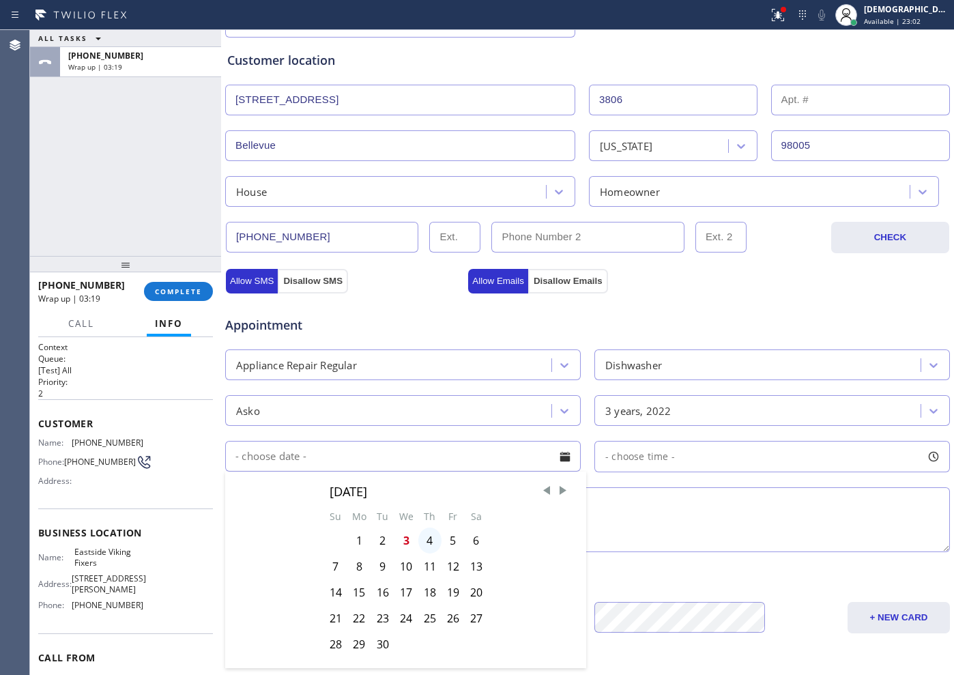
click at [423, 543] on div "4" at bounding box center [429, 541] width 23 height 26
type input "[DATE]"
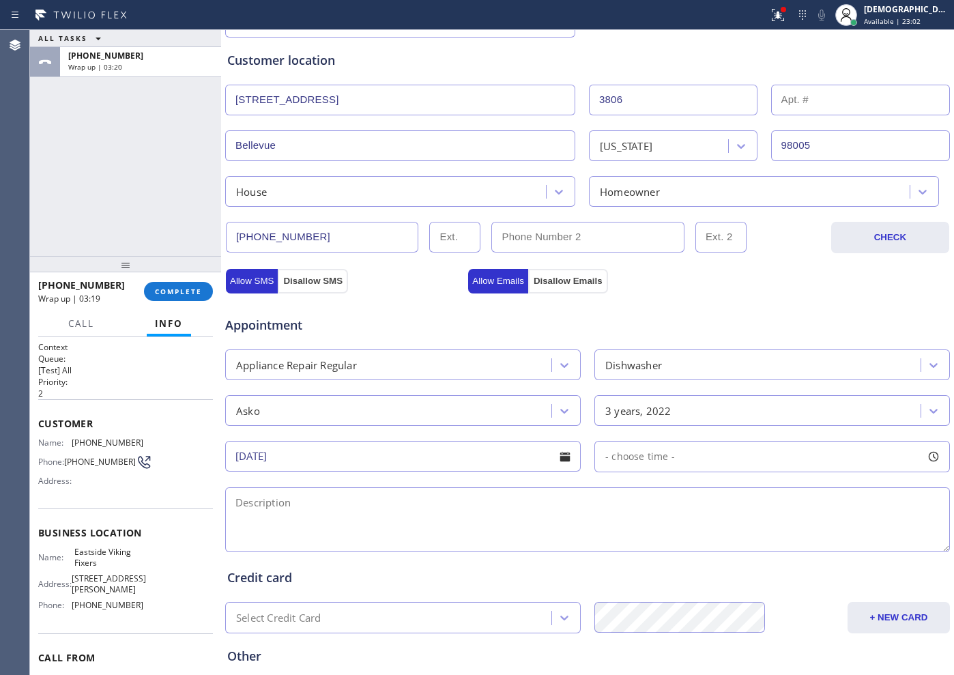
click at [644, 461] on span "- choose time -" at bounding box center [640, 456] width 70 height 13
drag, startPoint x: 632, startPoint y: 537, endPoint x: 696, endPoint y: 549, distance: 64.5
click at [702, 549] on div at bounding box center [710, 540] width 16 height 29
drag, startPoint x: 604, startPoint y: 542, endPoint x: 629, endPoint y: 547, distance: 25.8
click at [629, 547] on div at bounding box center [633, 540] width 16 height 29
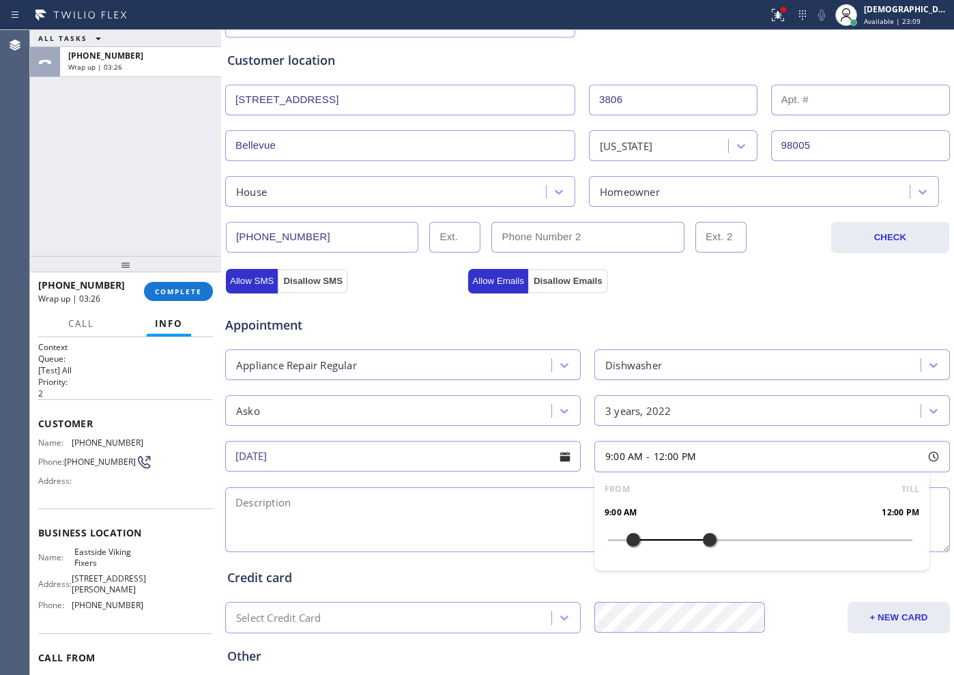
click at [526, 520] on textarea at bounding box center [587, 519] width 725 height 65
click at [372, 509] on textarea "9-12 / $85 /" at bounding box center [587, 519] width 725 height 65
paste textarea "Asko / Dishwasher / its not turning on / 3 years"
drag, startPoint x: 298, startPoint y: 509, endPoint x: 637, endPoint y: 313, distance: 391.2
click at [637, 313] on div "Appointment" at bounding box center [588, 317] width 728 height 35
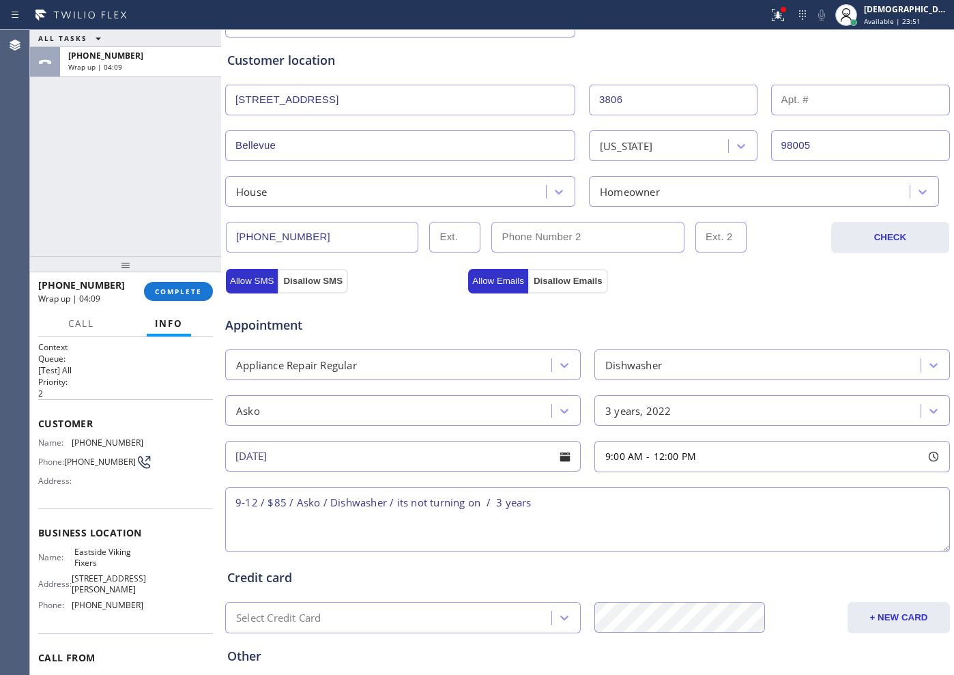
click at [638, 517] on textarea "9-12 / $85 / Asko / Dishwasher / its not turning on / 3 years" at bounding box center [587, 519] width 725 height 65
click at [631, 509] on textarea "9-12 / $85 / Asko / Dishwasher / its not turning on / 3 years / Hosue HO /" at bounding box center [587, 519] width 725 height 65
paste textarea "[STREET_ADDRESS]"
drag, startPoint x: 106, startPoint y: 569, endPoint x: 74, endPoint y: 557, distance: 35.0
click at [74, 557] on span "Eastside Viking Fixers" at bounding box center [108, 557] width 68 height 21
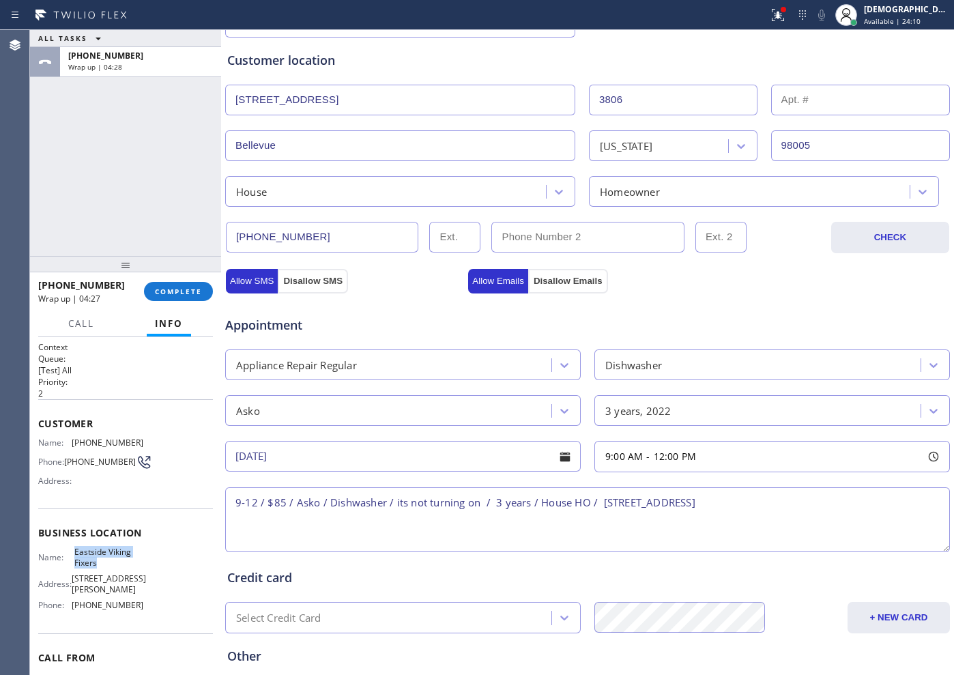
copy span "Eastside Viking Fixers"
click at [696, 500] on textarea "9-12 / $85 / Asko / Dishwasher / its not turning on / 3 years / House HO / [STR…" at bounding box center [587, 519] width 725 height 65
click at [793, 505] on textarea "9-12 / $85 / Asko / Dishwasher / its not turning on / 3 years / House HO / [STR…" at bounding box center [587, 519] width 725 height 65
paste textarea "Eastside Viking Fixers"
drag, startPoint x: 300, startPoint y: 502, endPoint x: 910, endPoint y: 502, distance: 609.6
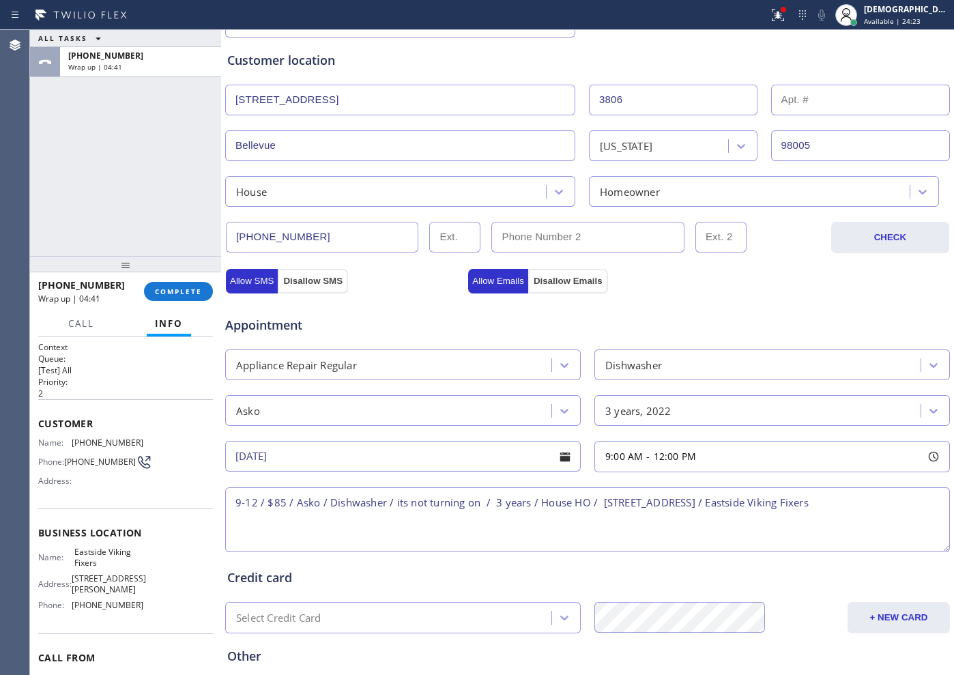
click at [910, 502] on textarea "9-12 / $85 / Asko / Dishwasher / its not turning on / 3 years / House HO / [STR…" at bounding box center [587, 519] width 725 height 65
click at [910, 507] on textarea "9-12 / $85 / Asko / Dishwasher / its not turning on / 3 years / House HO / [STR…" at bounding box center [587, 519] width 725 height 65
paste textarea "Please call customer 30 minutes prior to arrival"
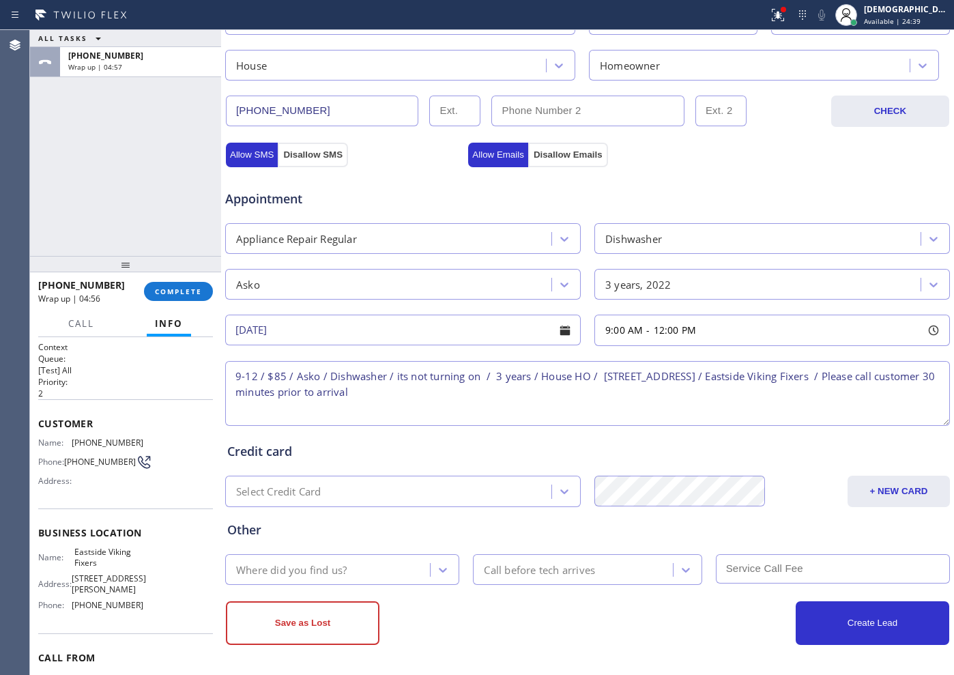
scroll to position [383, 0]
type textarea "9-12 / $85 / Asko / Dishwasher / its not turning on / 3 years / House HO / [STR…"
click at [394, 572] on div "Where did you find us?" at bounding box center [329, 569] width 201 height 24
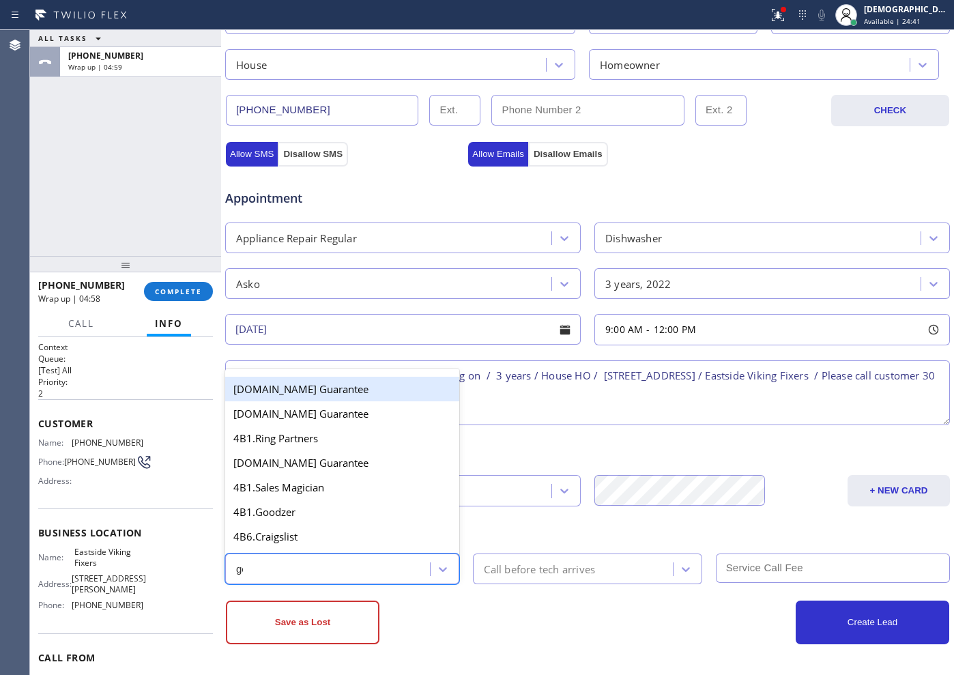
type input "goo"
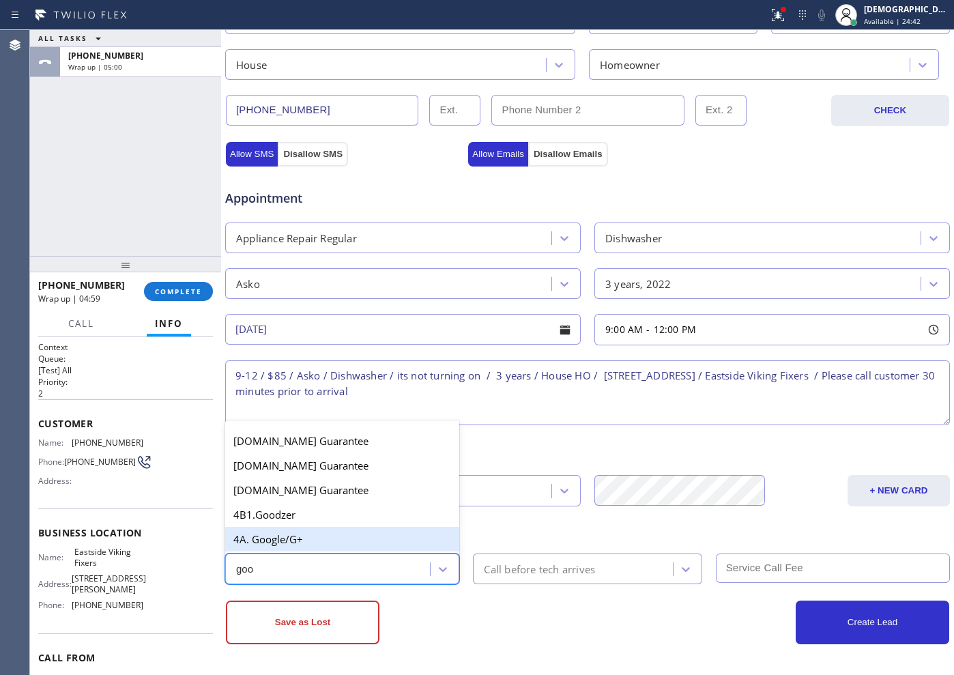
click at [345, 541] on div "4A. Google/G+" at bounding box center [342, 539] width 234 height 25
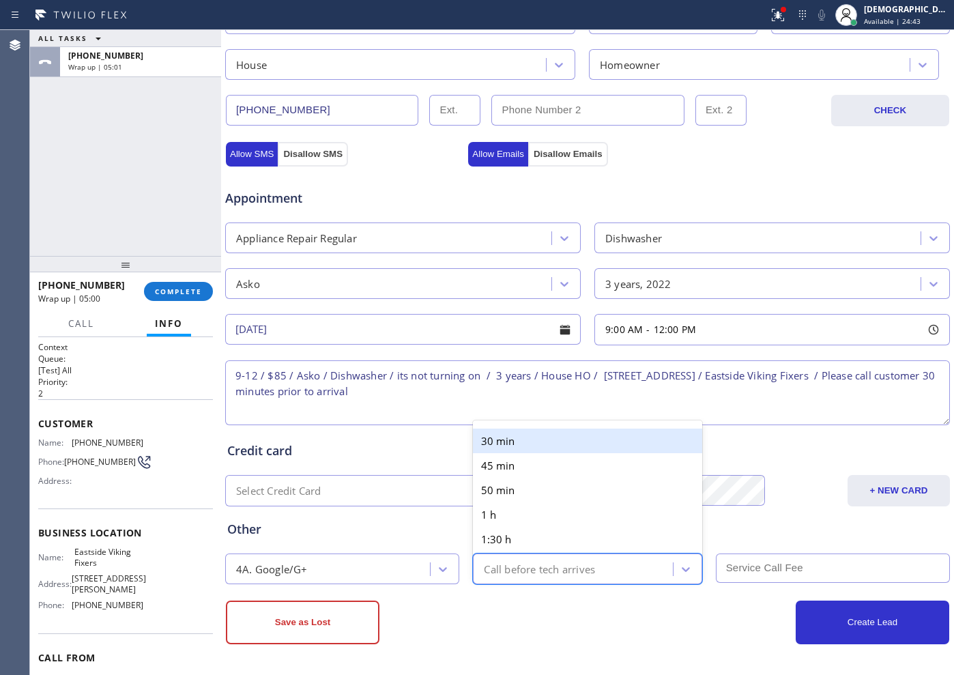
click at [578, 576] on div "Call before tech arrives" at bounding box center [539, 569] width 111 height 16
type input "30"
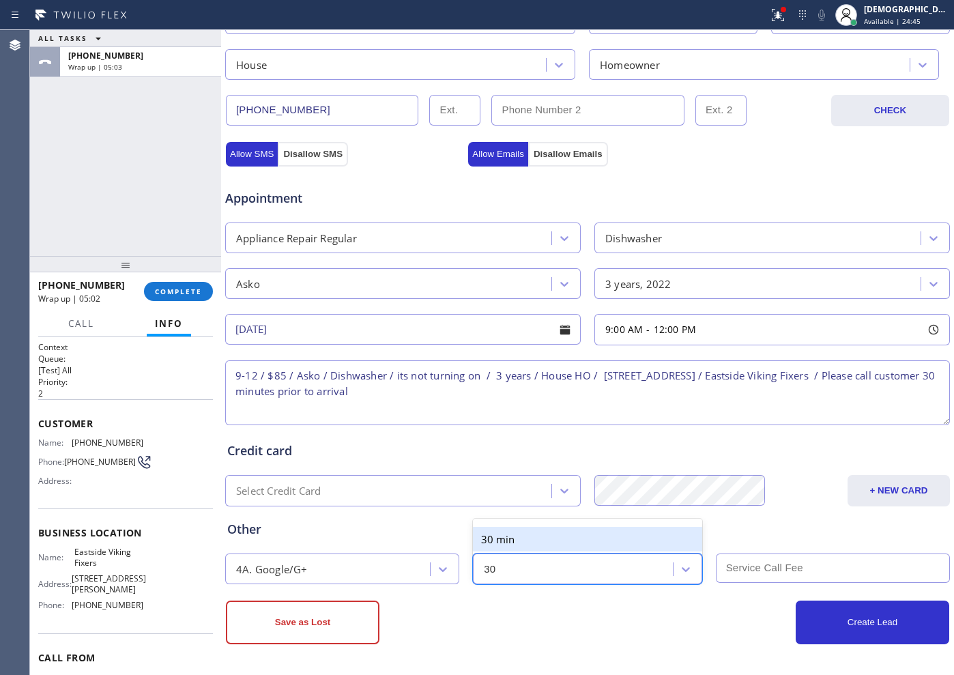
click at [552, 542] on div "30 min" at bounding box center [587, 539] width 229 height 25
click at [803, 573] on input "text" at bounding box center [833, 568] width 234 height 29
type input "85"
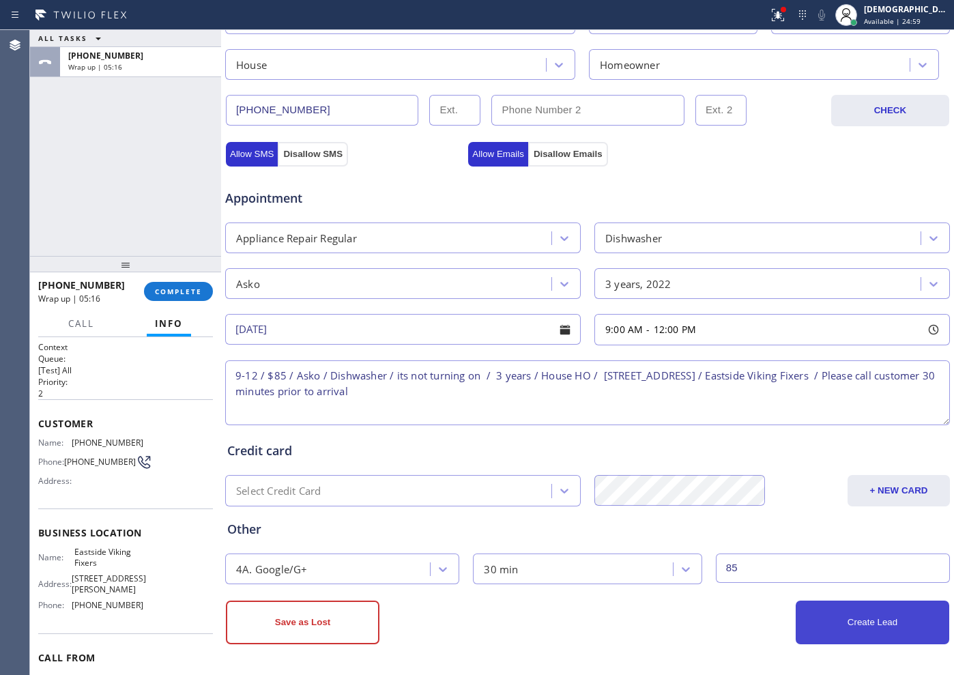
click at [796, 628] on button "Create Lead" at bounding box center [873, 623] width 154 height 44
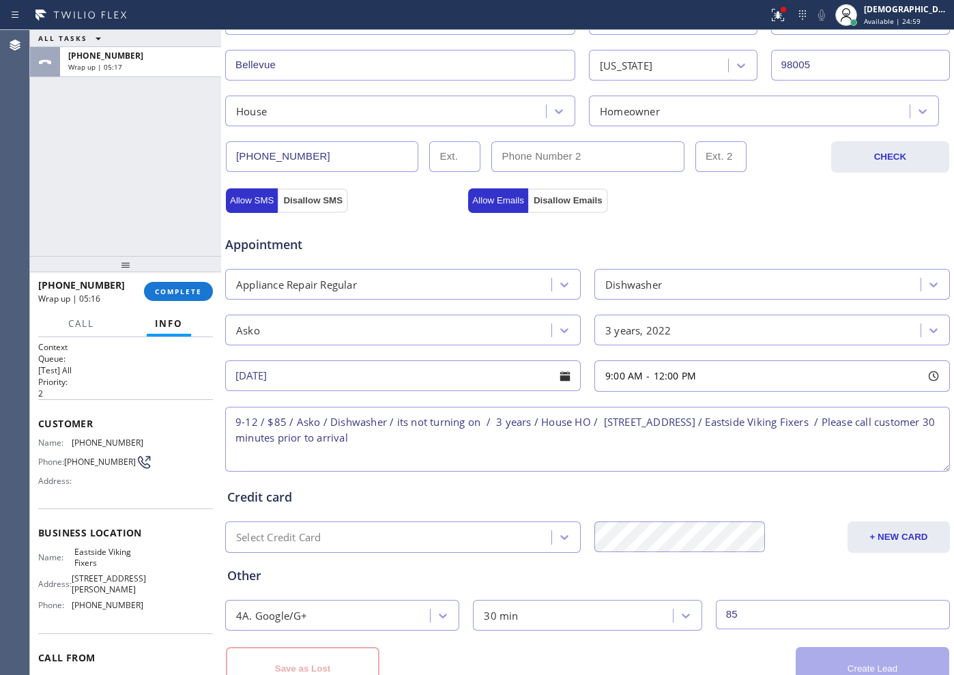
scroll to position [429, 0]
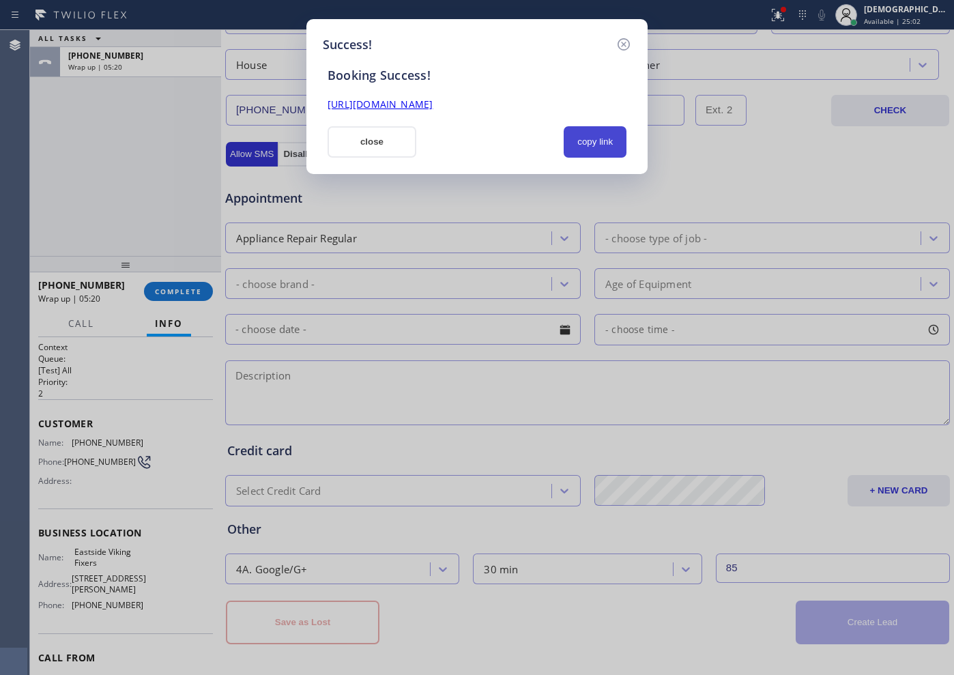
click at [596, 134] on button "copy link" at bounding box center [595, 141] width 63 height 31
click at [433, 106] on link "[URL][DOMAIN_NAME]" at bounding box center [380, 104] width 105 height 13
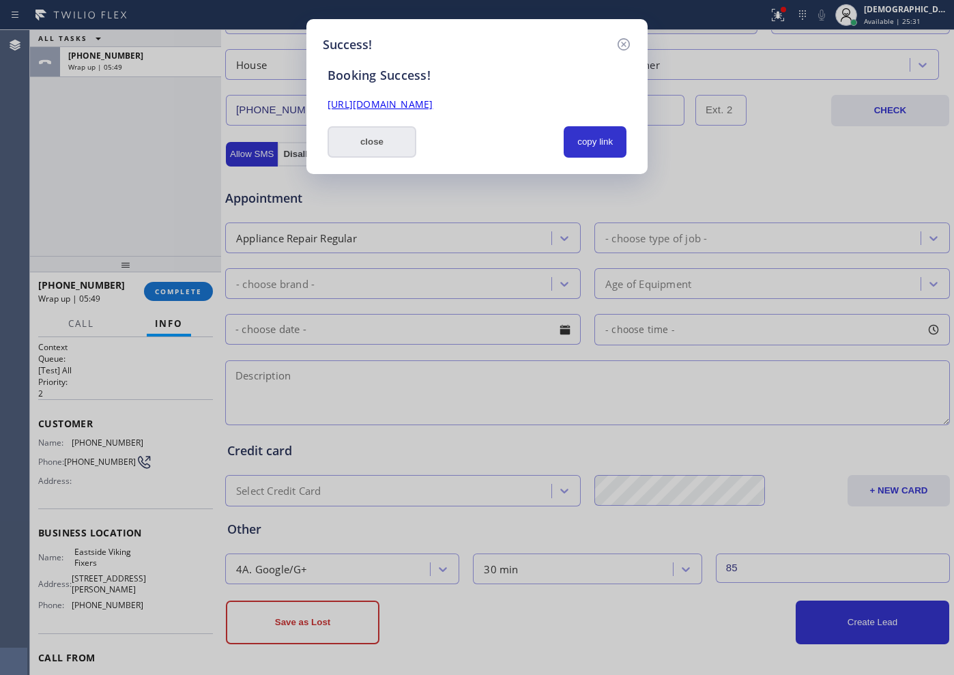
click at [360, 132] on button "close" at bounding box center [372, 141] width 89 height 31
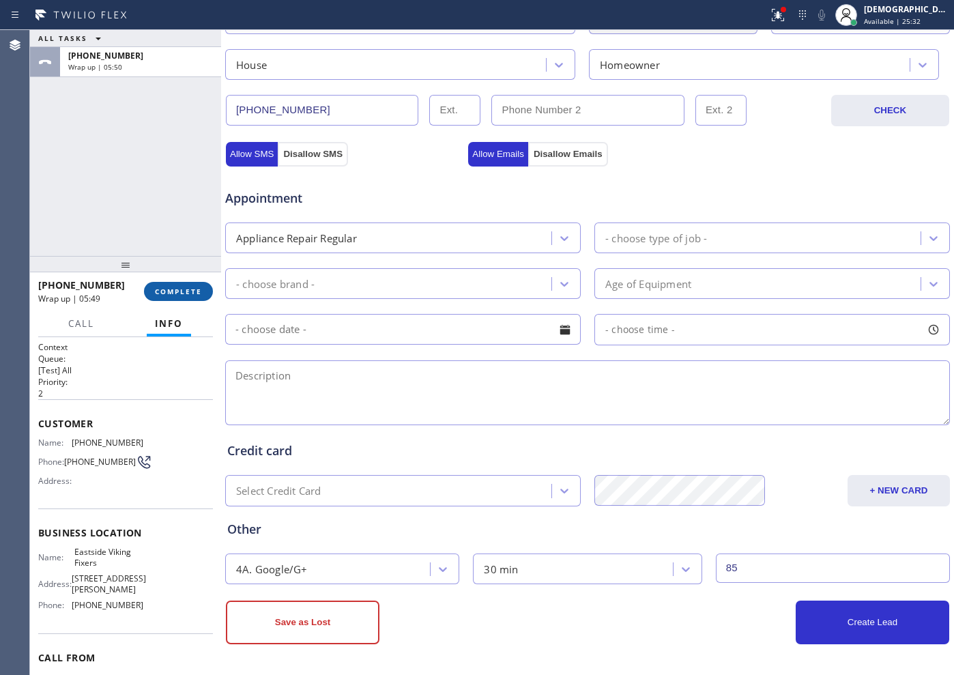
click at [177, 292] on span "COMPLETE" at bounding box center [178, 292] width 47 height 10
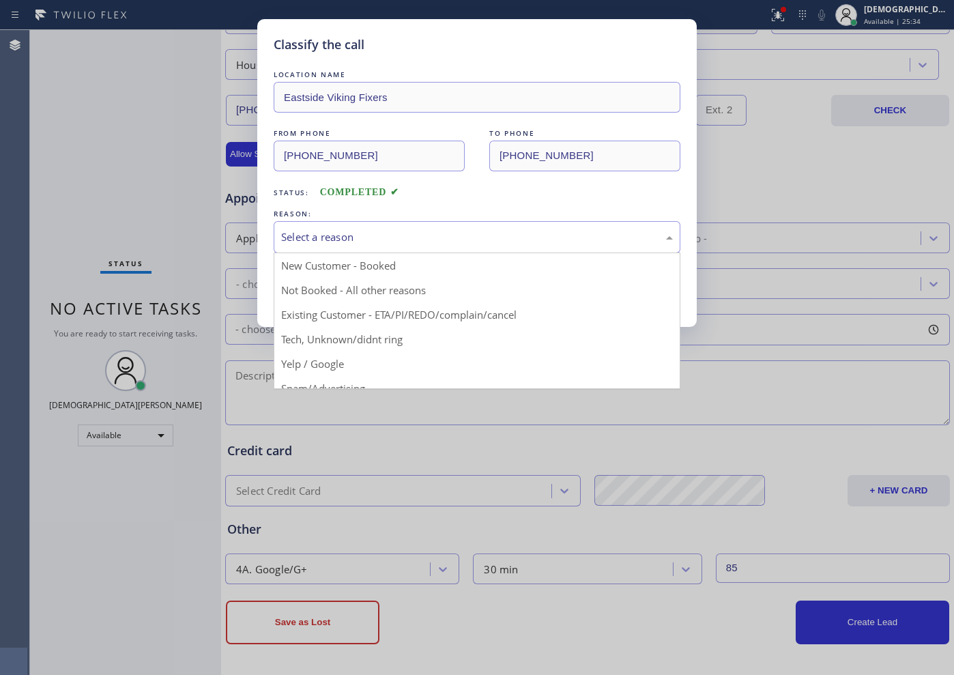
click at [309, 233] on div "Select a reason" at bounding box center [477, 237] width 392 height 16
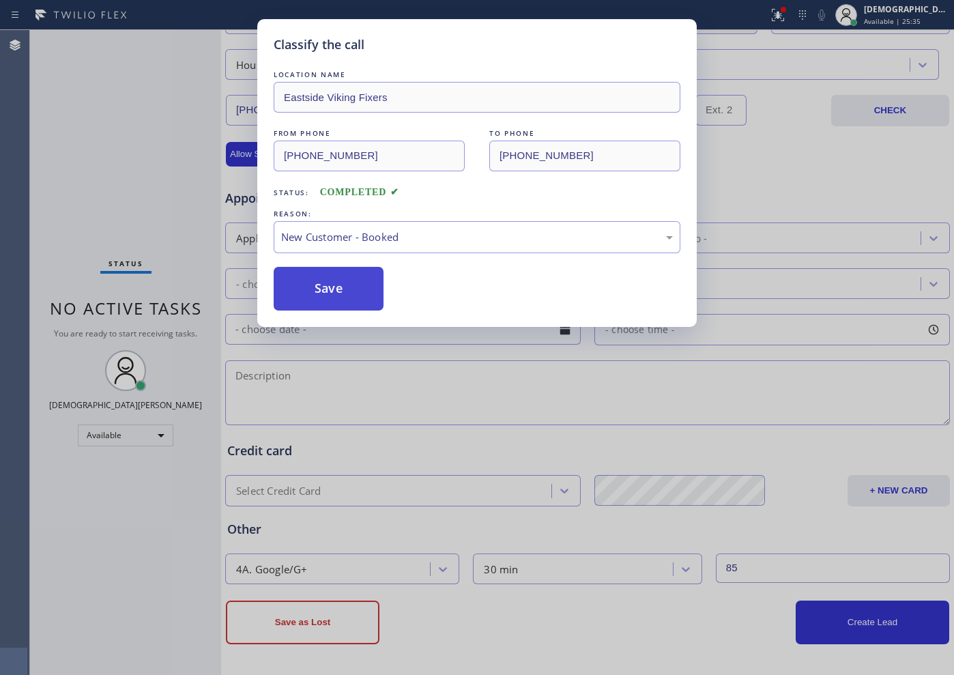
click at [302, 284] on button "Save" at bounding box center [329, 289] width 110 height 44
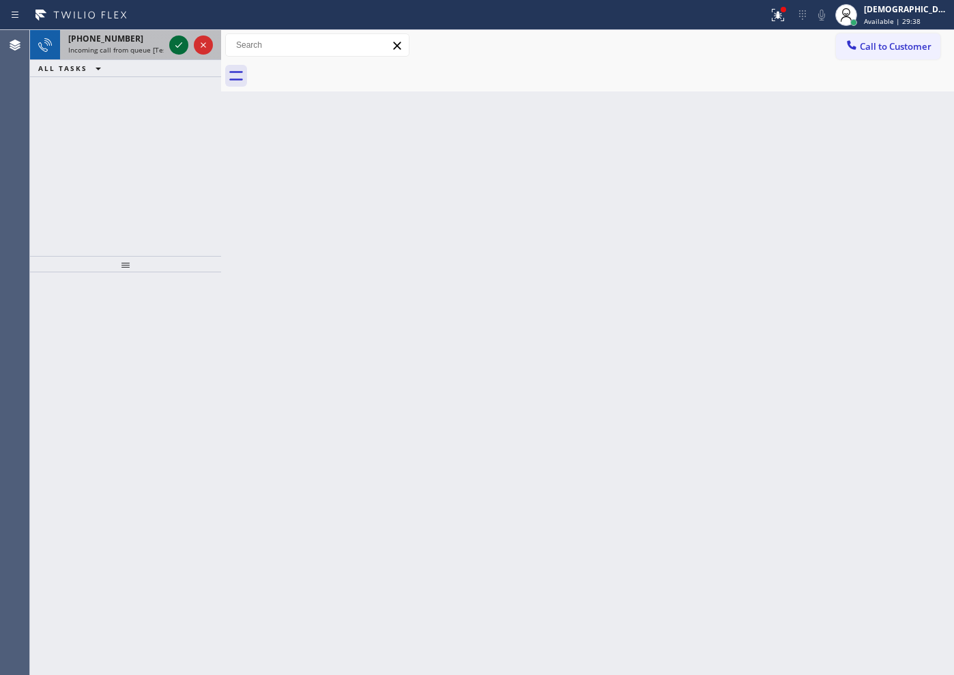
click at [180, 48] on icon at bounding box center [179, 45] width 16 height 16
click at [102, 160] on div "[PHONE_NUMBER] Incoming call from queue [Test] All ALL TASKS ALL TASKS ACTIVE T…" at bounding box center [125, 143] width 191 height 226
click at [175, 51] on icon at bounding box center [179, 45] width 16 height 16
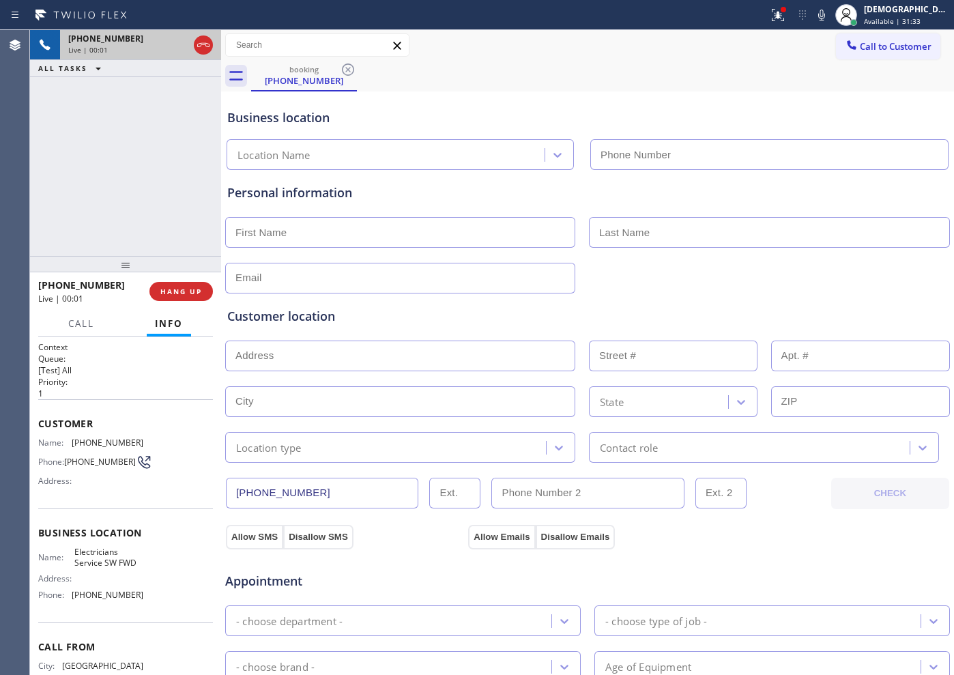
type input "[PHONE_NUMBER]"
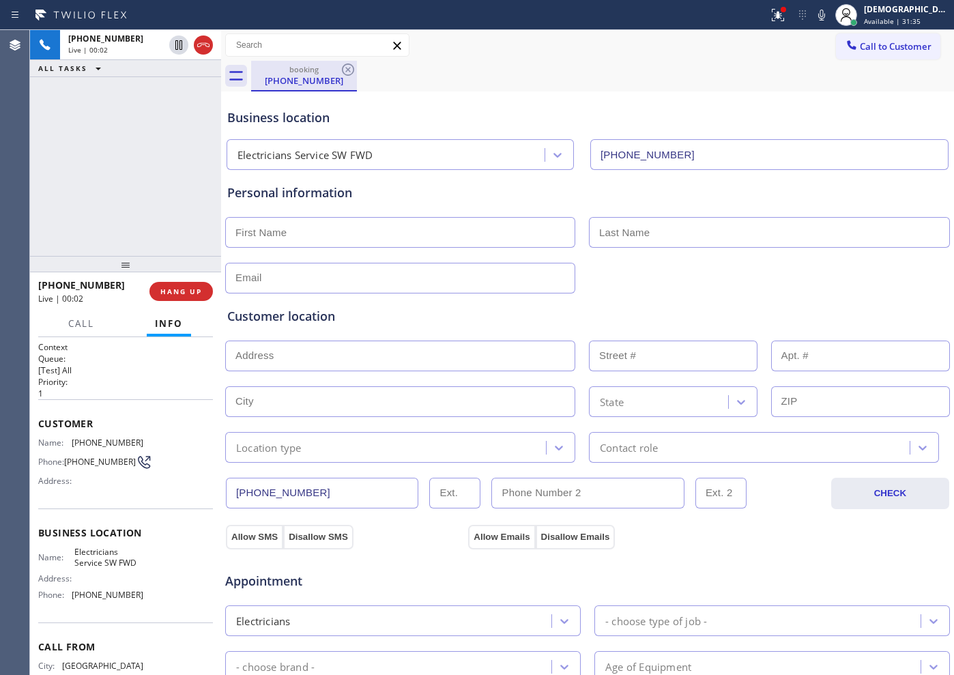
drag, startPoint x: 204, startPoint y: 45, endPoint x: 273, endPoint y: 77, distance: 76.0
click at [204, 45] on icon at bounding box center [203, 45] width 16 height 16
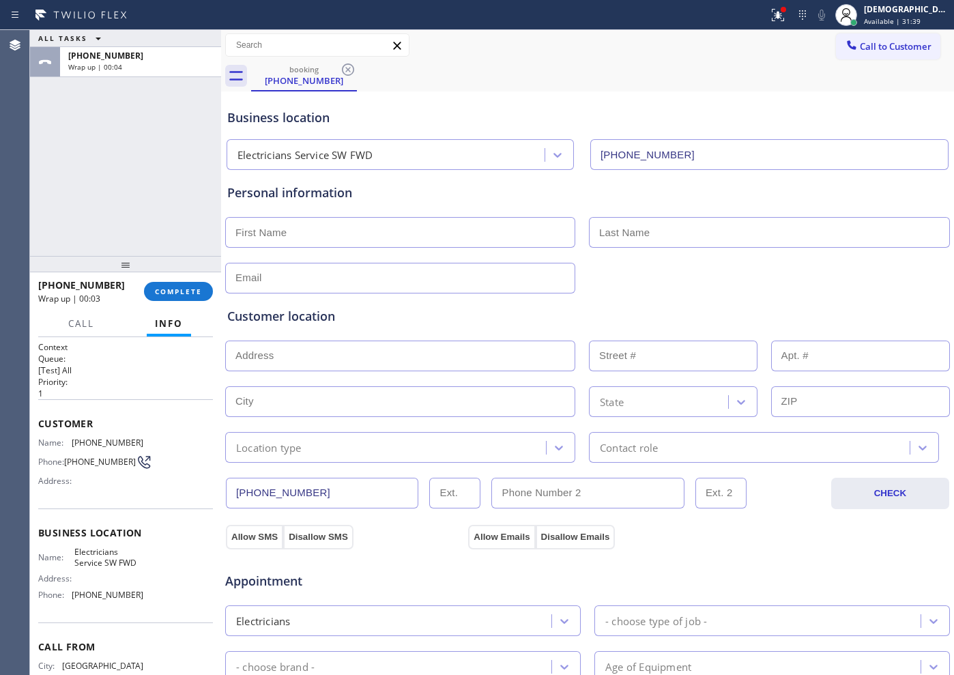
click at [87, 131] on div "ALL TASKS ALL TASKS ACTIVE TASKS TASKS IN WRAP UP [PHONE_NUMBER] Wrap up | 00:04" at bounding box center [125, 143] width 191 height 226
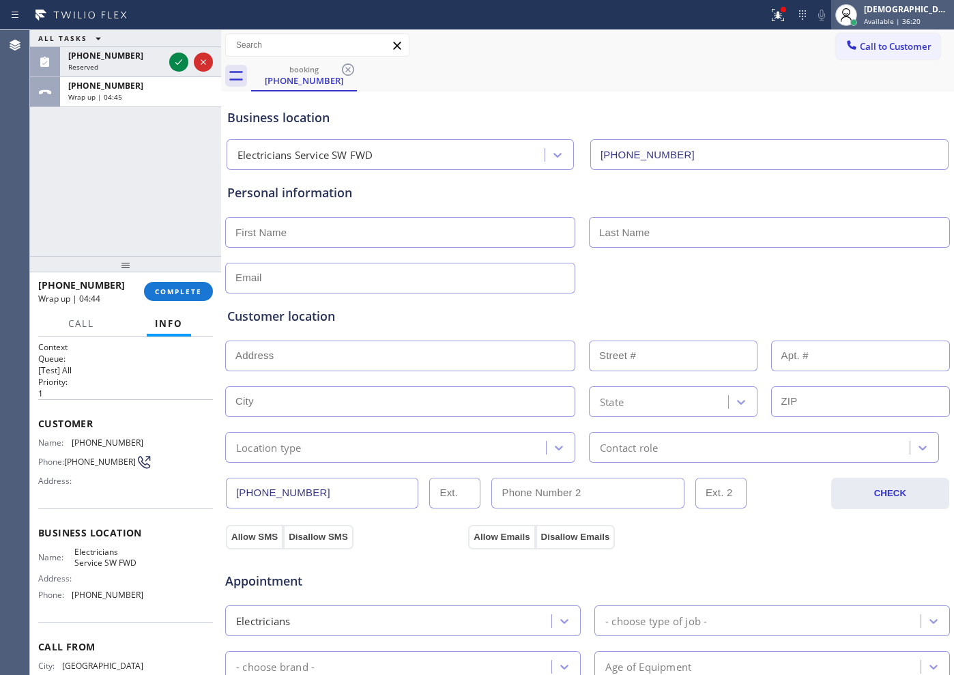
click at [859, 19] on div at bounding box center [854, 23] width 10 height 10
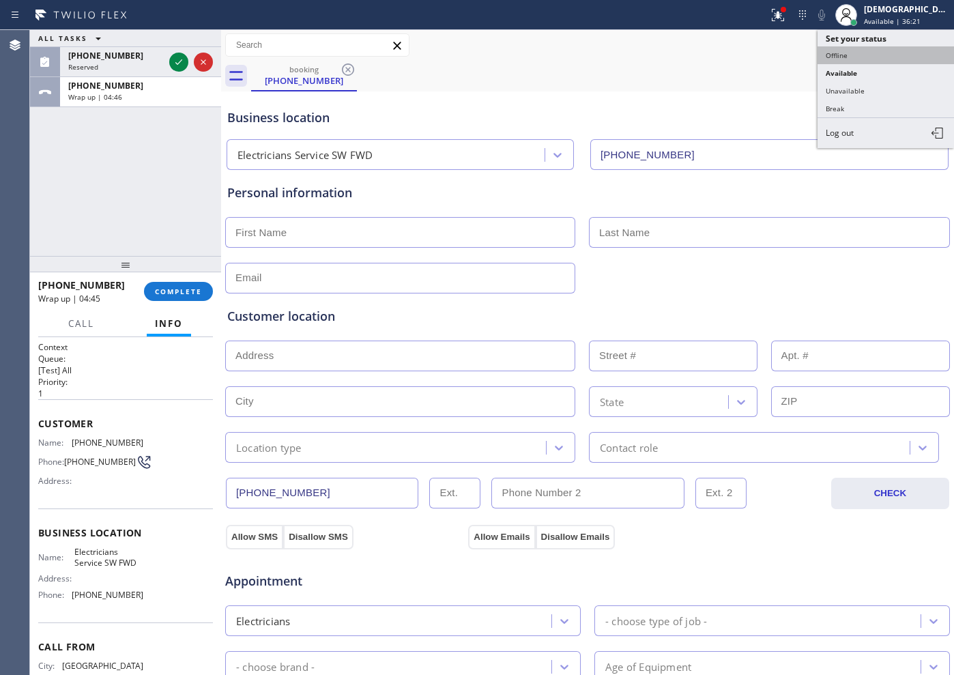
click at [887, 57] on button "Offline" at bounding box center [886, 55] width 137 height 18
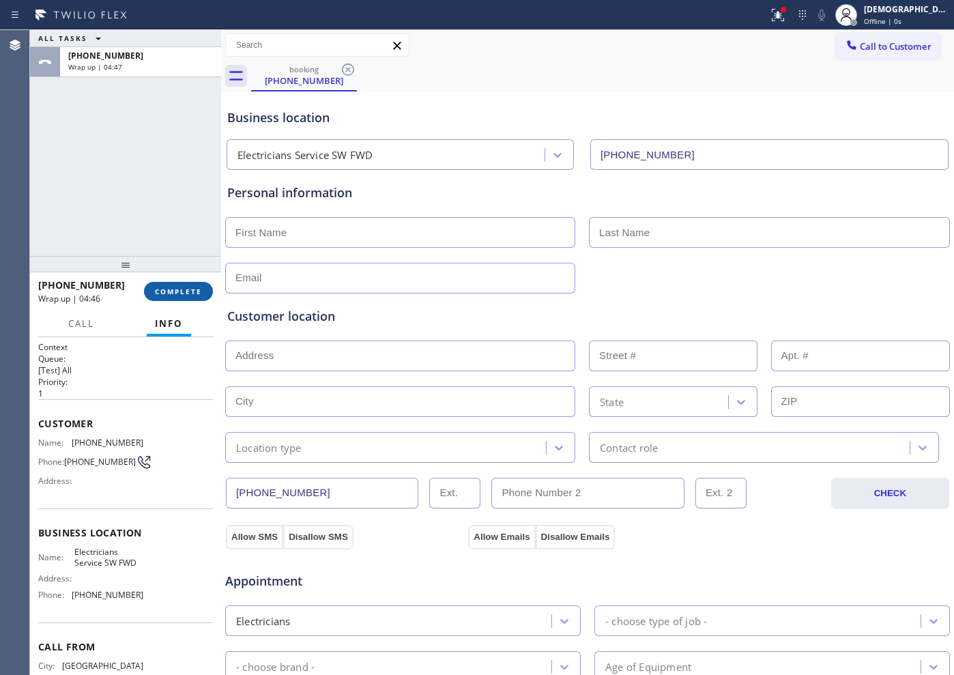
click at [187, 287] on span "COMPLETE" at bounding box center [178, 292] width 47 height 10
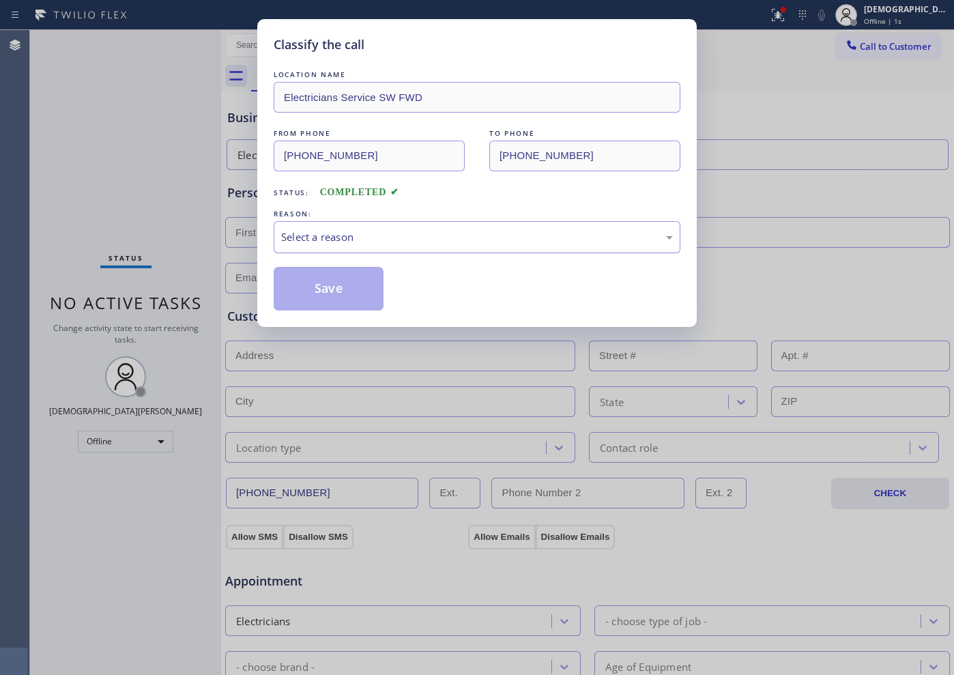
click at [332, 235] on div "Select a reason" at bounding box center [477, 237] width 392 height 16
click at [317, 283] on button "Save" at bounding box center [329, 289] width 110 height 44
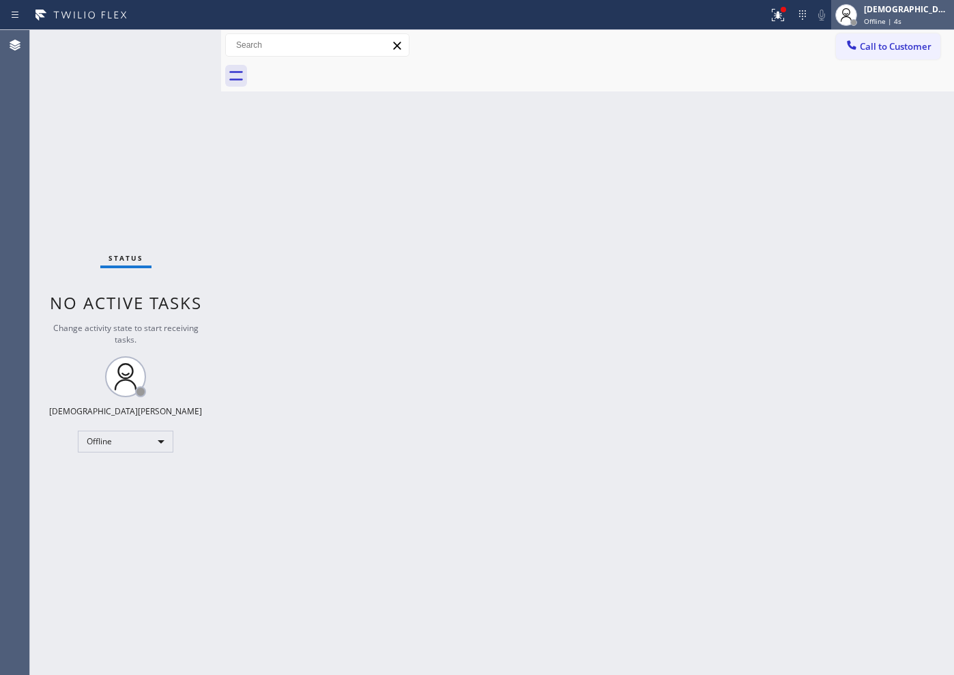
click at [905, 15] on div "Christian Cinco Offline | 4s" at bounding box center [907, 15] width 93 height 24
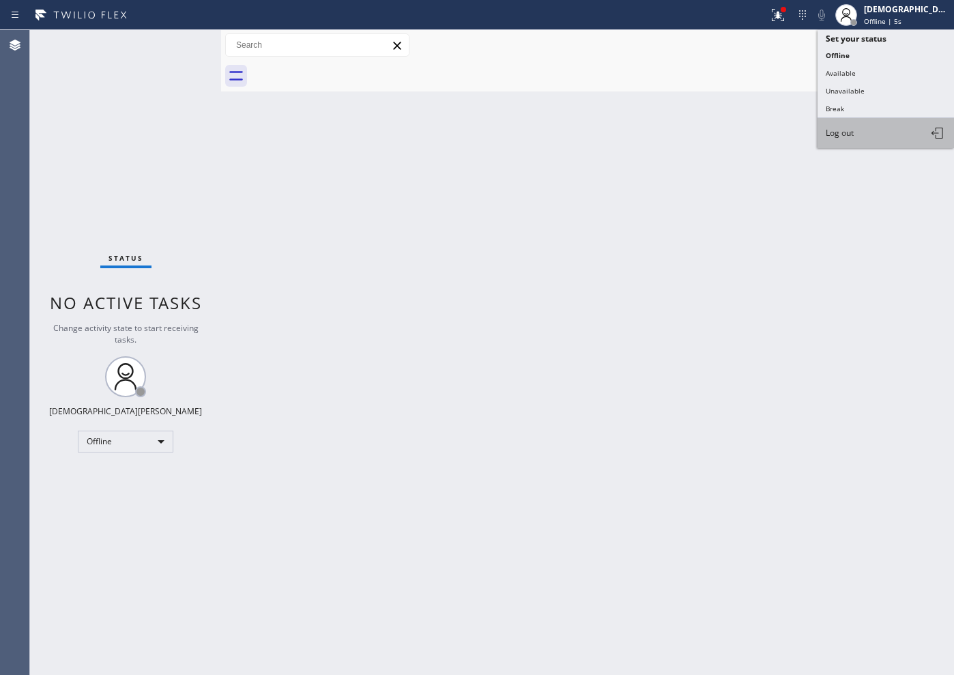
click at [864, 129] on button "Log out" at bounding box center [886, 133] width 137 height 30
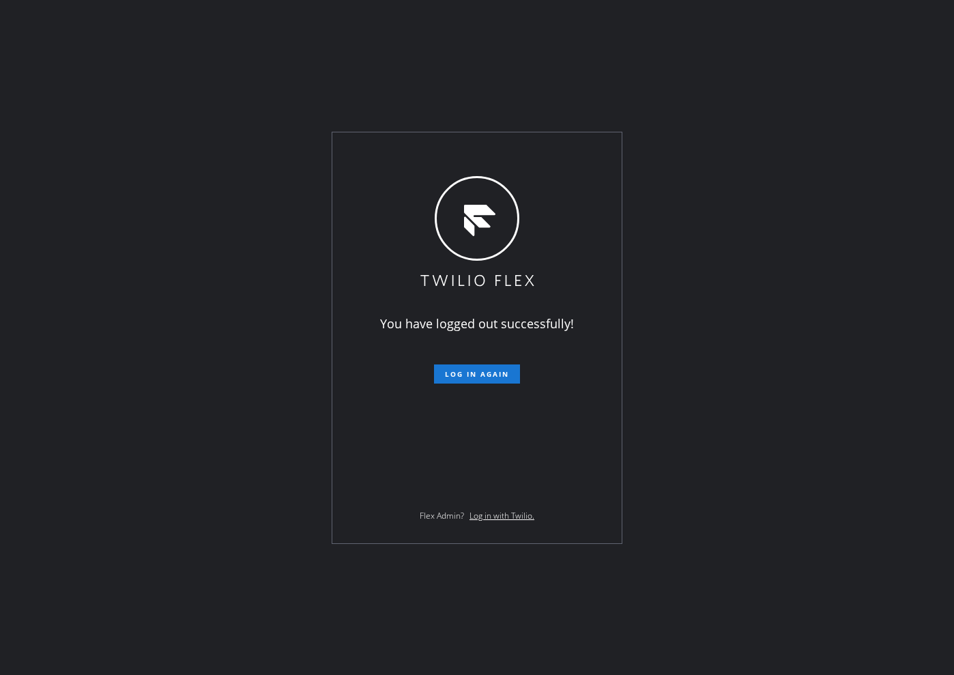
click at [111, 162] on div "You have logged out successfully! Log in again Flex Admin? Log in with Twilio." at bounding box center [477, 337] width 954 height 675
